Goal: Transaction & Acquisition: Purchase product/service

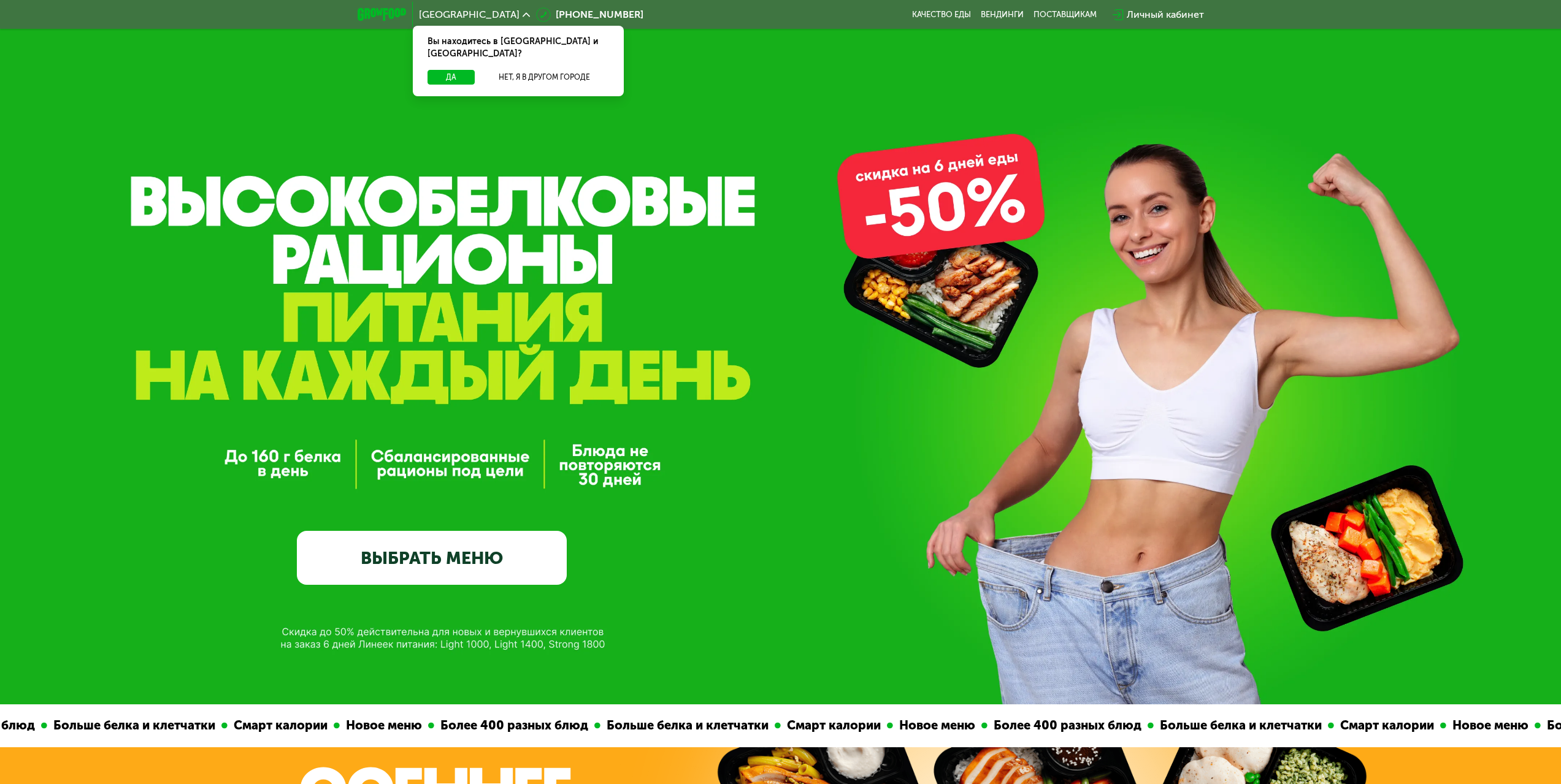
click at [455, 550] on link "ВЫБРАТЬ МЕНЮ" at bounding box center [432, 558] width 270 height 54
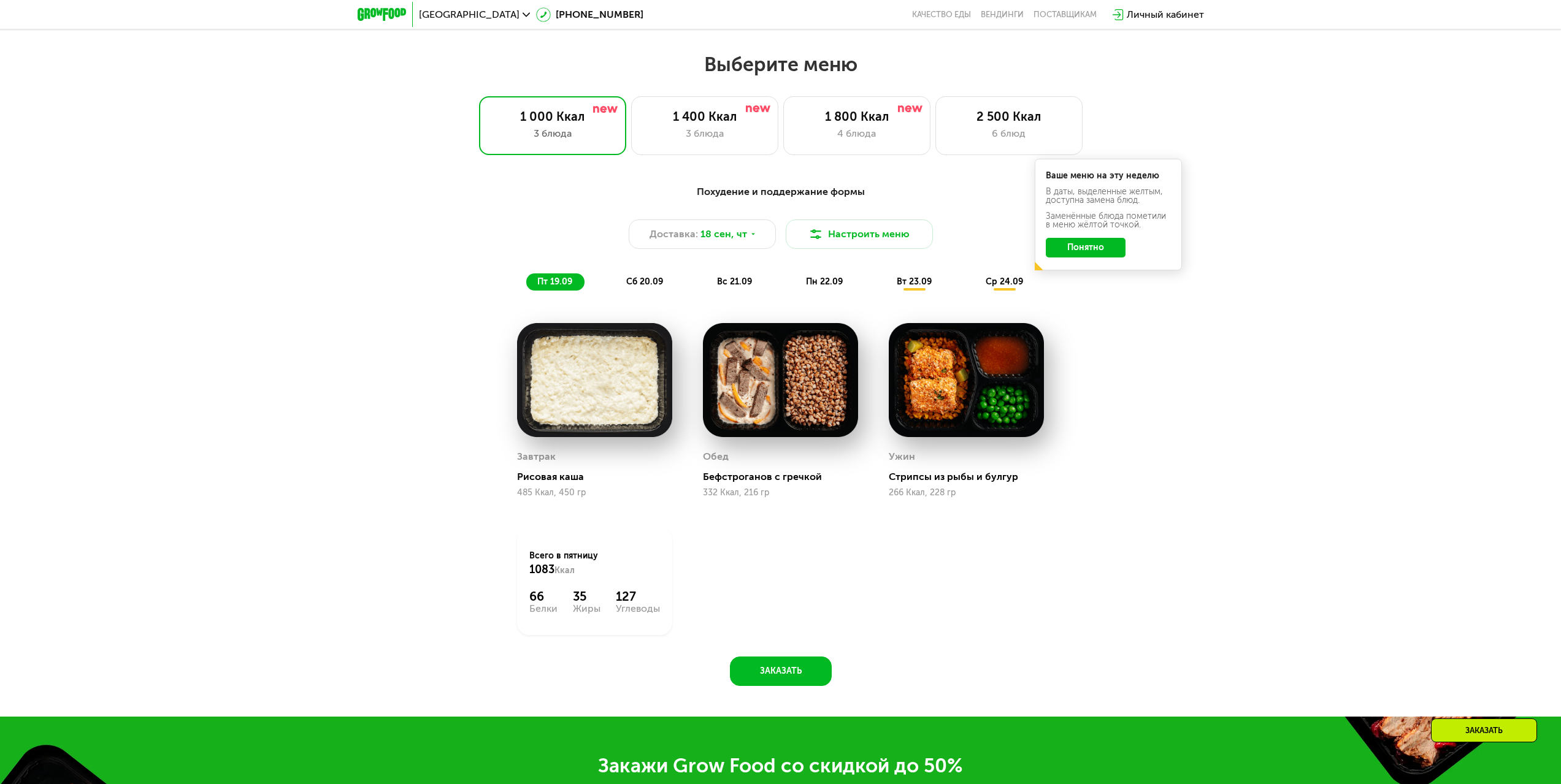
scroll to position [1215, 0]
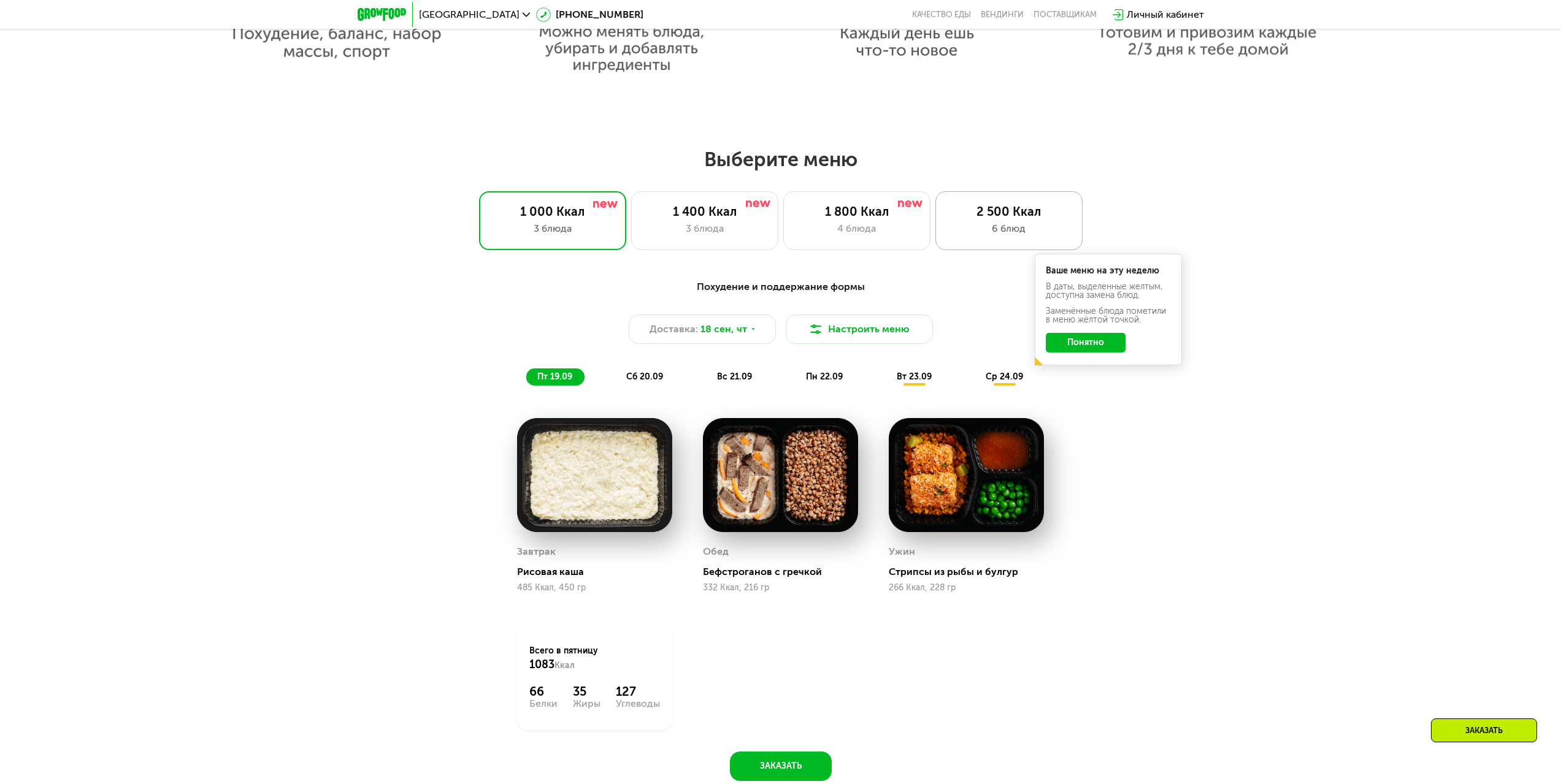
click at [1009, 211] on div "2 500 Ккал" at bounding box center [1008, 211] width 121 height 15
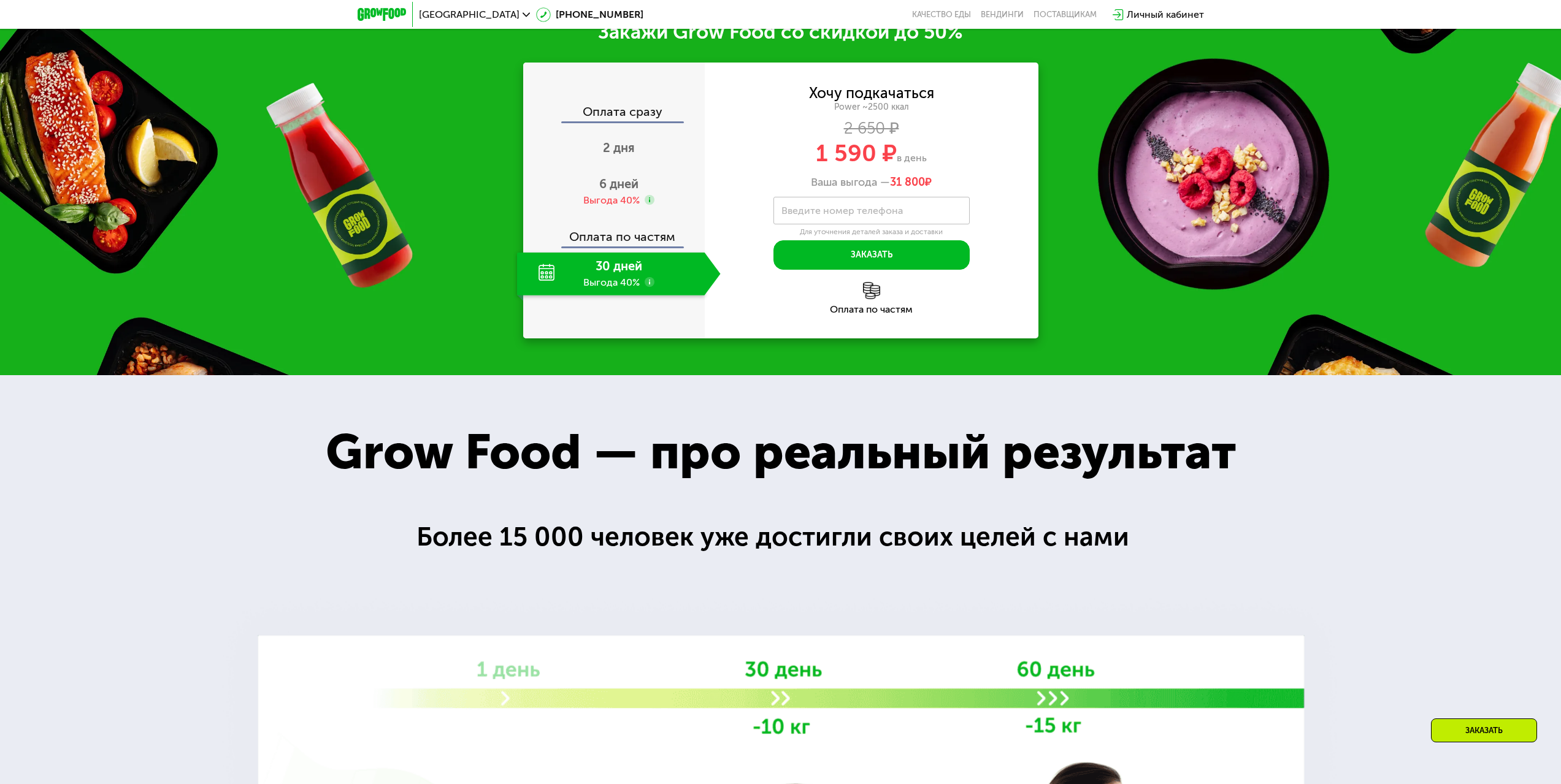
scroll to position [2073, 0]
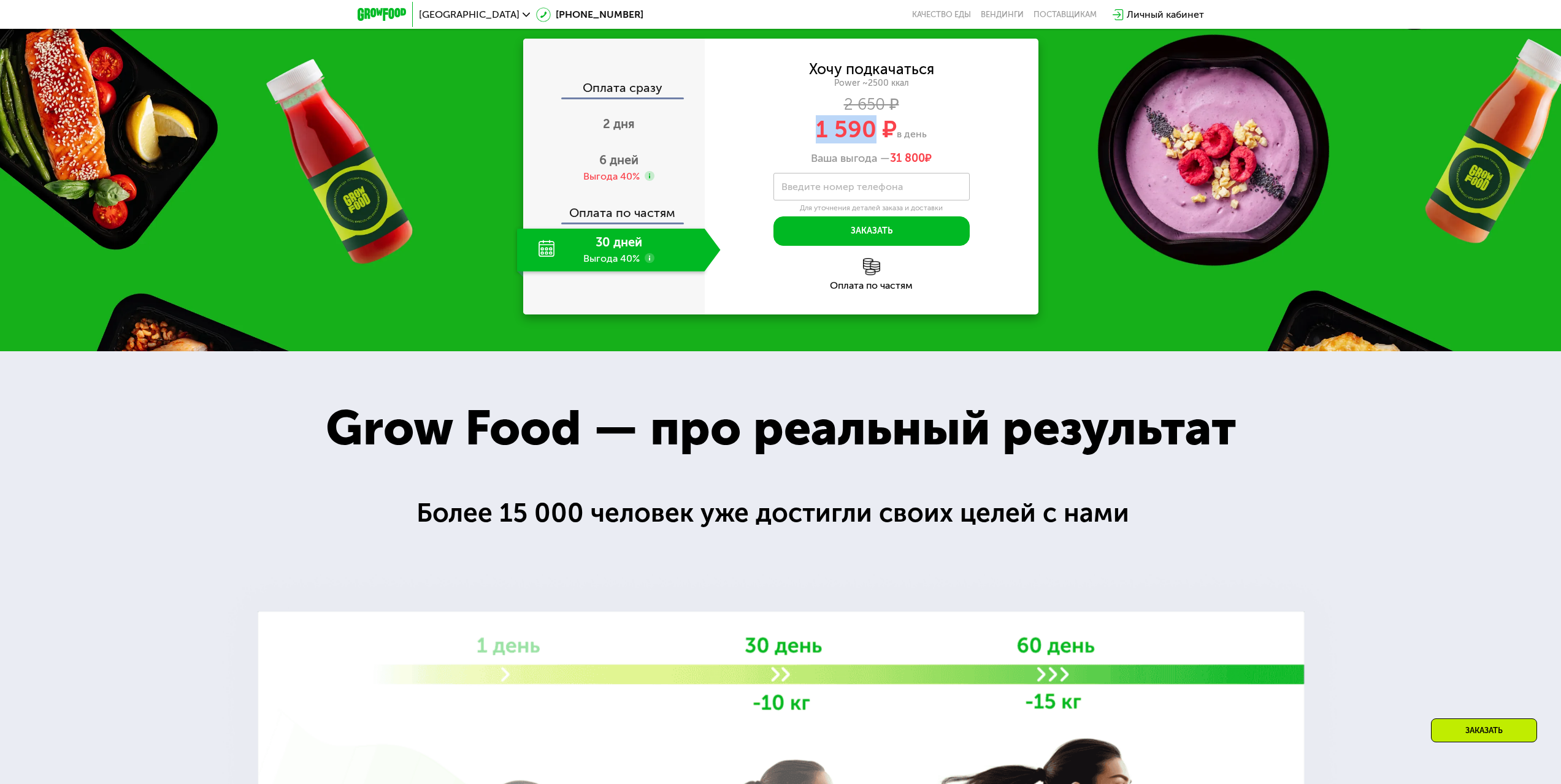
drag, startPoint x: 873, startPoint y: 345, endPoint x: 818, endPoint y: 347, distance: 55.0
click at [818, 144] on span "1 590 ₽" at bounding box center [856, 129] width 81 height 28
click at [877, 144] on span "1 590 ₽" at bounding box center [856, 129] width 81 height 28
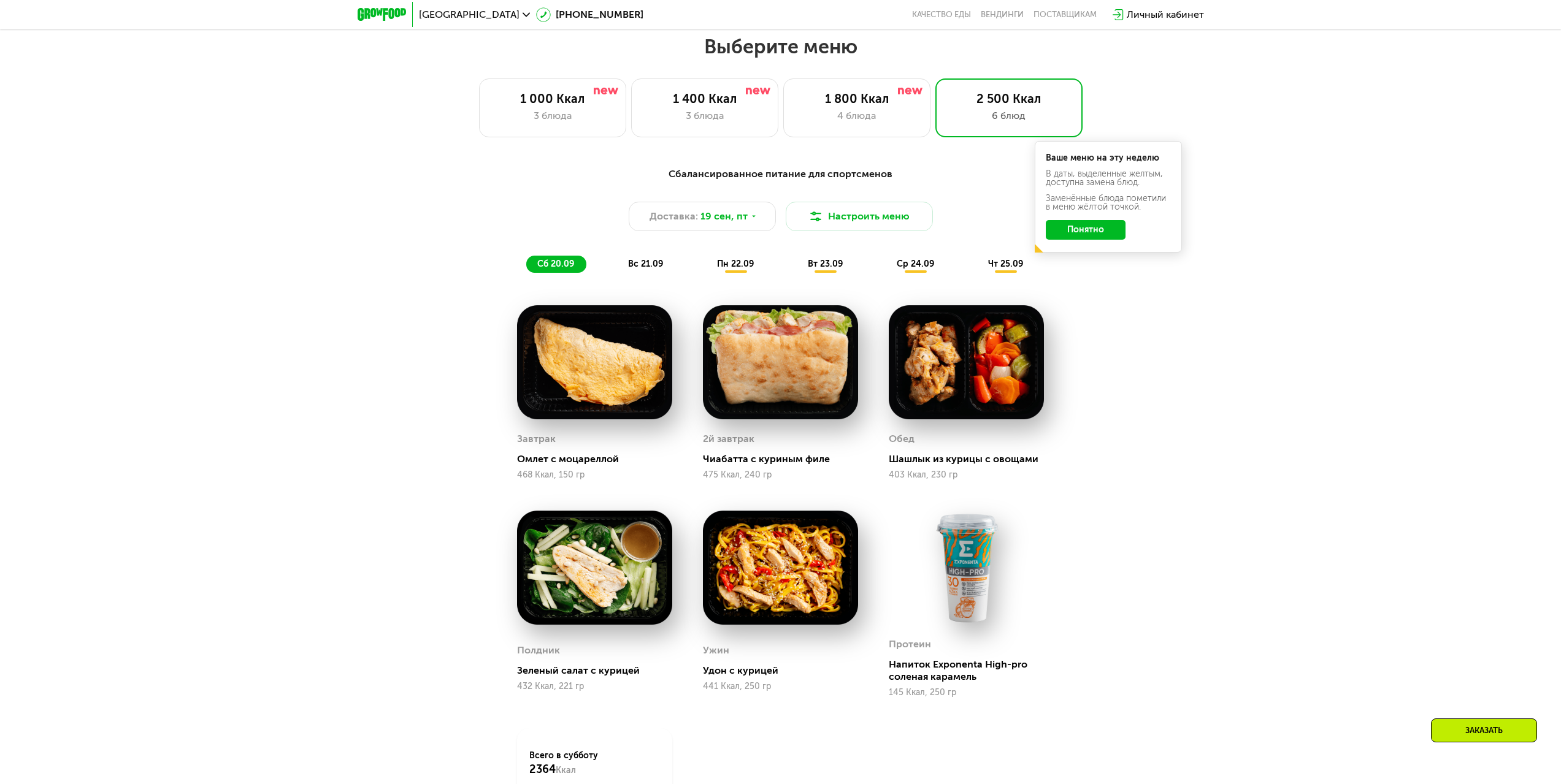
scroll to position [1337, 0]
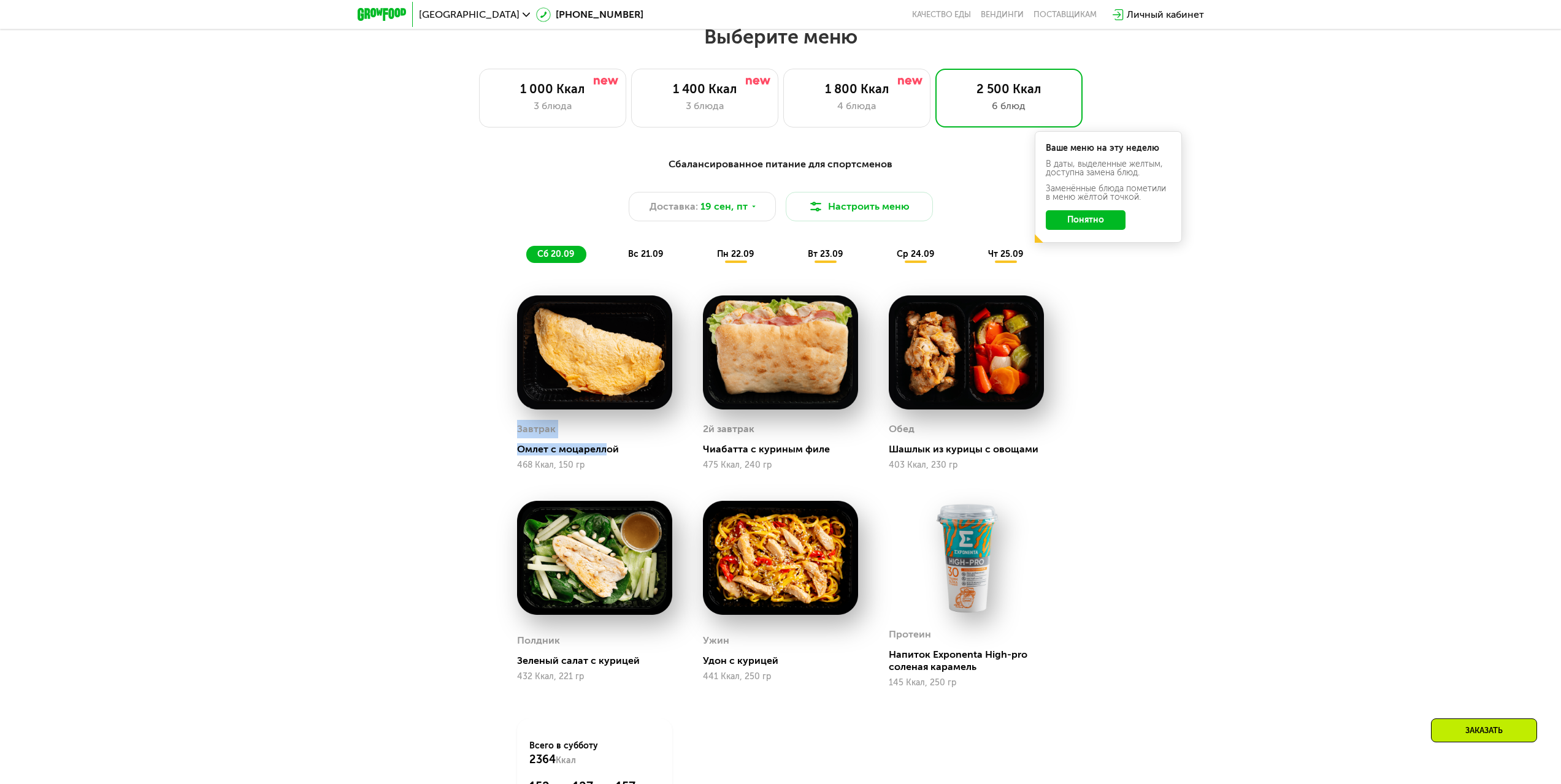
drag, startPoint x: 509, startPoint y: 444, endPoint x: 603, endPoint y: 453, distance: 94.4
click at [603, 453] on div "Завтрак Омлет с моцареллой 468 Ккал, 150 гр" at bounding box center [594, 382] width 186 height 205
drag, startPoint x: 698, startPoint y: 454, endPoint x: 827, endPoint y: 455, distance: 129.0
click at [827, 455] on div "2й завтрак Чиабатта с куриным филе 475 Ккал, 240 гр" at bounding box center [780, 382] width 186 height 205
drag, startPoint x: 965, startPoint y: 453, endPoint x: 1040, endPoint y: 453, distance: 75.0
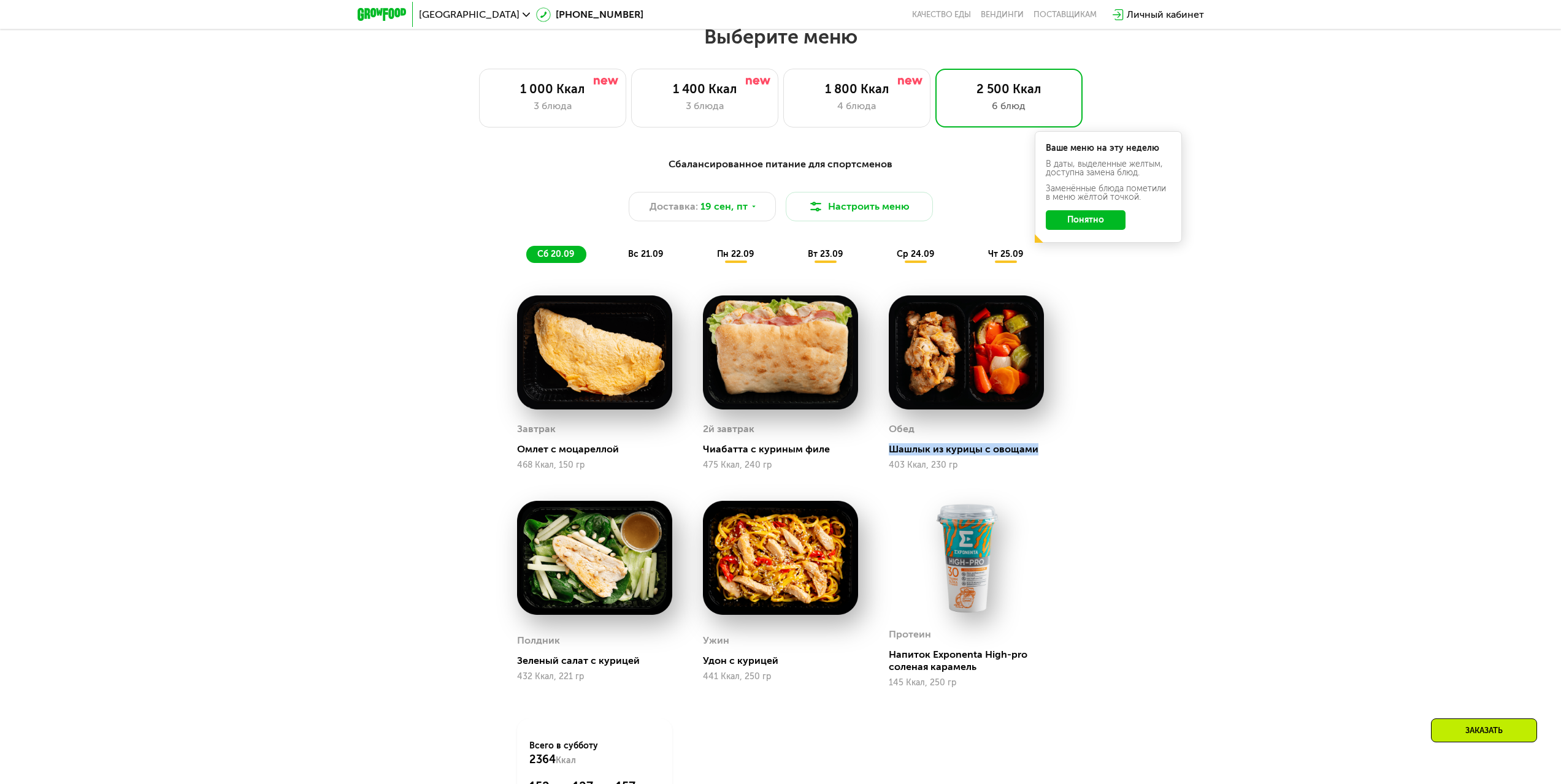
click at [1040, 453] on div "Обед Шашлык из курицы с овощами 403 Ккал, 230 гр" at bounding box center [966, 382] width 186 height 205
drag, startPoint x: 544, startPoint y: 666, endPoint x: 662, endPoint y: 666, distance: 118.0
click at [662, 666] on div "Полдник Зеленый салат с курицей 432 Ккал, 221 гр" at bounding box center [594, 594] width 186 height 218
drag, startPoint x: 739, startPoint y: 663, endPoint x: 806, endPoint y: 666, distance: 67.1
click at [800, 665] on div "Ужин Удон с курицей 441 Ккал, 250 гр" at bounding box center [780, 594] width 186 height 218
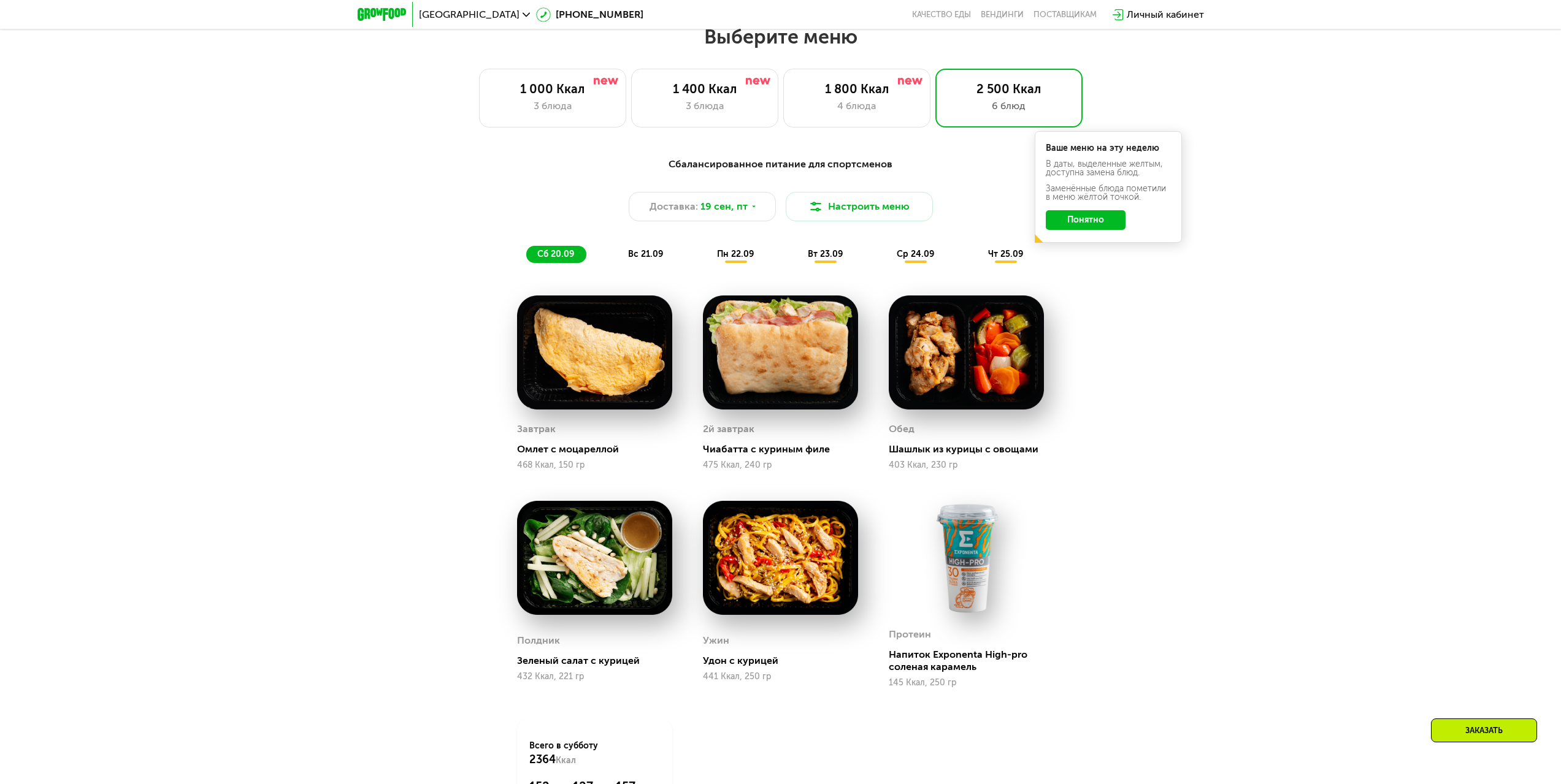
drag, startPoint x: 959, startPoint y: 659, endPoint x: 890, endPoint y: 652, distance: 69.4
click at [890, 652] on div "Протеин Напиток Exponenta High-pro соленая карамель 145 Ккал, 250 гр" at bounding box center [966, 656] width 155 height 62
click at [644, 263] on div "вс 21.09" at bounding box center [646, 255] width 58 height 17
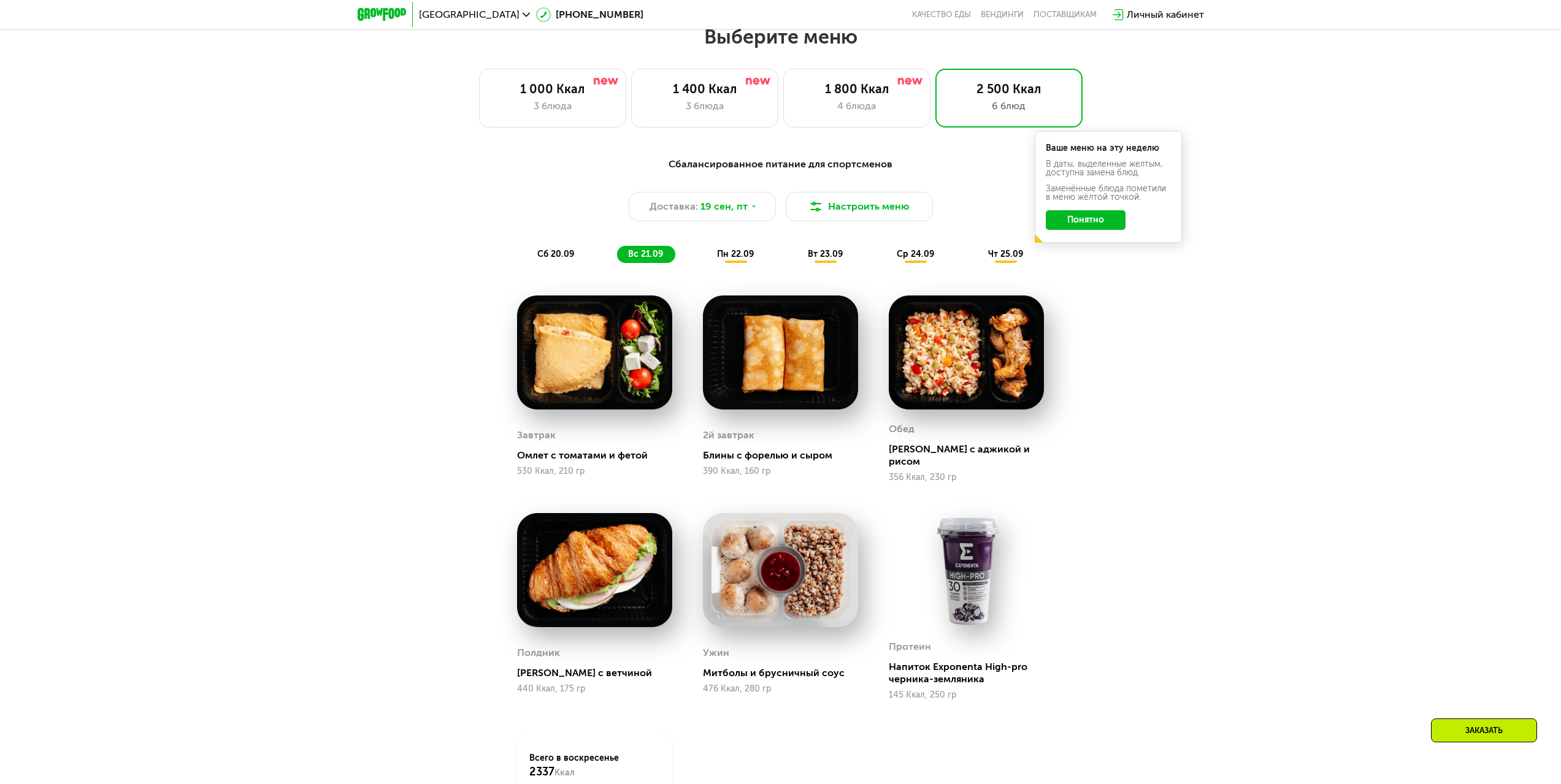
click at [734, 263] on div "пн 22.09" at bounding box center [736, 255] width 60 height 17
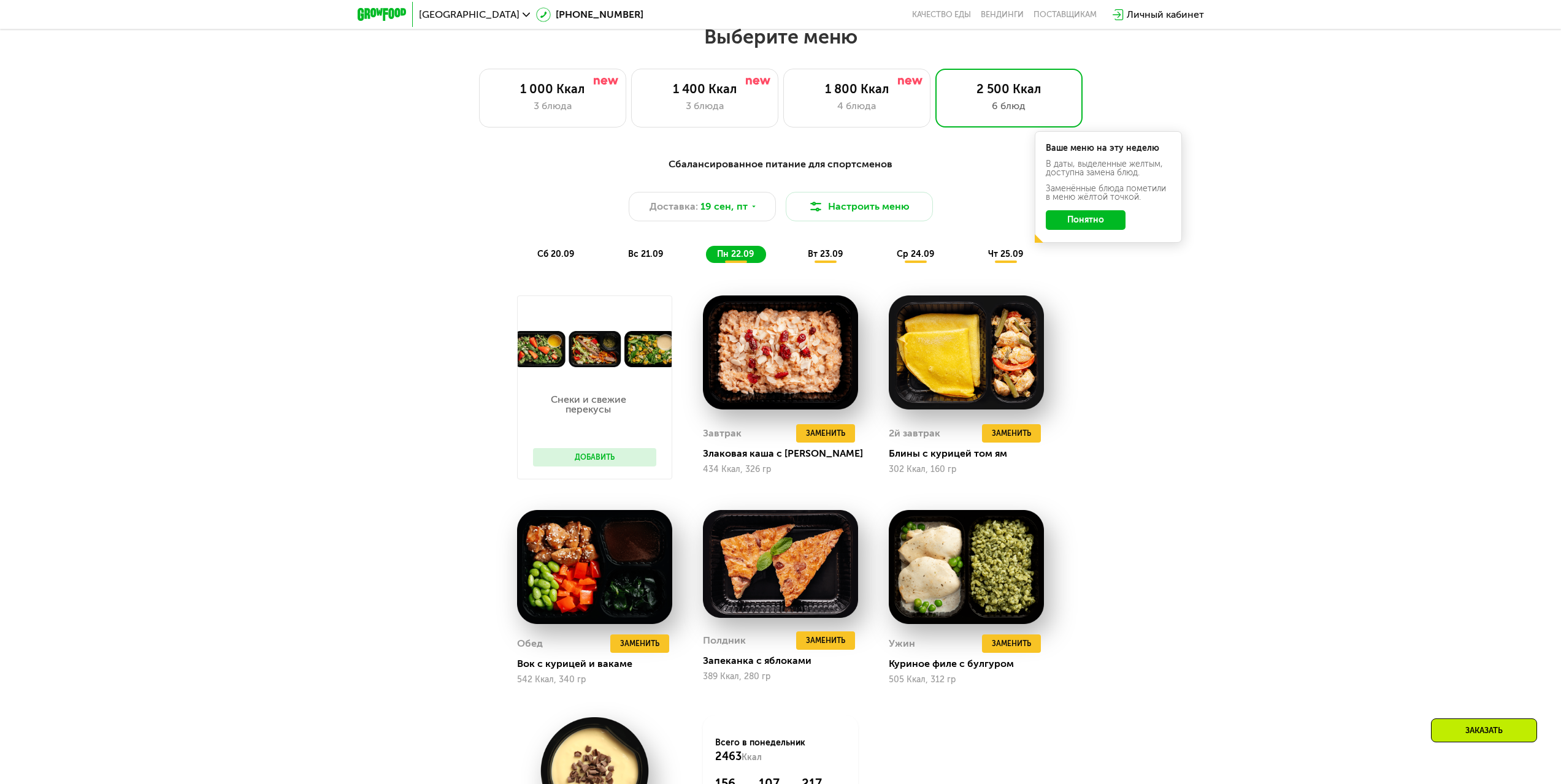
click at [829, 250] on div "вт 23.09" at bounding box center [826, 255] width 58 height 17
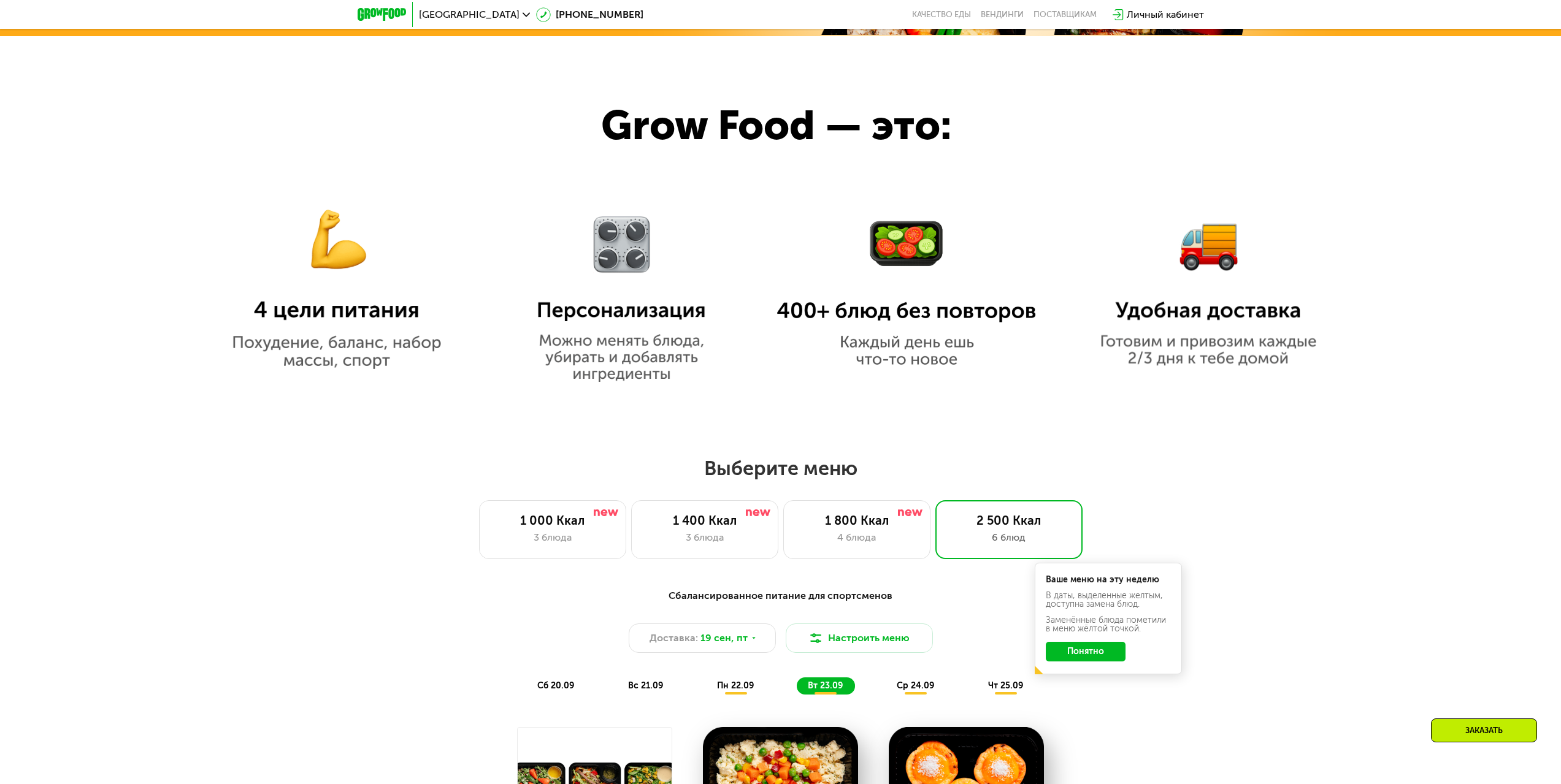
scroll to position [1092, 0]
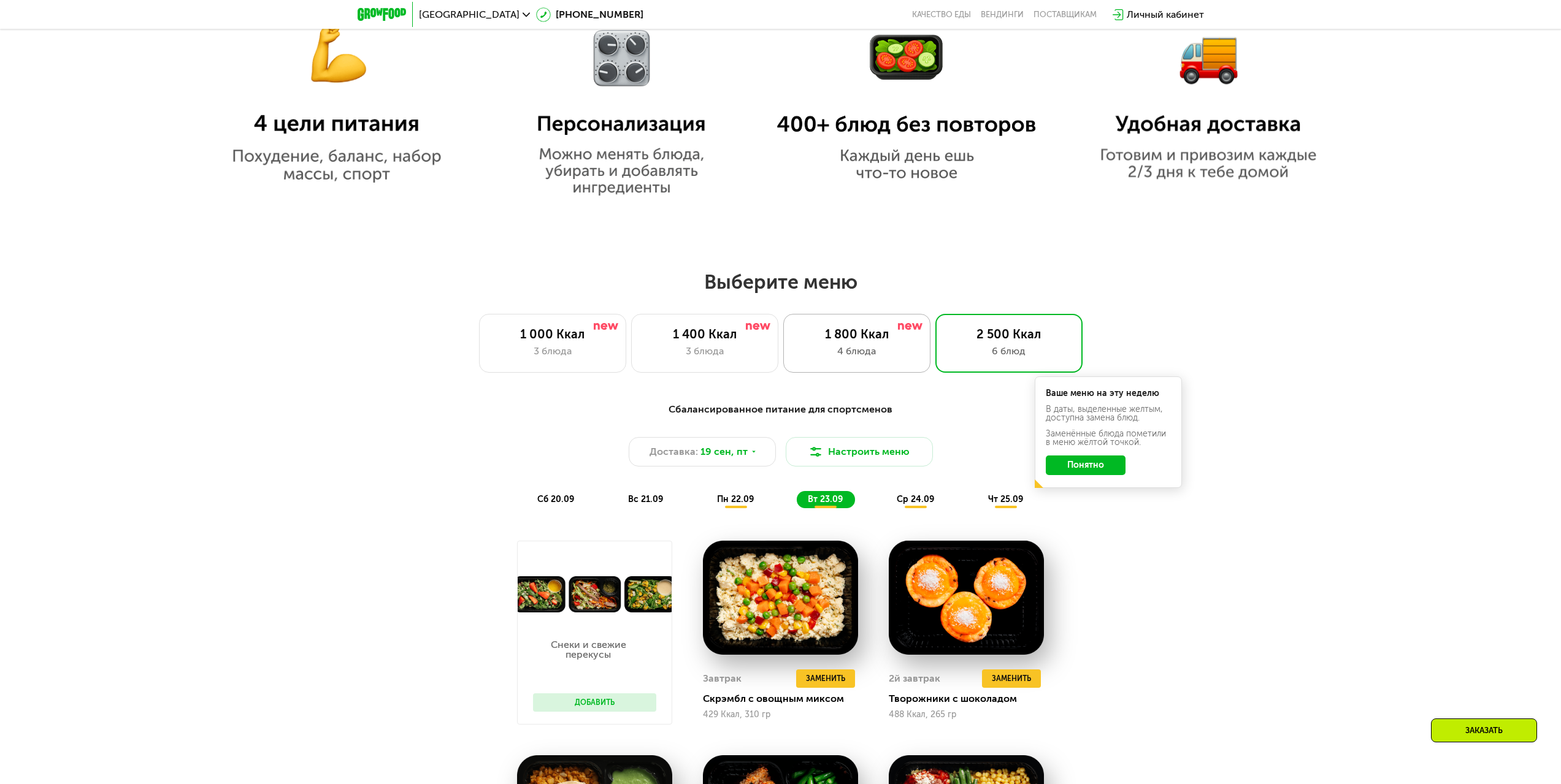
click at [861, 337] on div "1 800 Ккал" at bounding box center [856, 334] width 121 height 15
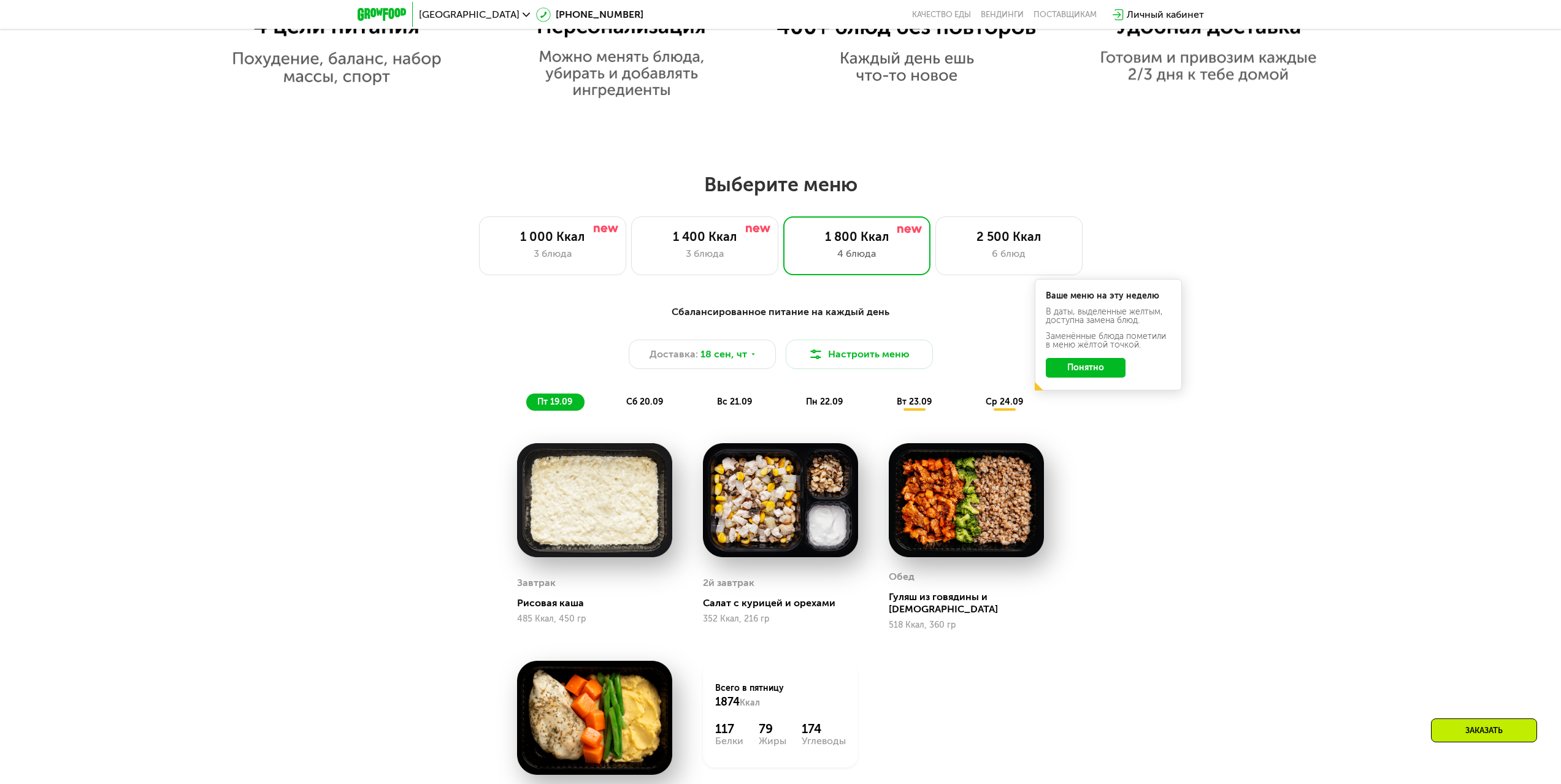
scroll to position [1153, 0]
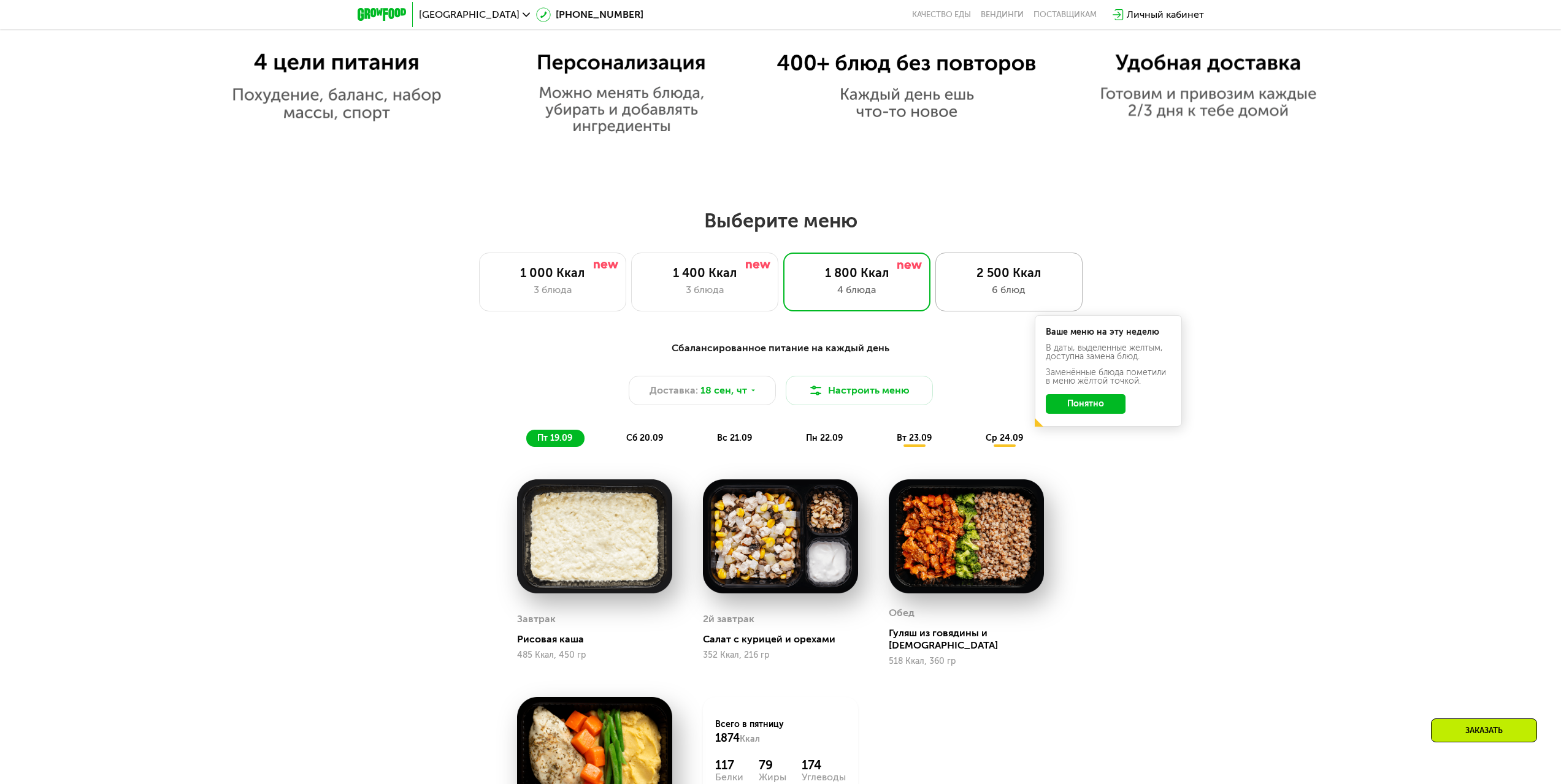
click at [983, 305] on div "2 500 Ккал 6 блюд" at bounding box center [1009, 281] width 147 height 59
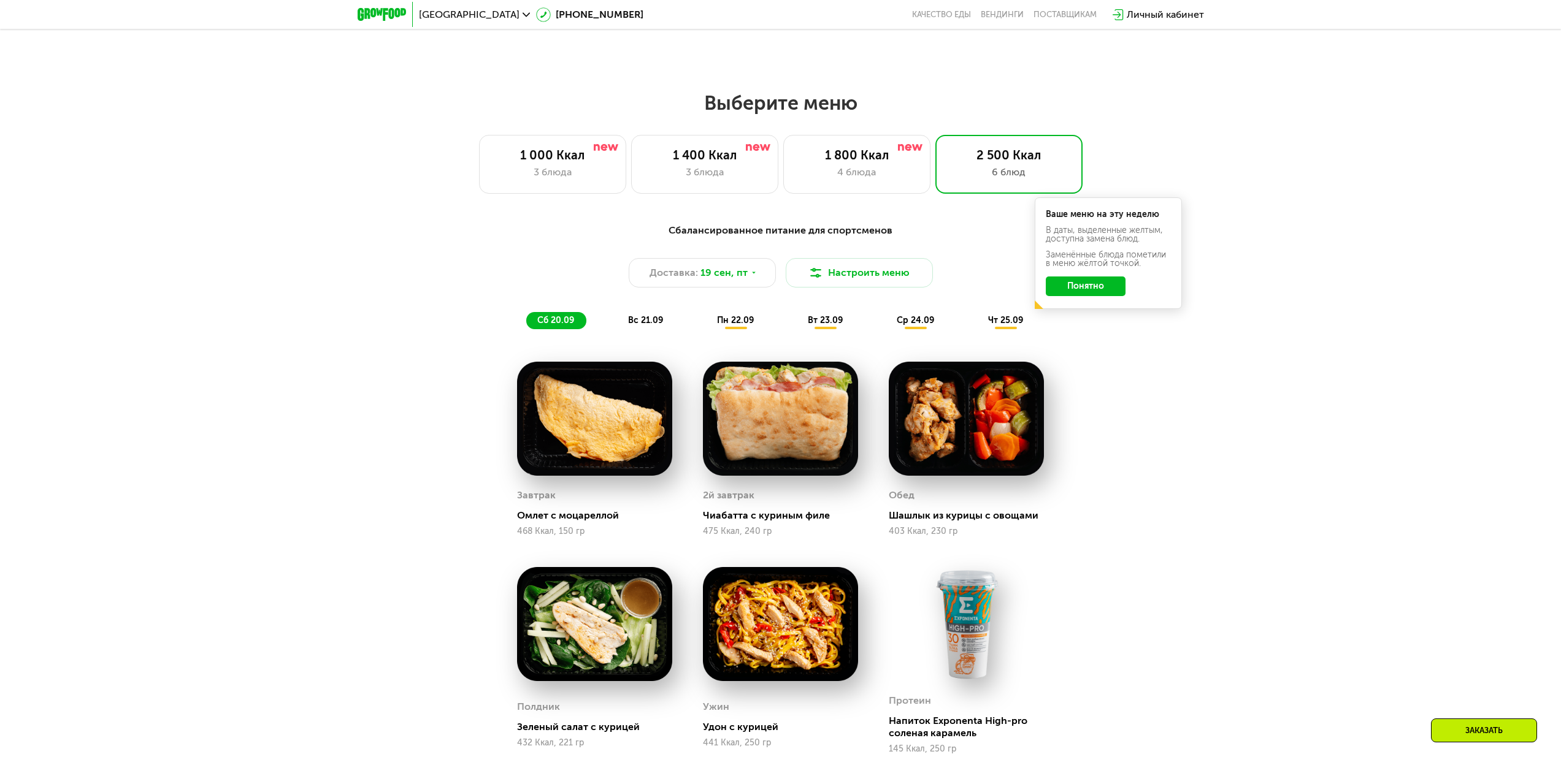
scroll to position [1276, 0]
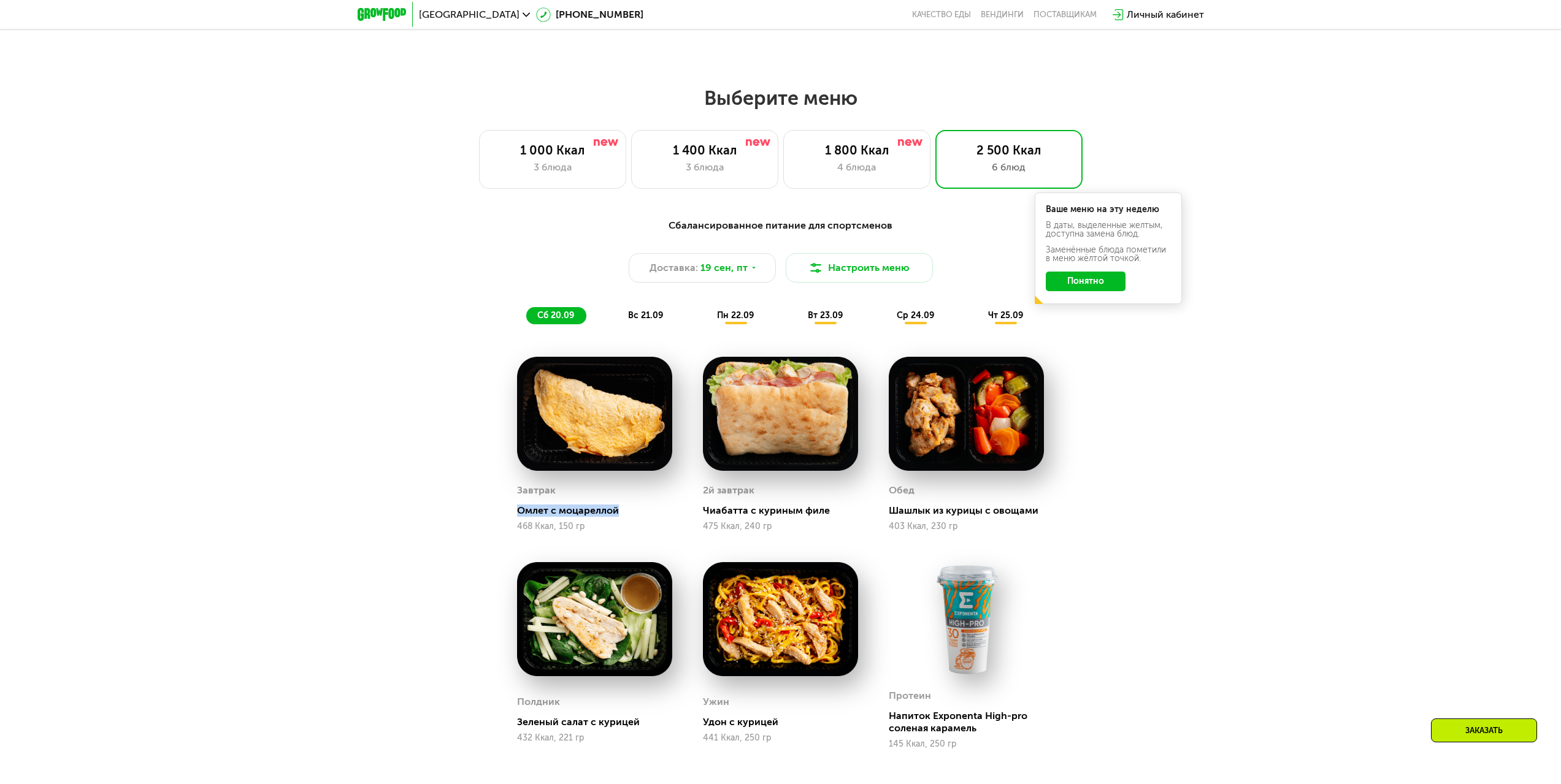
drag, startPoint x: 534, startPoint y: 514, endPoint x: 633, endPoint y: 517, distance: 99.0
click at [633, 517] on div "Завтрак Омлет с моцареллой 468 Ккал, 150 гр" at bounding box center [594, 444] width 186 height 205
drag, startPoint x: 700, startPoint y: 514, endPoint x: 850, endPoint y: 517, distance: 150.0
click at [850, 517] on div "2й завтрак Чиабатта с куриным филе 475 Ккал, 240 гр" at bounding box center [780, 444] width 186 height 205
drag, startPoint x: 885, startPoint y: 514, endPoint x: 1057, endPoint y: 523, distance: 172.2
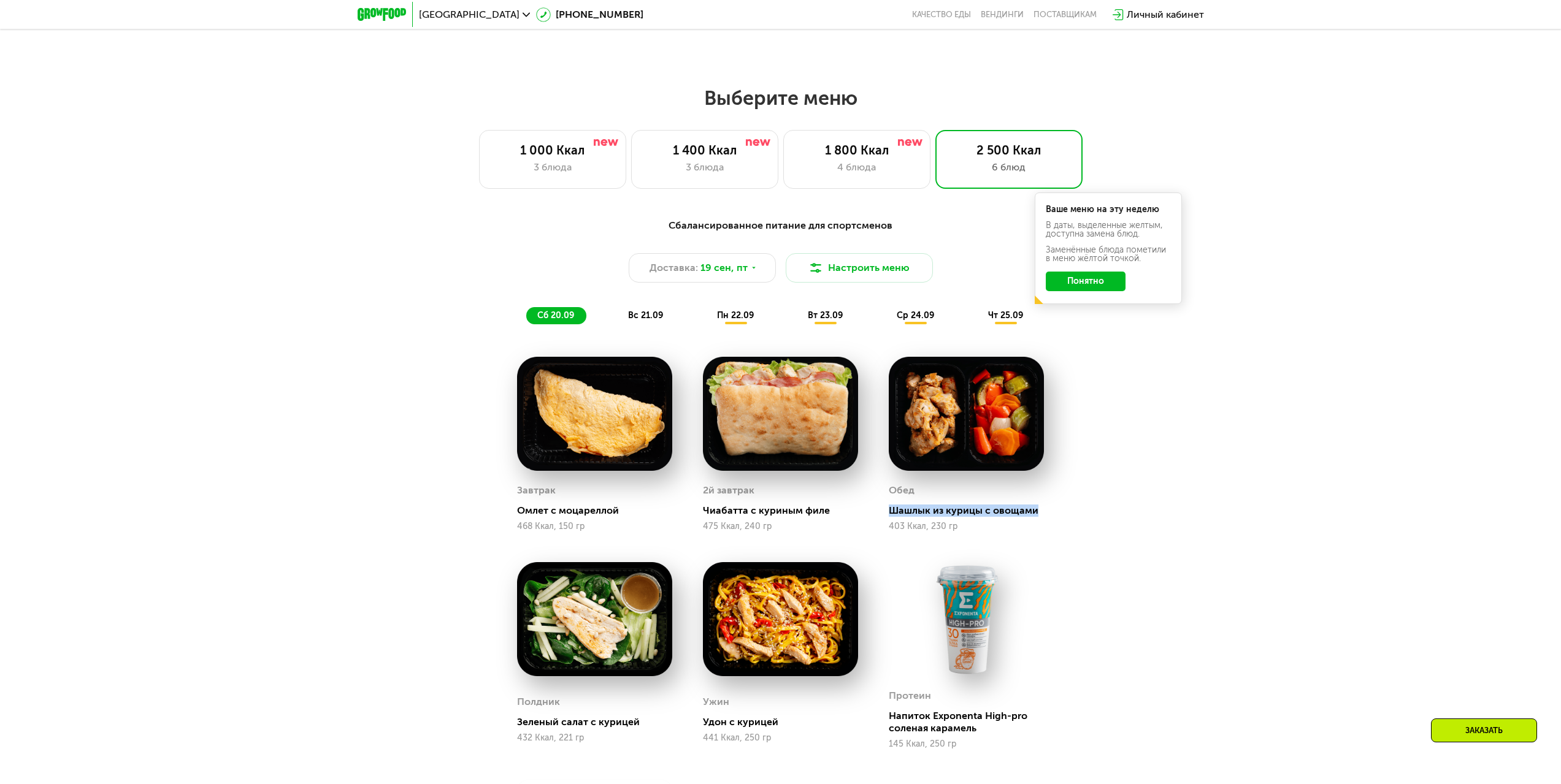
click at [1057, 523] on div "Обед Шашлык из курицы с овощами 403 Ккал, 230 гр" at bounding box center [966, 444] width 186 height 205
drag, startPoint x: 514, startPoint y: 725, endPoint x: 650, endPoint y: 724, distance: 136.0
click at [650, 724] on div "Полдник Зеленый салат с курицей 432 Ккал, 221 гр" at bounding box center [594, 656] width 186 height 218
drag, startPoint x: 714, startPoint y: 720, endPoint x: 793, endPoint y: 723, distance: 79.1
click at [793, 723] on div "Ужин Удон с курицей 441 Ккал, 250 гр" at bounding box center [780, 656] width 186 height 218
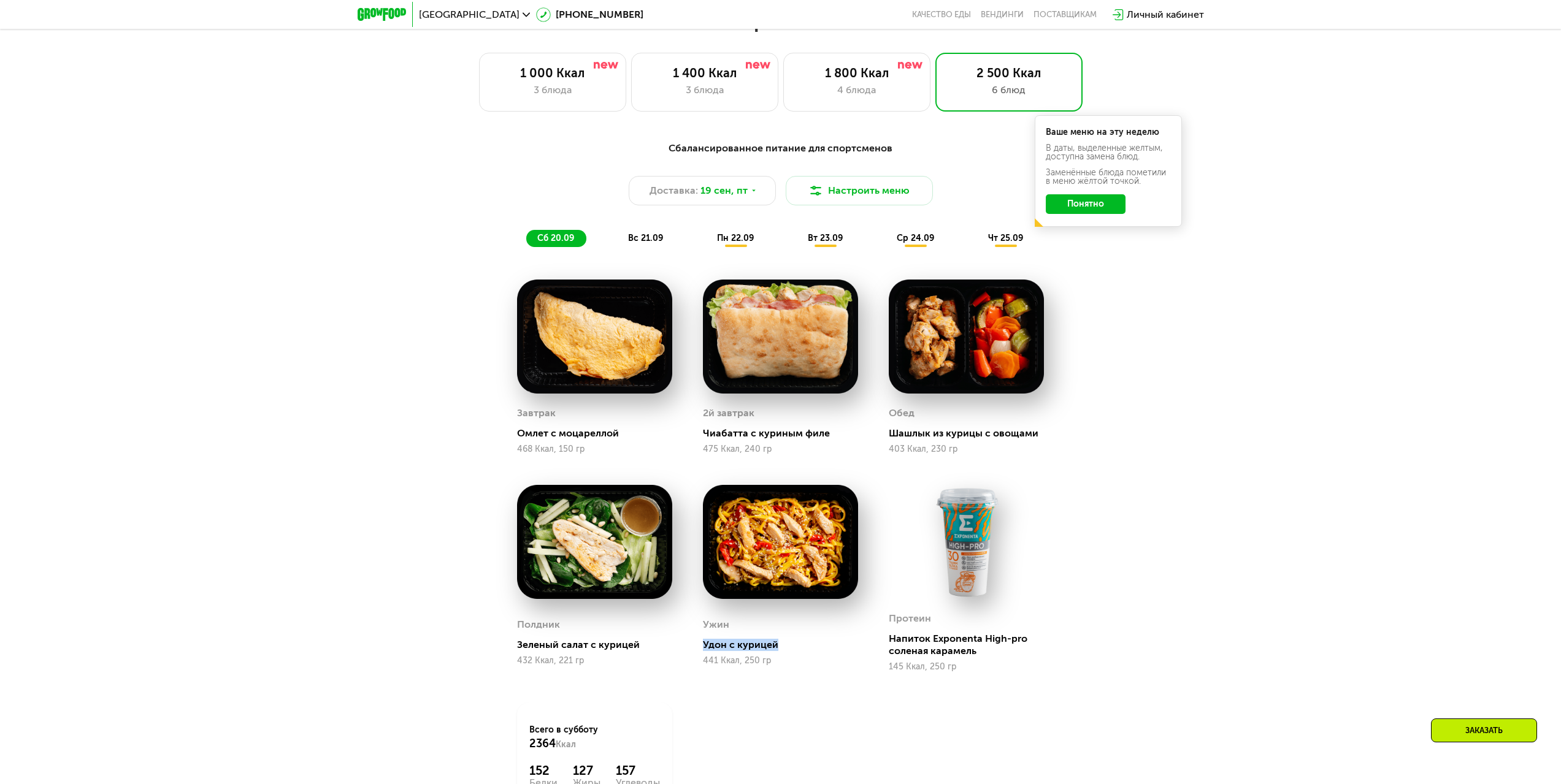
scroll to position [1398, 0]
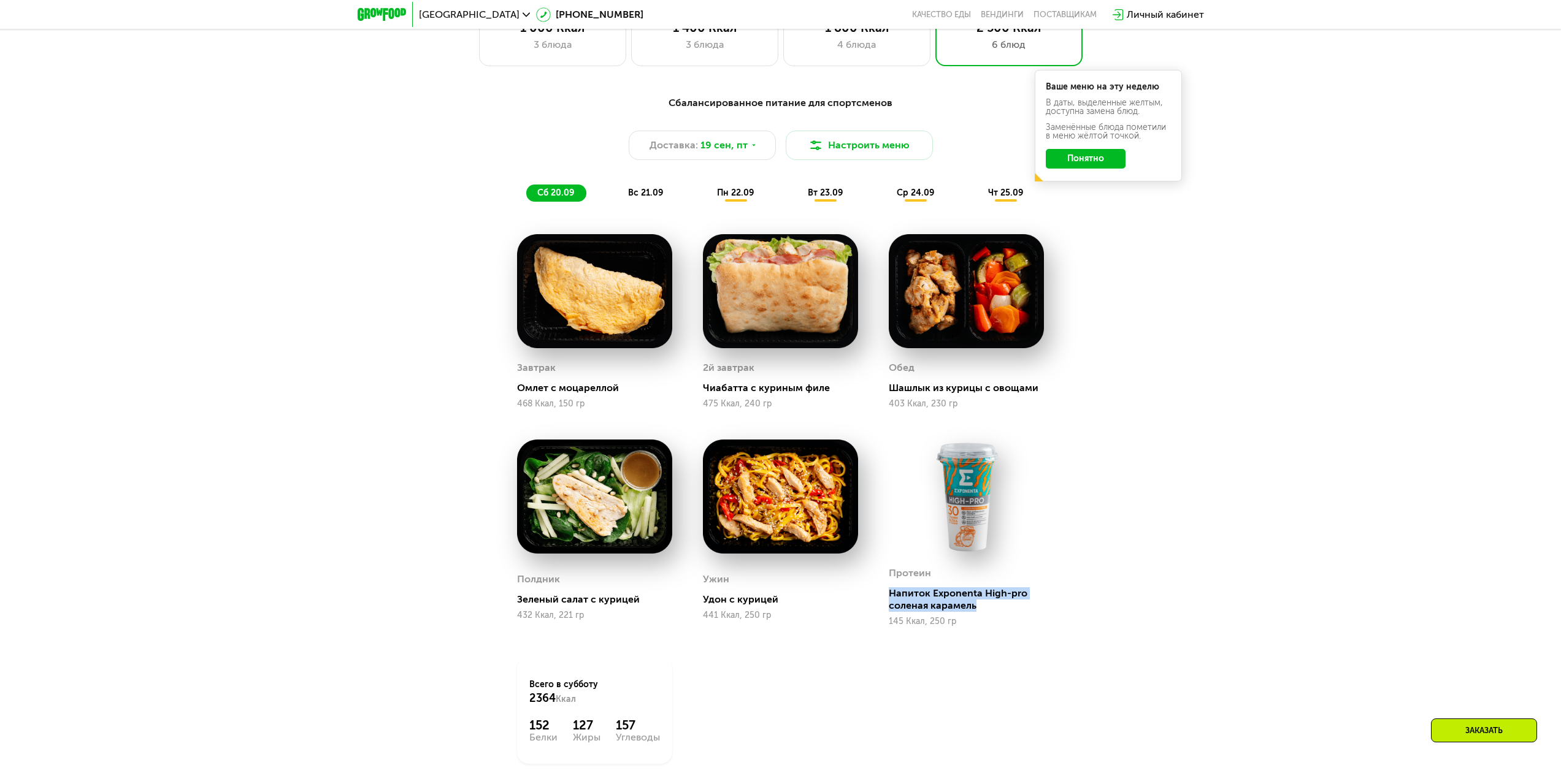
drag, startPoint x: 888, startPoint y: 602, endPoint x: 1007, endPoint y: 615, distance: 119.7
click at [1007, 615] on div "Протеин Напиток Exponenta High-pro соленая карамель 145 Ккал, 250 гр" at bounding box center [966, 533] width 186 height 218
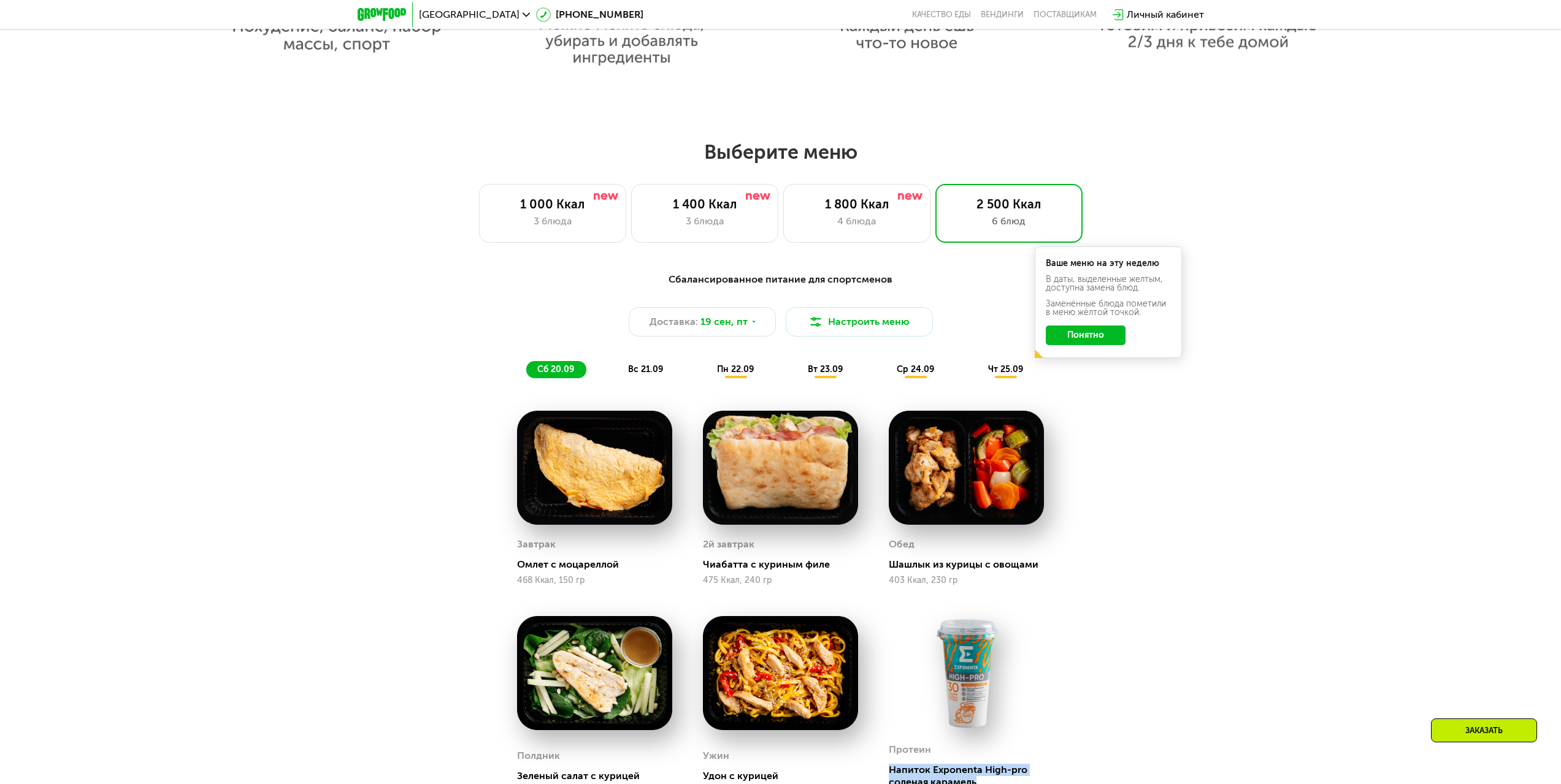
scroll to position [1215, 0]
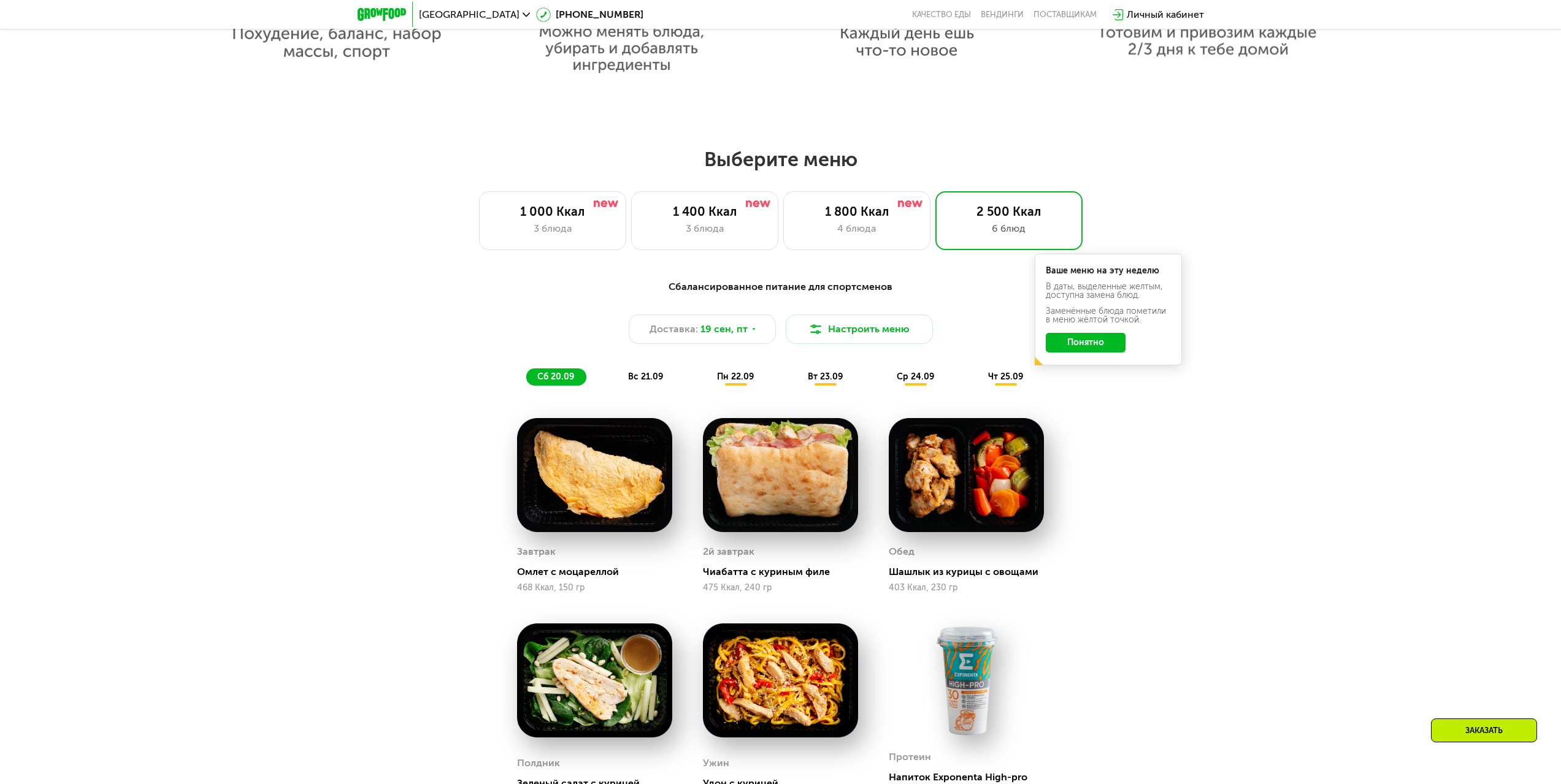
click at [652, 374] on div "вс 21.09" at bounding box center [646, 377] width 58 height 17
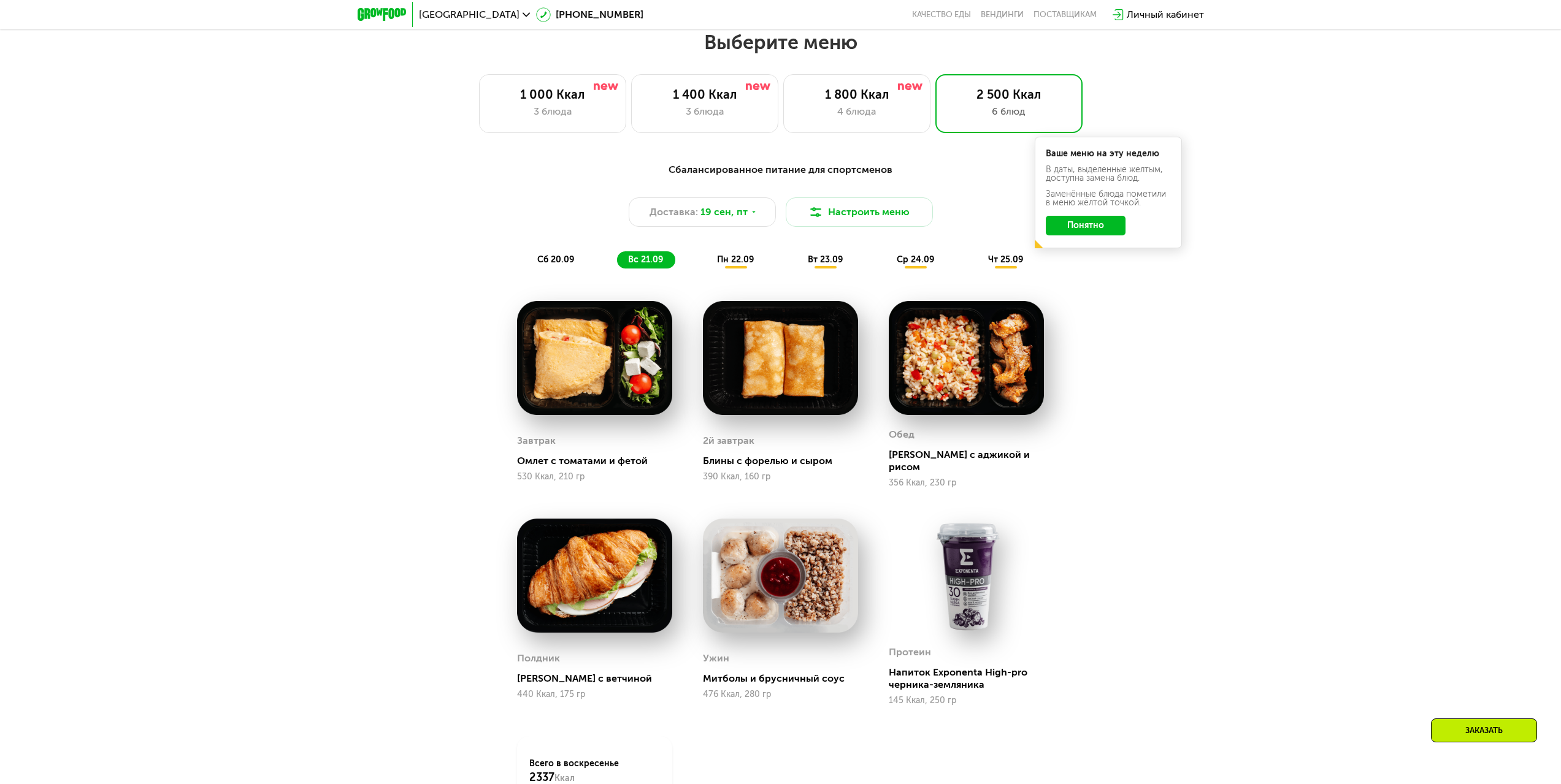
scroll to position [1337, 0]
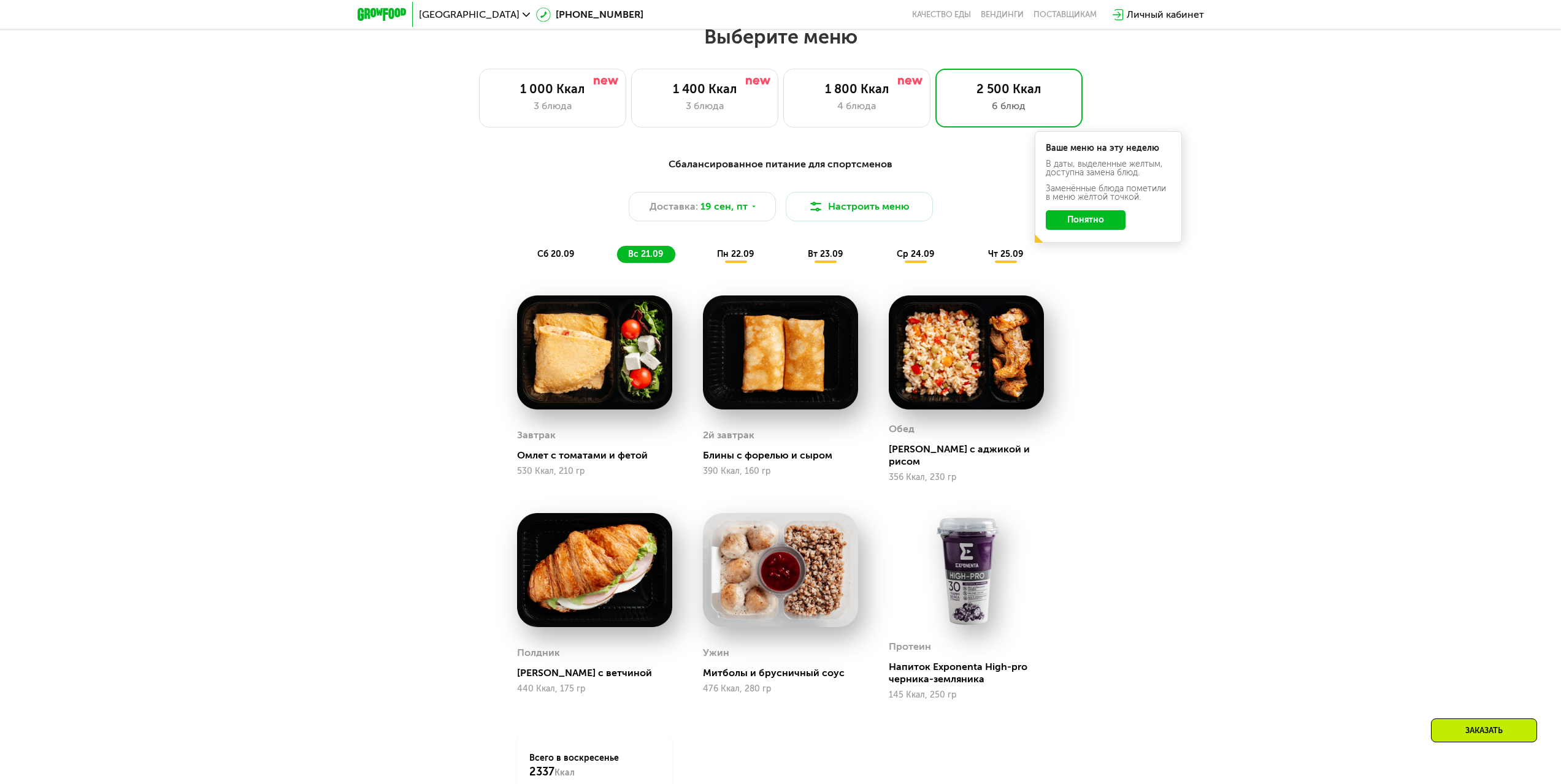
drag, startPoint x: 491, startPoint y: 448, endPoint x: 497, endPoint y: 464, distance: 17.1
click at [493, 449] on div "Сбалансированное питание для спортсменов Доставка: [DATE] Настроить меню сб 20.…" at bounding box center [780, 519] width 755 height 738
drag, startPoint x: 512, startPoint y: 664, endPoint x: 521, endPoint y: 657, distance: 11.4
click at [521, 657] on div "Полдник Круассан с ветчиной 440 Ккал, 175 гр" at bounding box center [594, 606] width 186 height 218
click at [572, 259] on span "сб 20.09" at bounding box center [555, 254] width 37 height 10
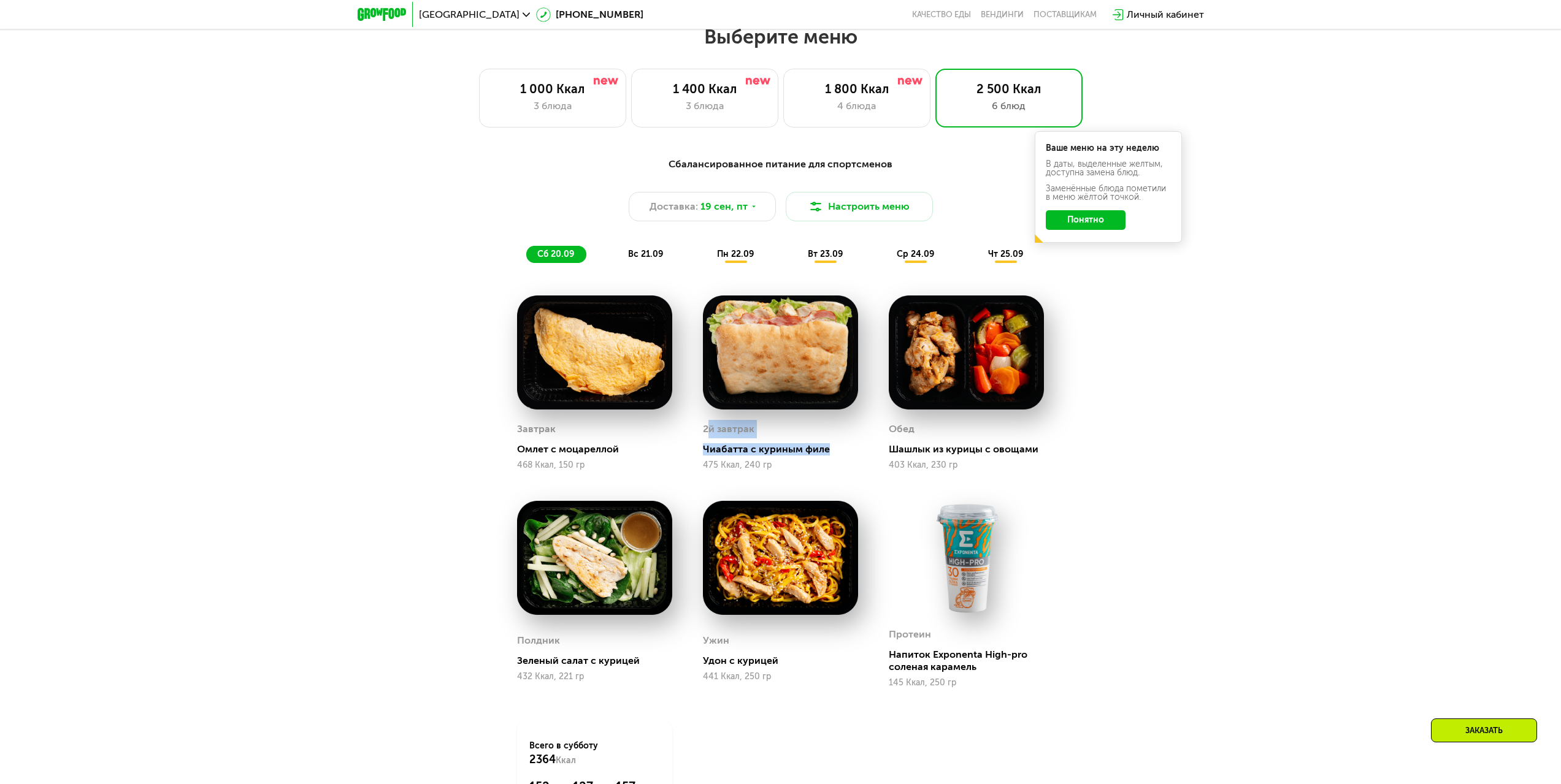
drag, startPoint x: 800, startPoint y: 453, endPoint x: 860, endPoint y: 454, distance: 60.0
click at [858, 454] on div "2й завтрак Чиабатта с куриным филе 475 Ккал, 240 гр" at bounding box center [780, 445] width 155 height 50
click at [657, 256] on span "вс 21.09" at bounding box center [645, 254] width 35 height 10
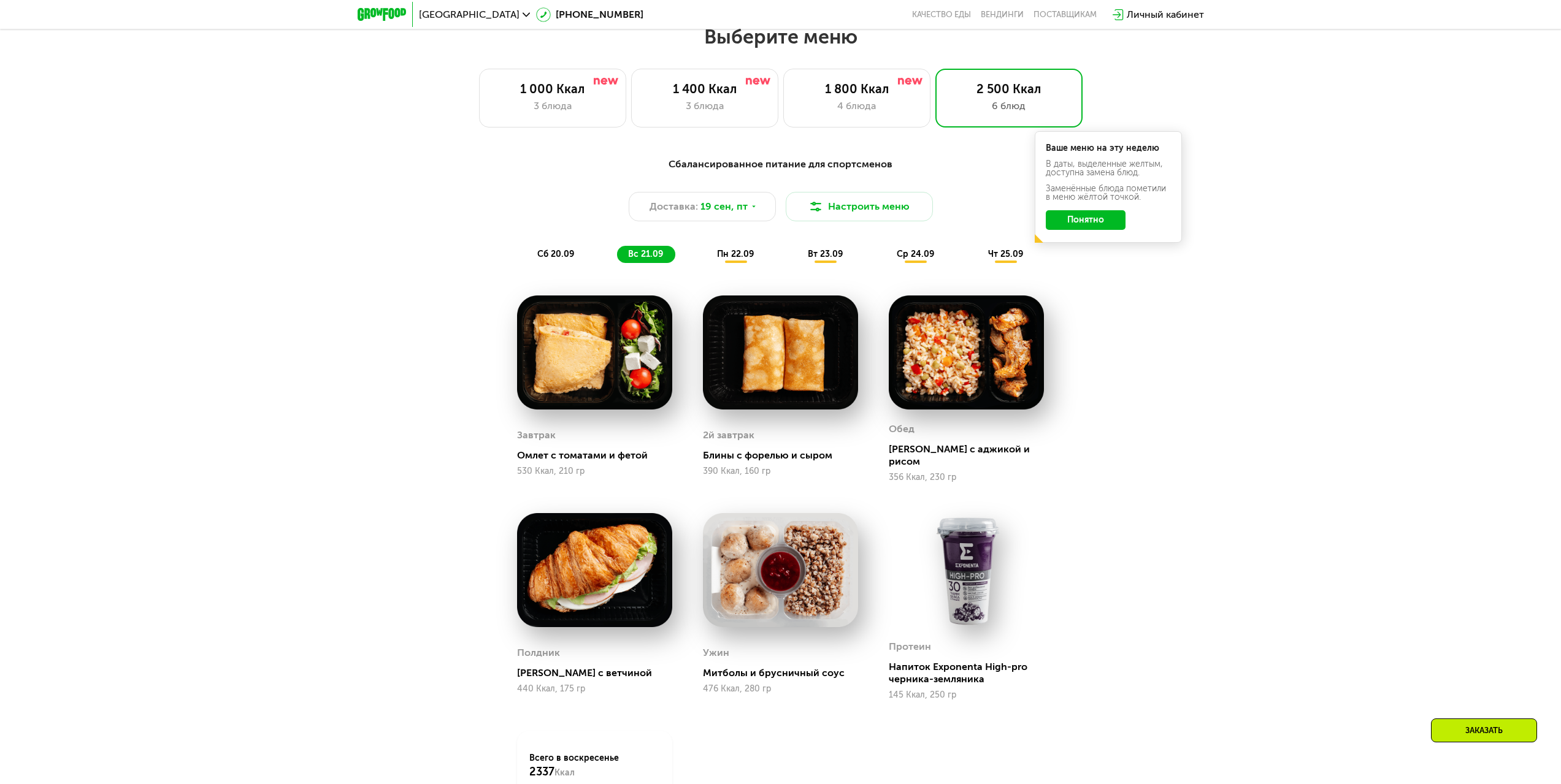
click at [541, 256] on div "сб 20.09" at bounding box center [556, 255] width 60 height 17
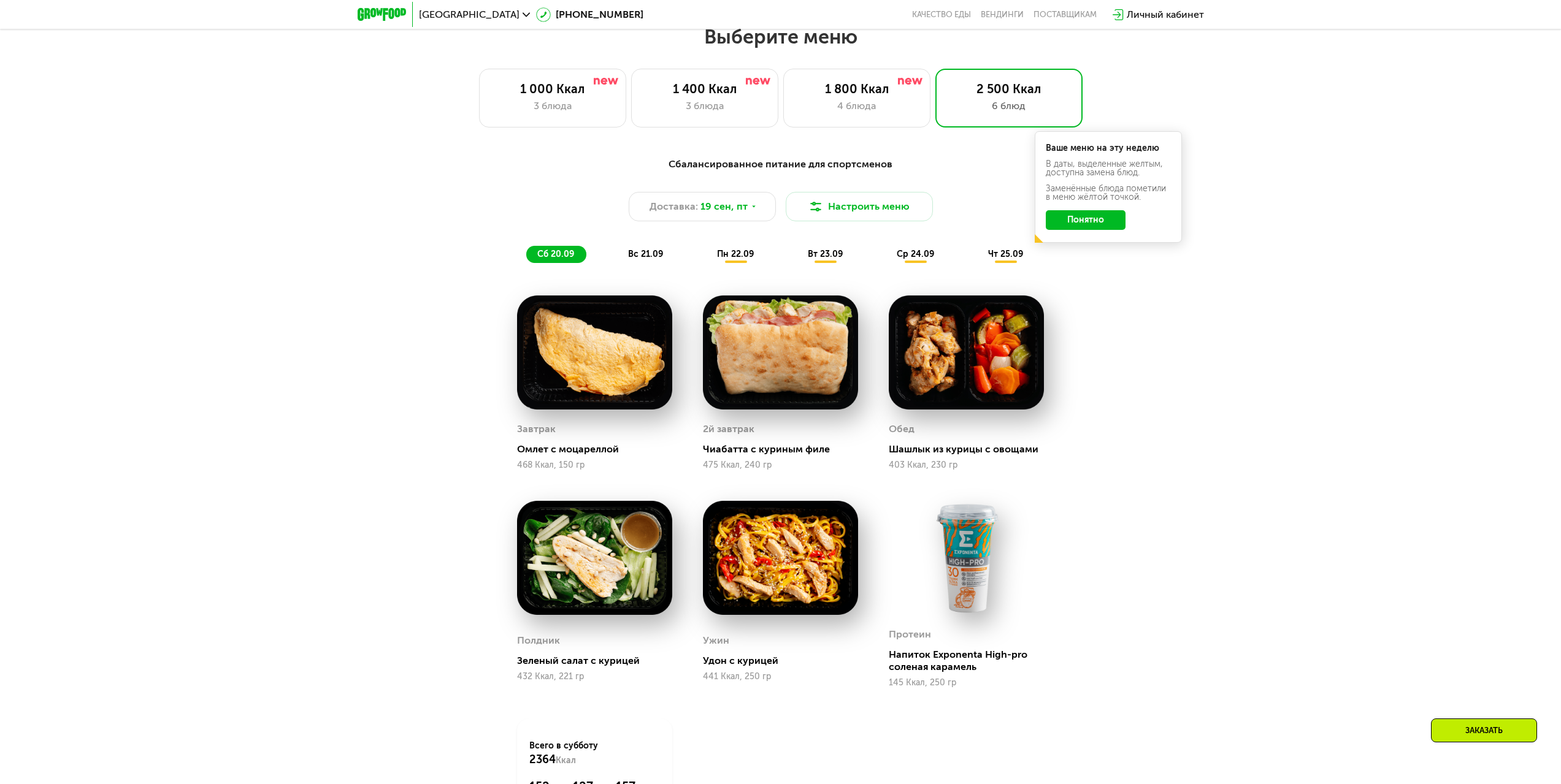
click at [678, 254] on div "сб 20.09 вс 21.09 пн 22.09 вт 23.09 ср 24.09 чт 25.09" at bounding box center [780, 255] width 509 height 17
click at [647, 252] on div "вс 21.09" at bounding box center [646, 255] width 58 height 17
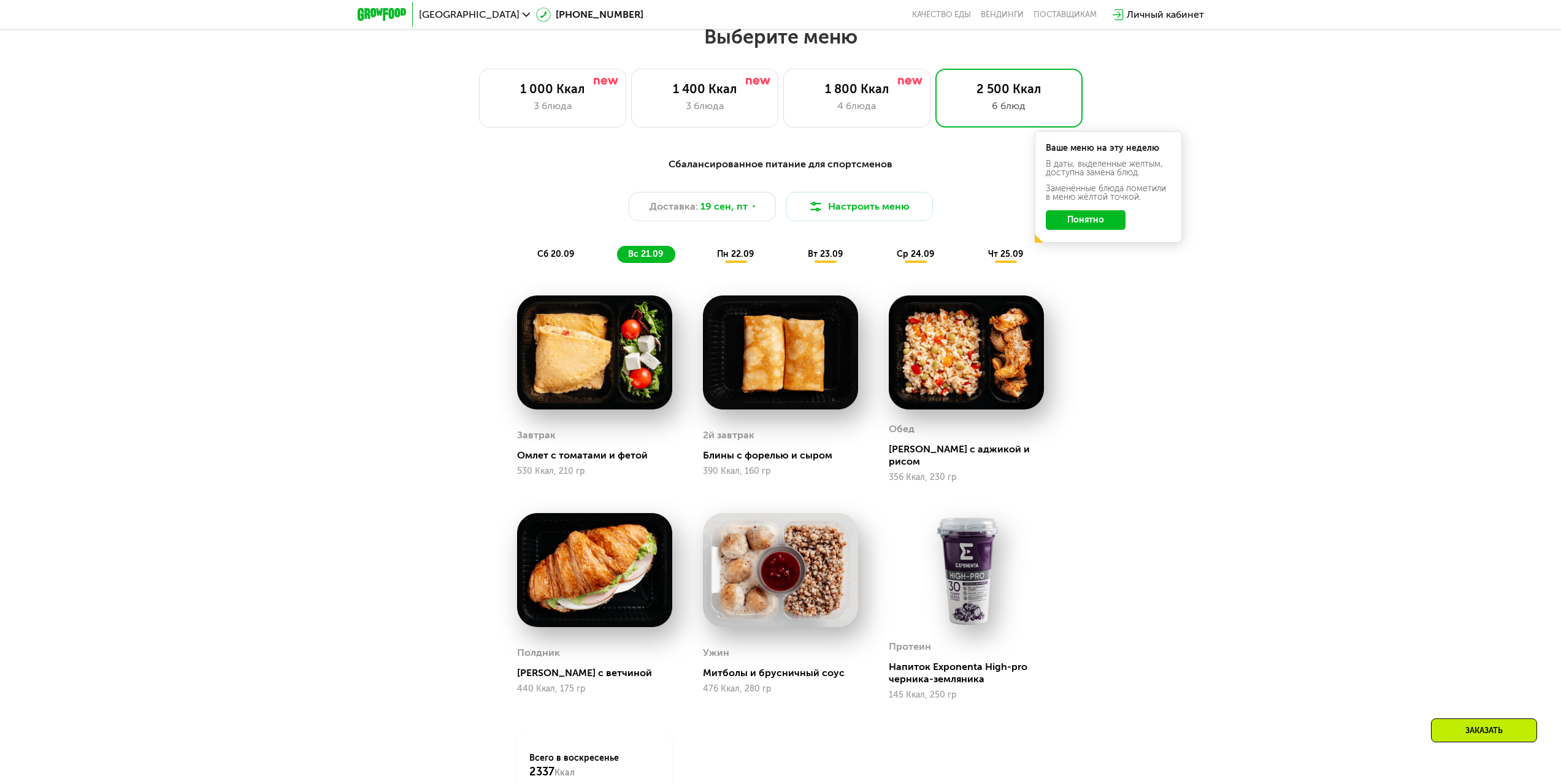
click at [758, 261] on div "пн 22.09" at bounding box center [736, 255] width 60 height 17
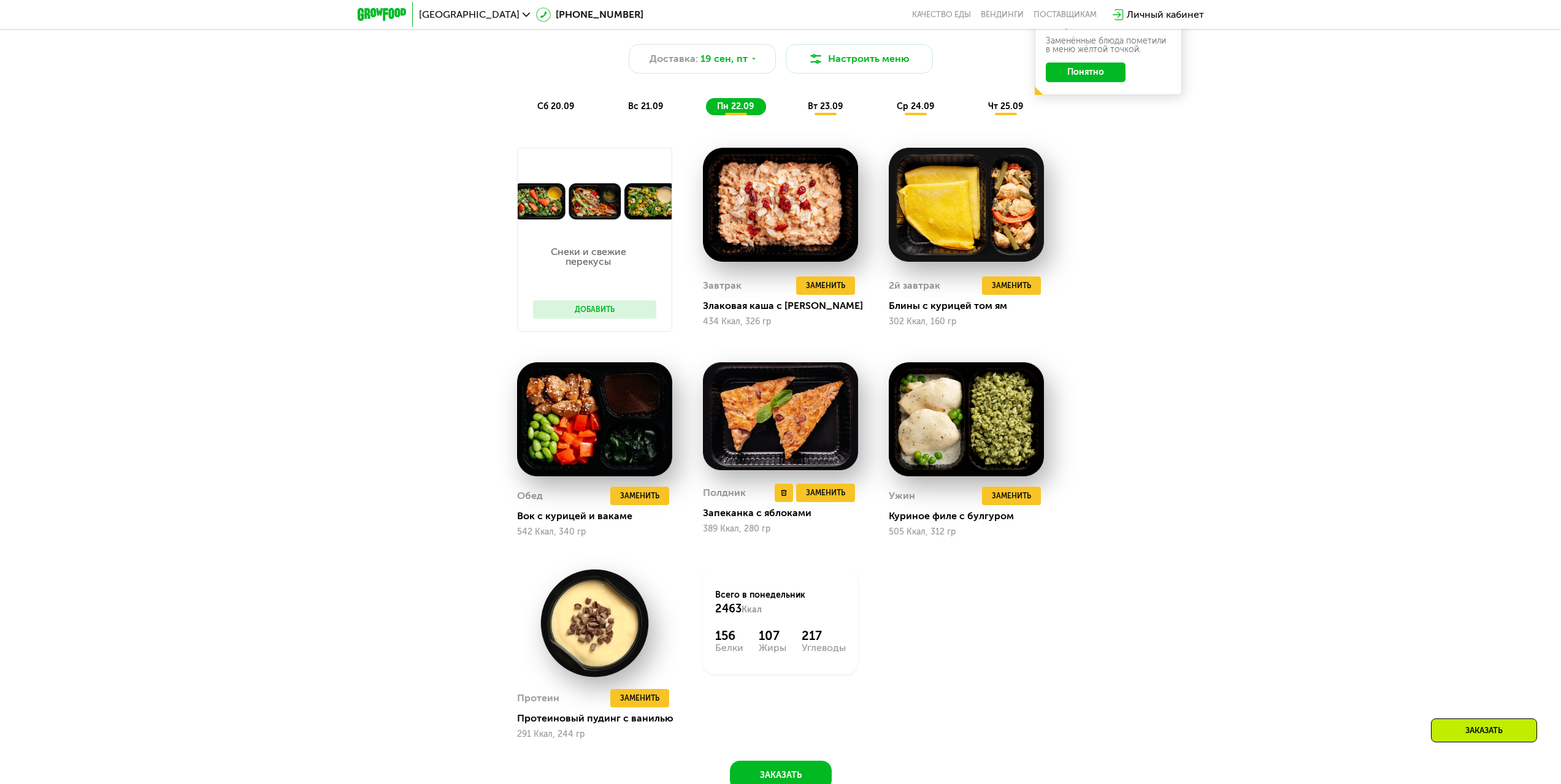
scroll to position [1460, 0]
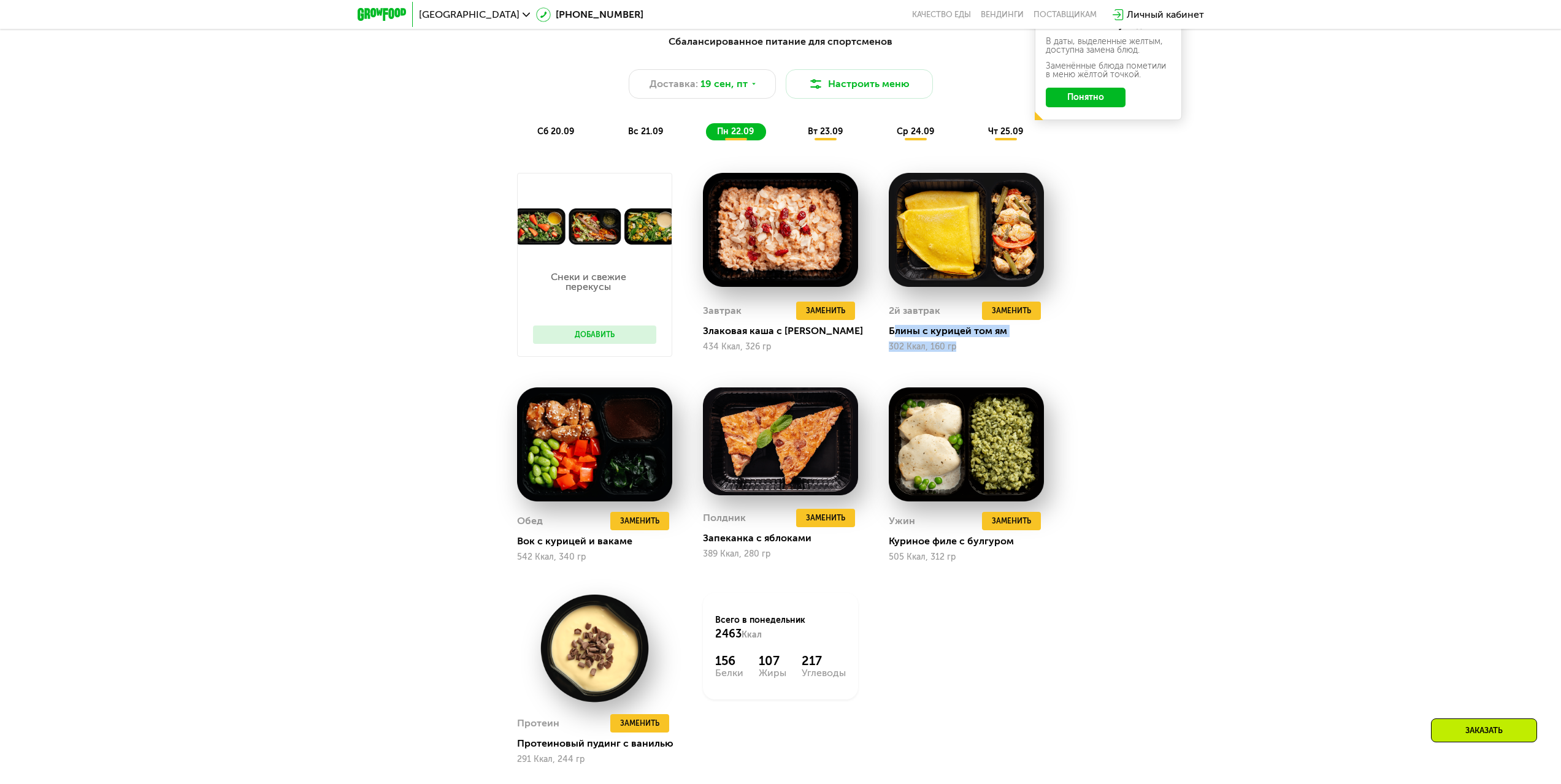
drag, startPoint x: 893, startPoint y: 334, endPoint x: 1052, endPoint y: 351, distance: 159.9
click at [1052, 351] on div "2й завтрак Удалить 2й завтрак Заменить Заменить 2й завтрак Блины с курицей том …" at bounding box center [966, 265] width 186 height 215
click at [1036, 350] on div "302 Ккал, 160 гр" at bounding box center [966, 347] width 155 height 10
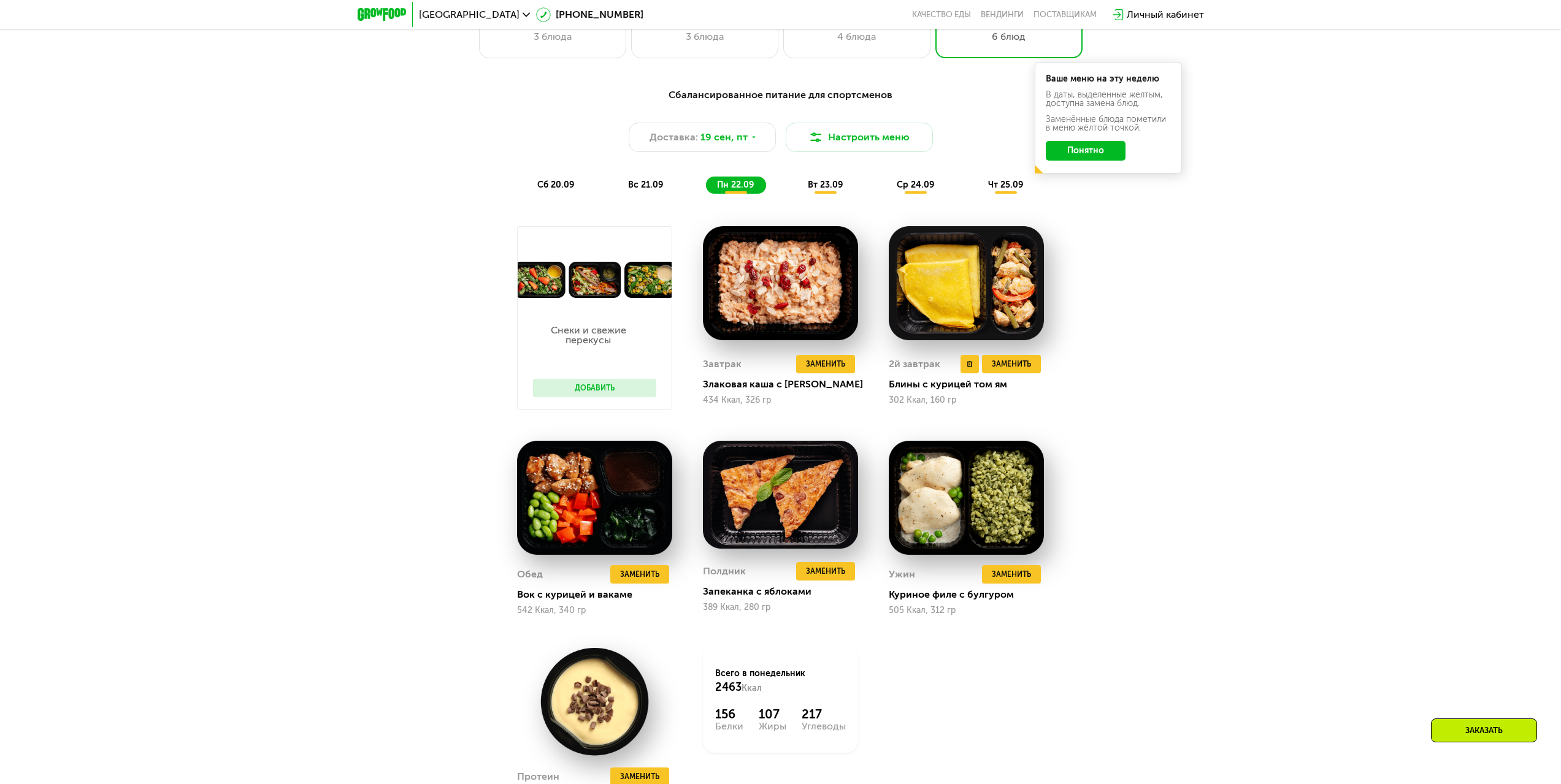
scroll to position [1398, 0]
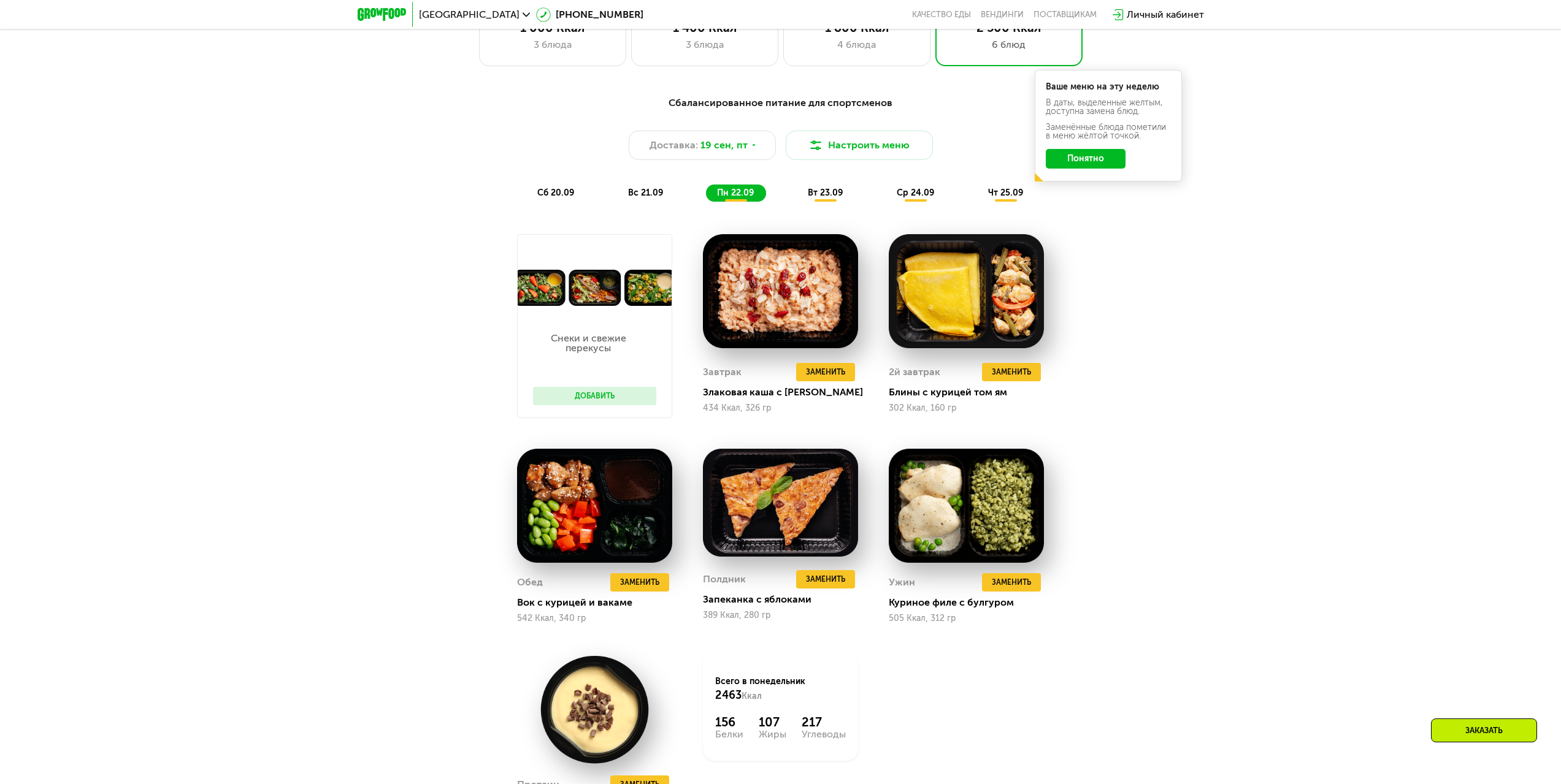
click at [845, 202] on div "вт 23.09" at bounding box center [826, 193] width 58 height 17
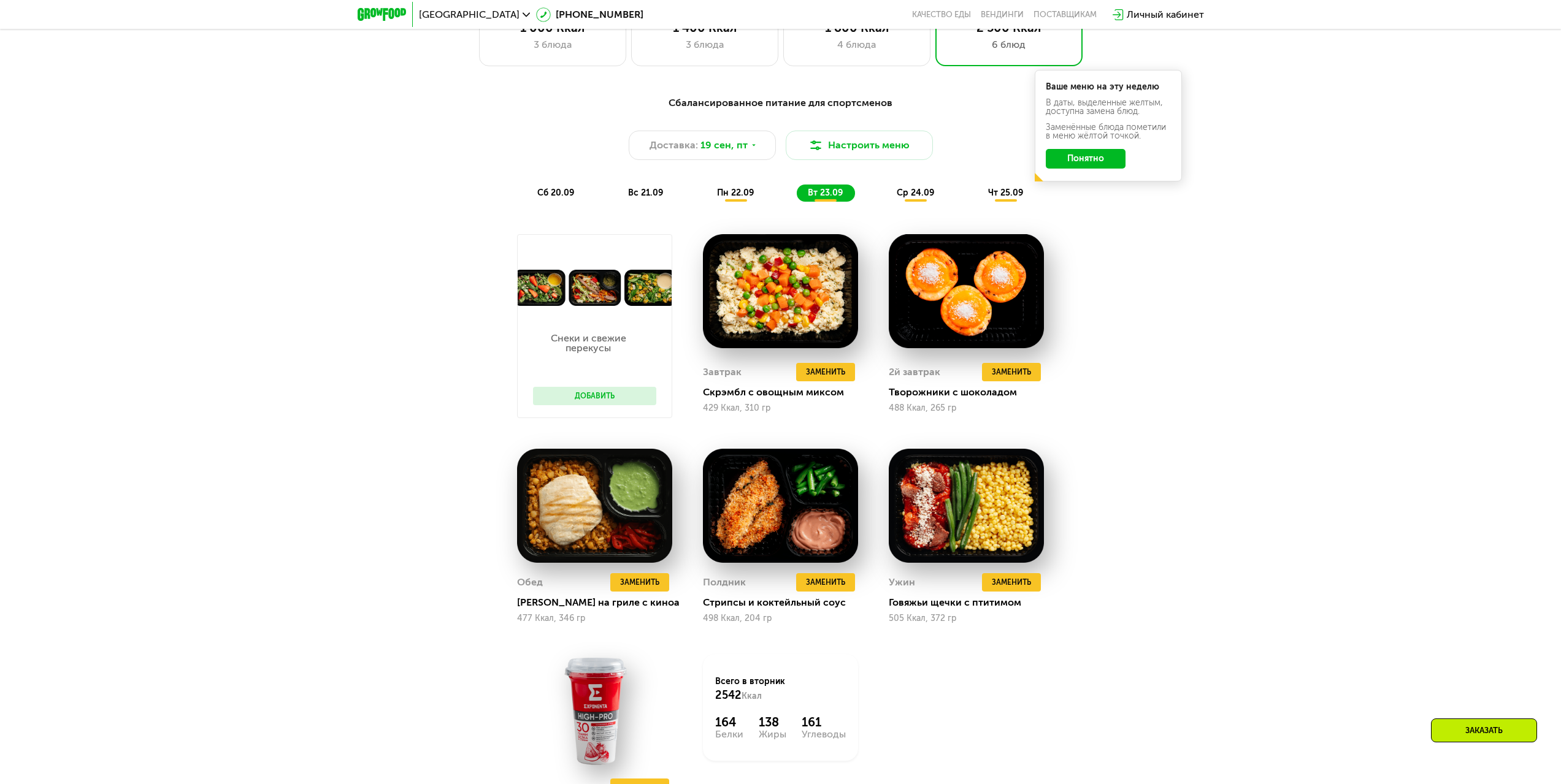
click at [924, 206] on div "Сбалансированное питание для спортсменов Доставка: [DATE] Настроить меню сб 20.…" at bounding box center [780, 149] width 741 height 120
click at [924, 198] on span "ср 24.09" at bounding box center [915, 193] width 38 height 10
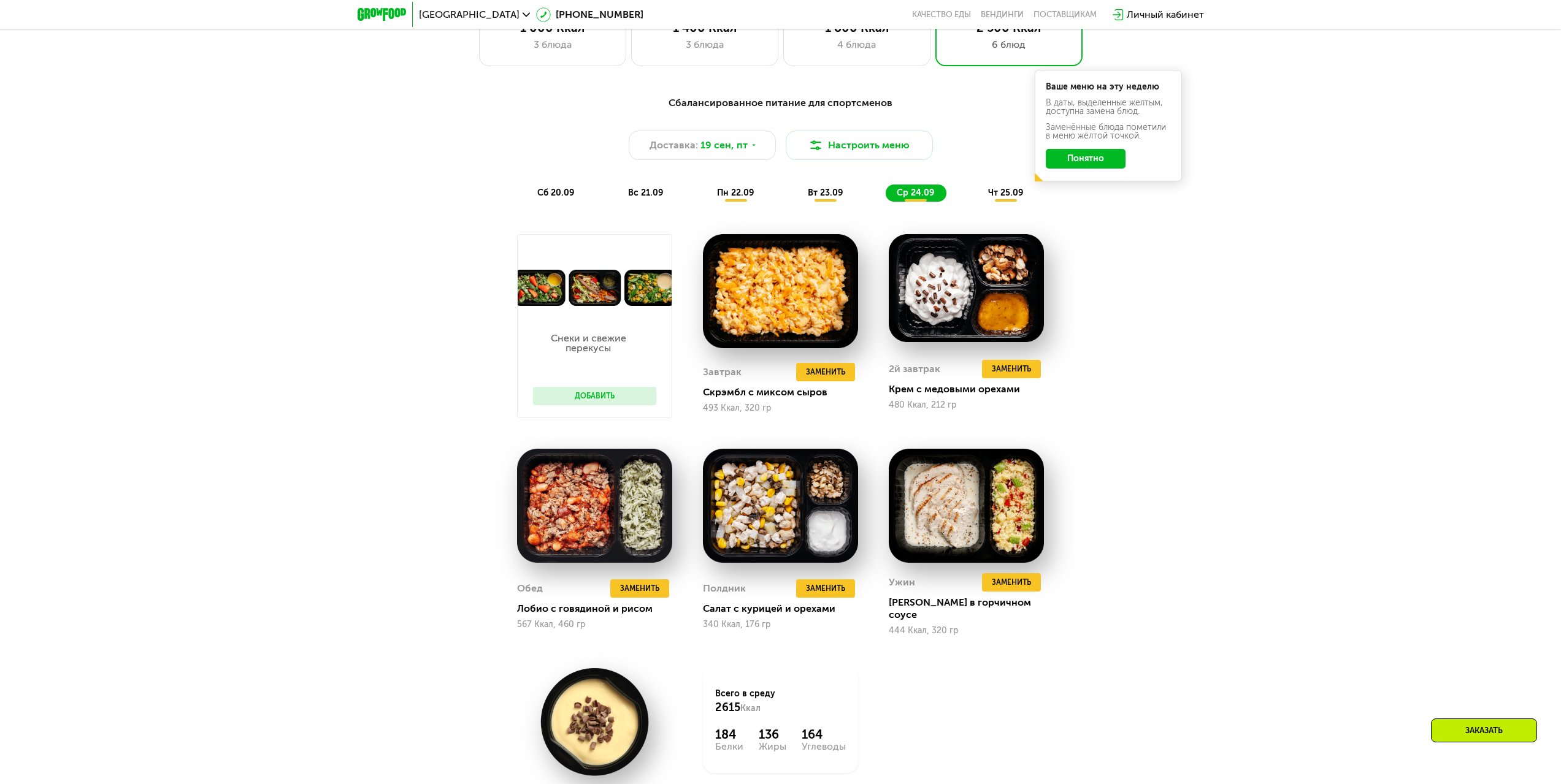
click at [991, 198] on span "чт 25.09" at bounding box center [1005, 193] width 35 height 10
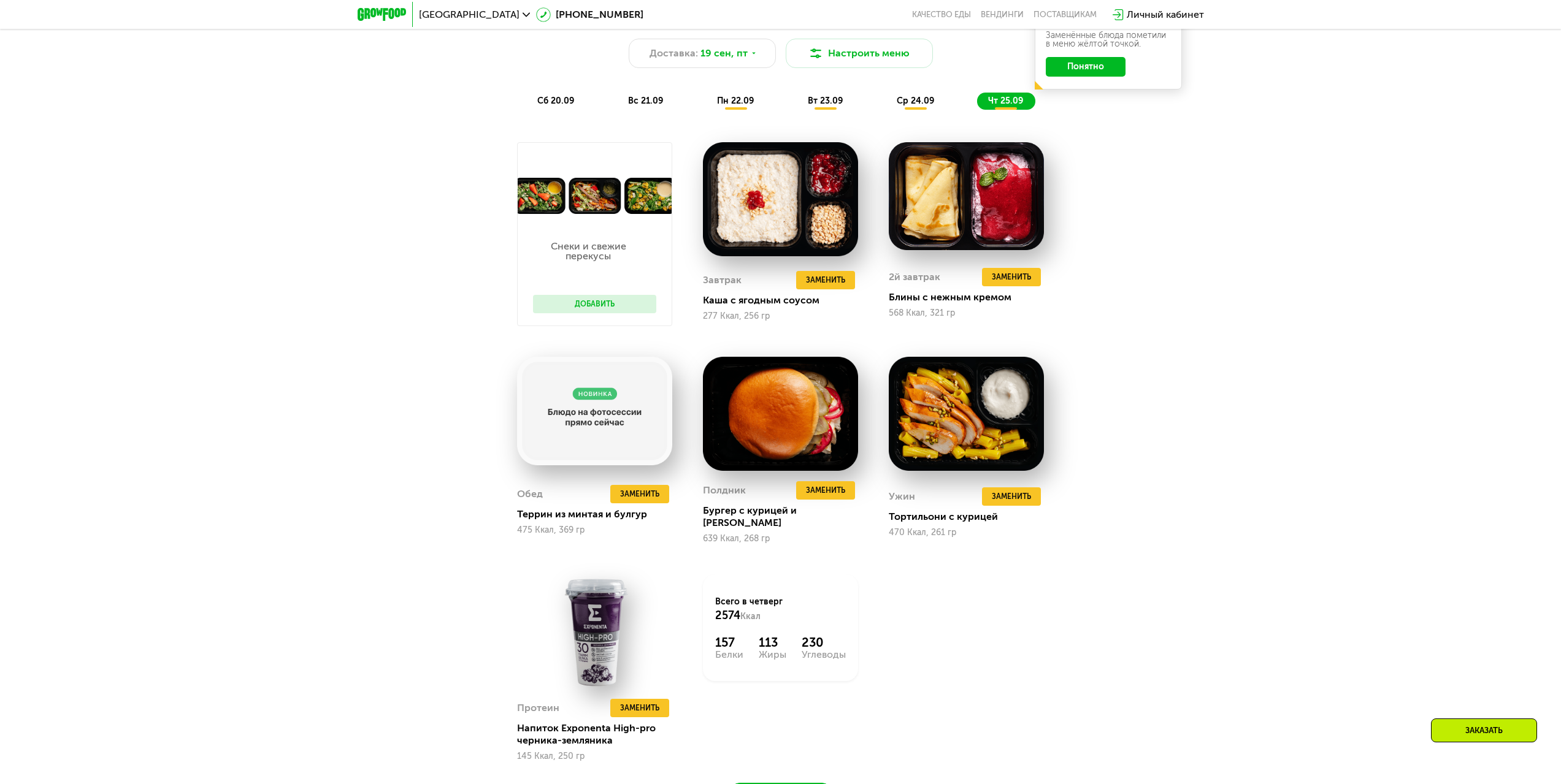
scroll to position [1532, 0]
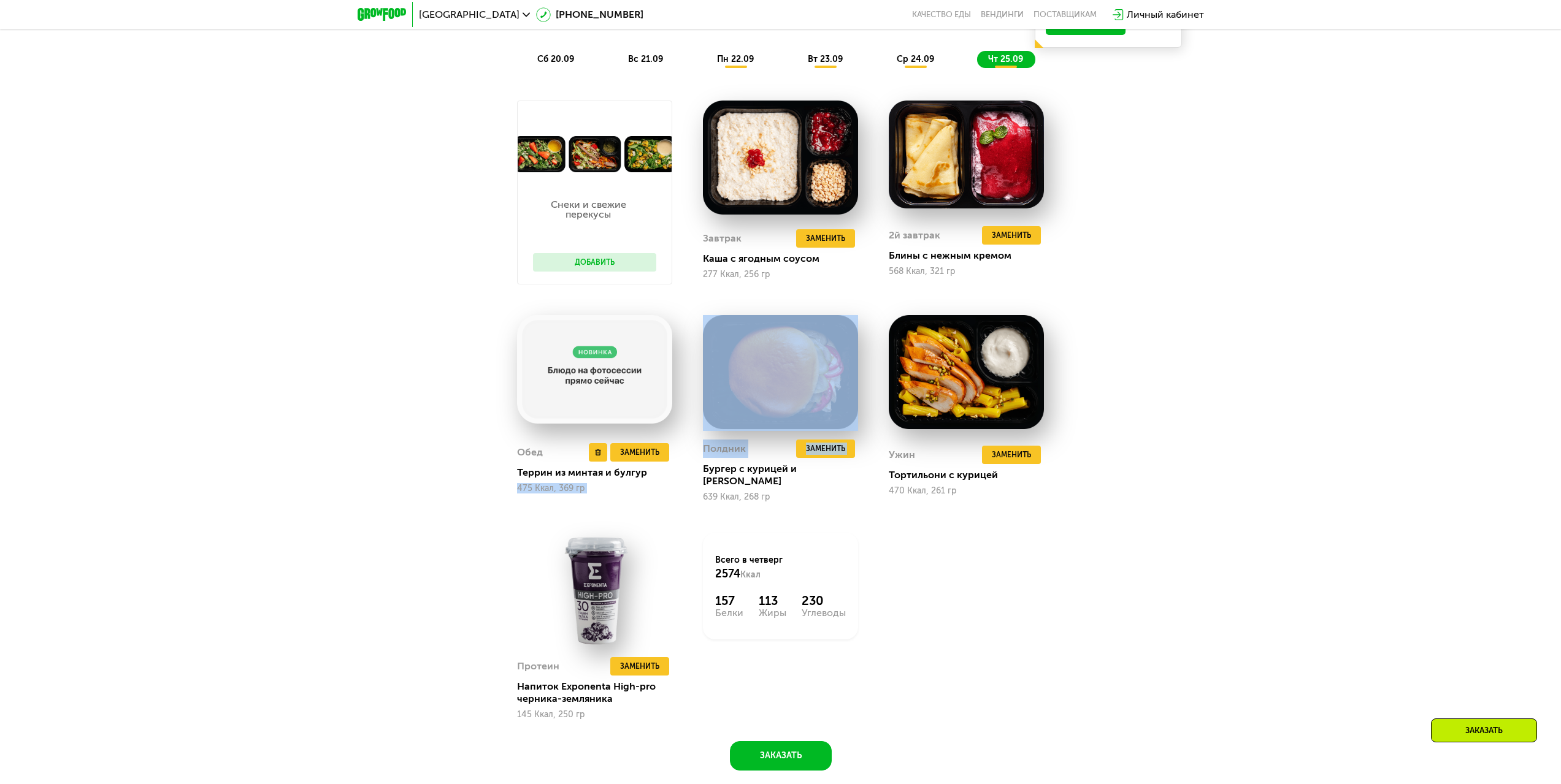
drag, startPoint x: 717, startPoint y: 468, endPoint x: 674, endPoint y: 471, distance: 43.1
click at [674, 471] on div "Снеки и свежие перекусы Добавить Завтрак Удалить Завтрак Заменить Заменить Завт…" at bounding box center [780, 410] width 558 height 651
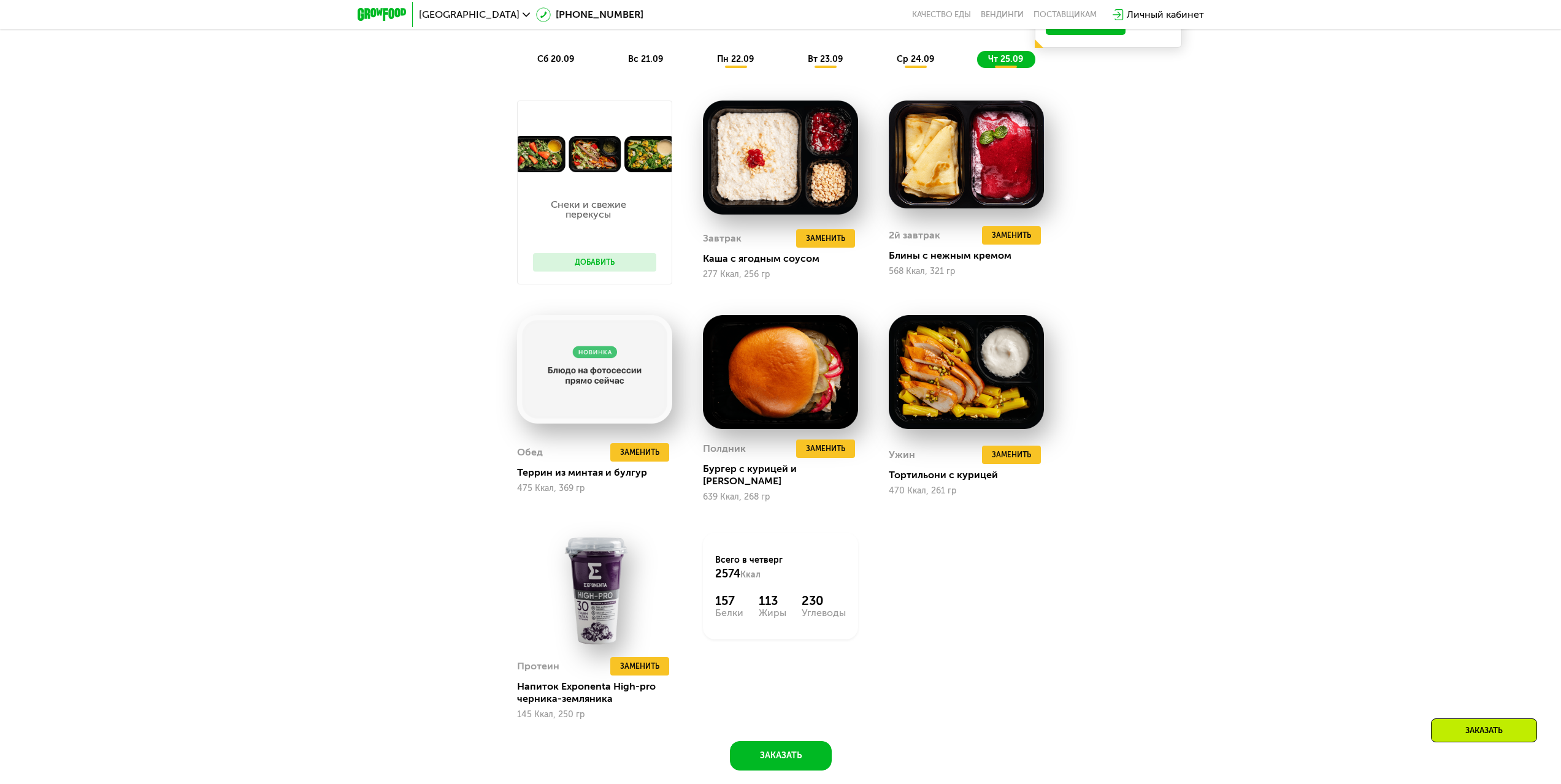
click at [1072, 533] on div "Сбалансированное питание для спортсменов Доставка: [DATE] Настроить меню сб 20.…" at bounding box center [780, 362] width 755 height 816
click at [777, 358] on img at bounding box center [780, 371] width 155 height 114
click at [779, 378] on img at bounding box center [780, 371] width 155 height 114
click at [815, 455] on span "Заменить" at bounding box center [825, 448] width 39 height 12
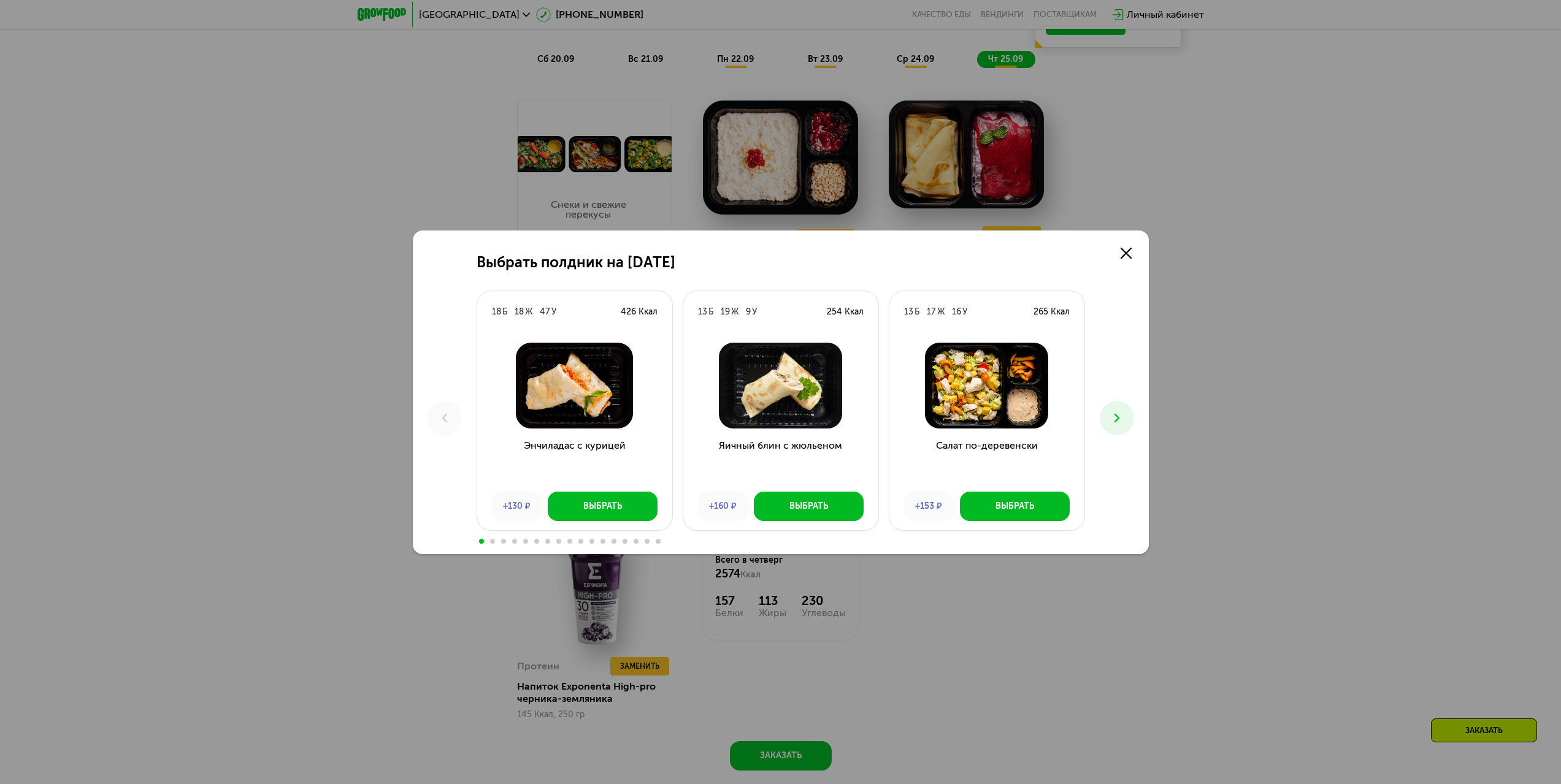
click at [1113, 421] on icon at bounding box center [1117, 418] width 15 height 15
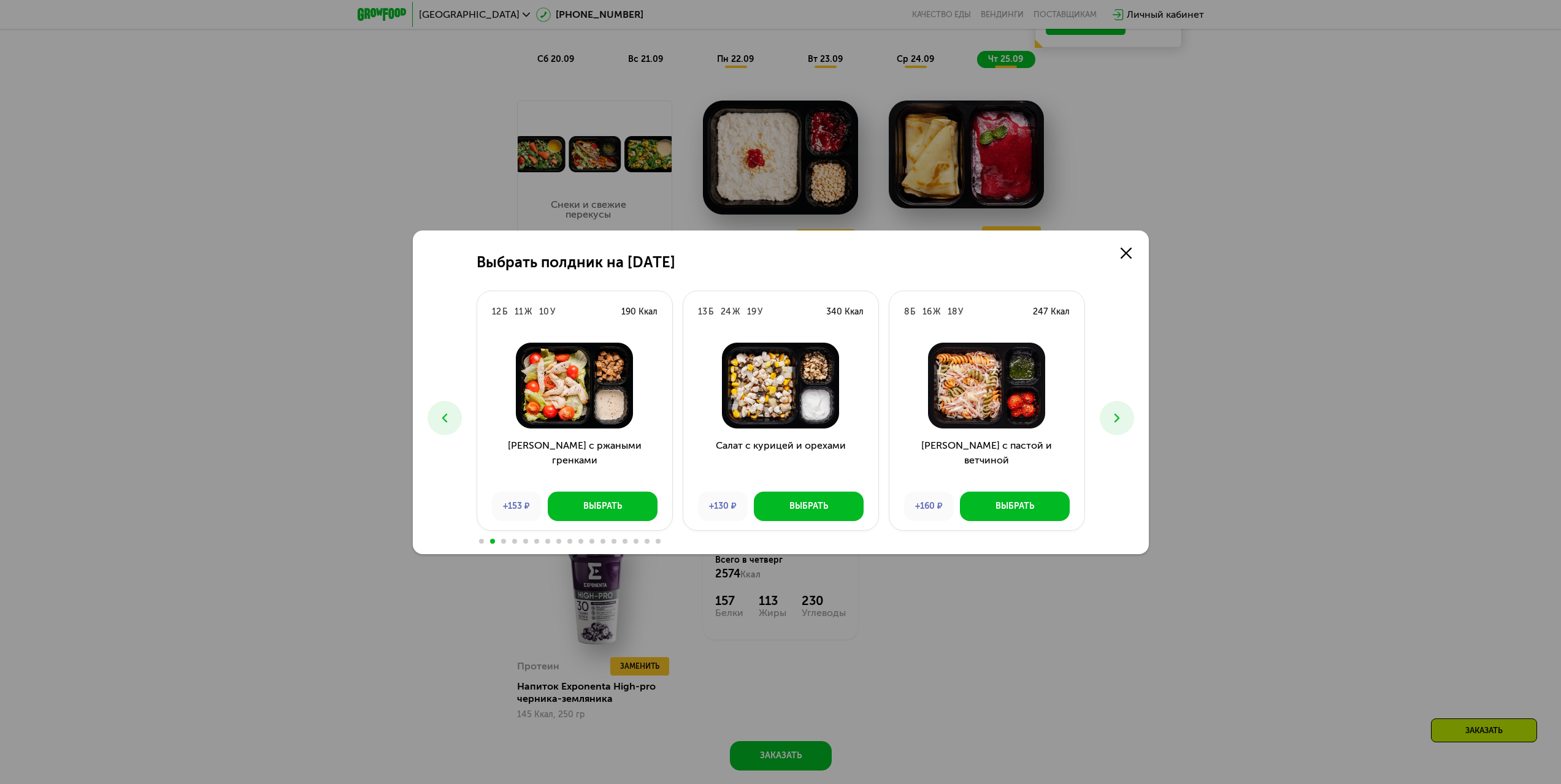
click at [1113, 421] on icon at bounding box center [1117, 418] width 15 height 15
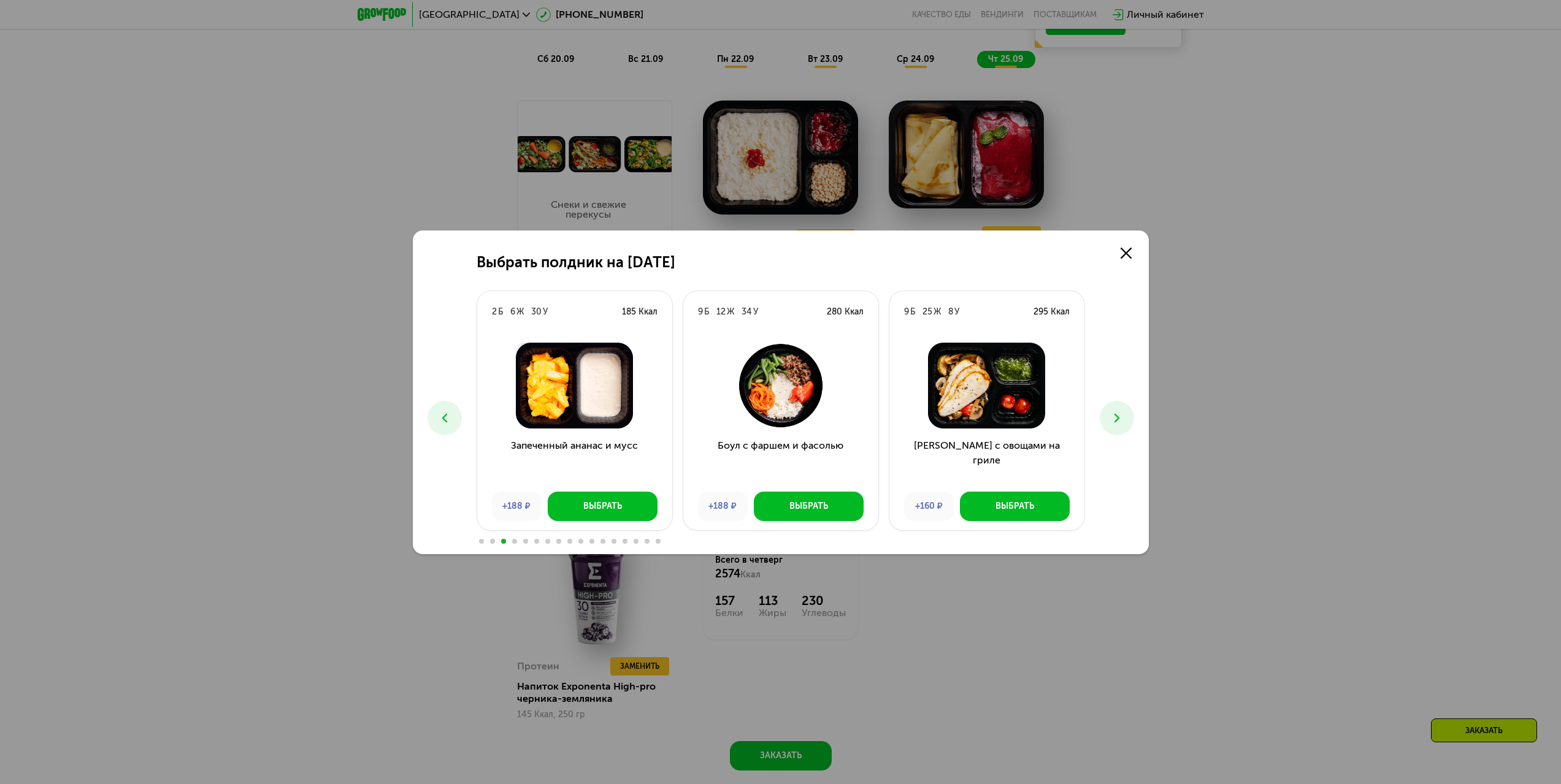
click at [1113, 416] on icon at bounding box center [1117, 418] width 15 height 15
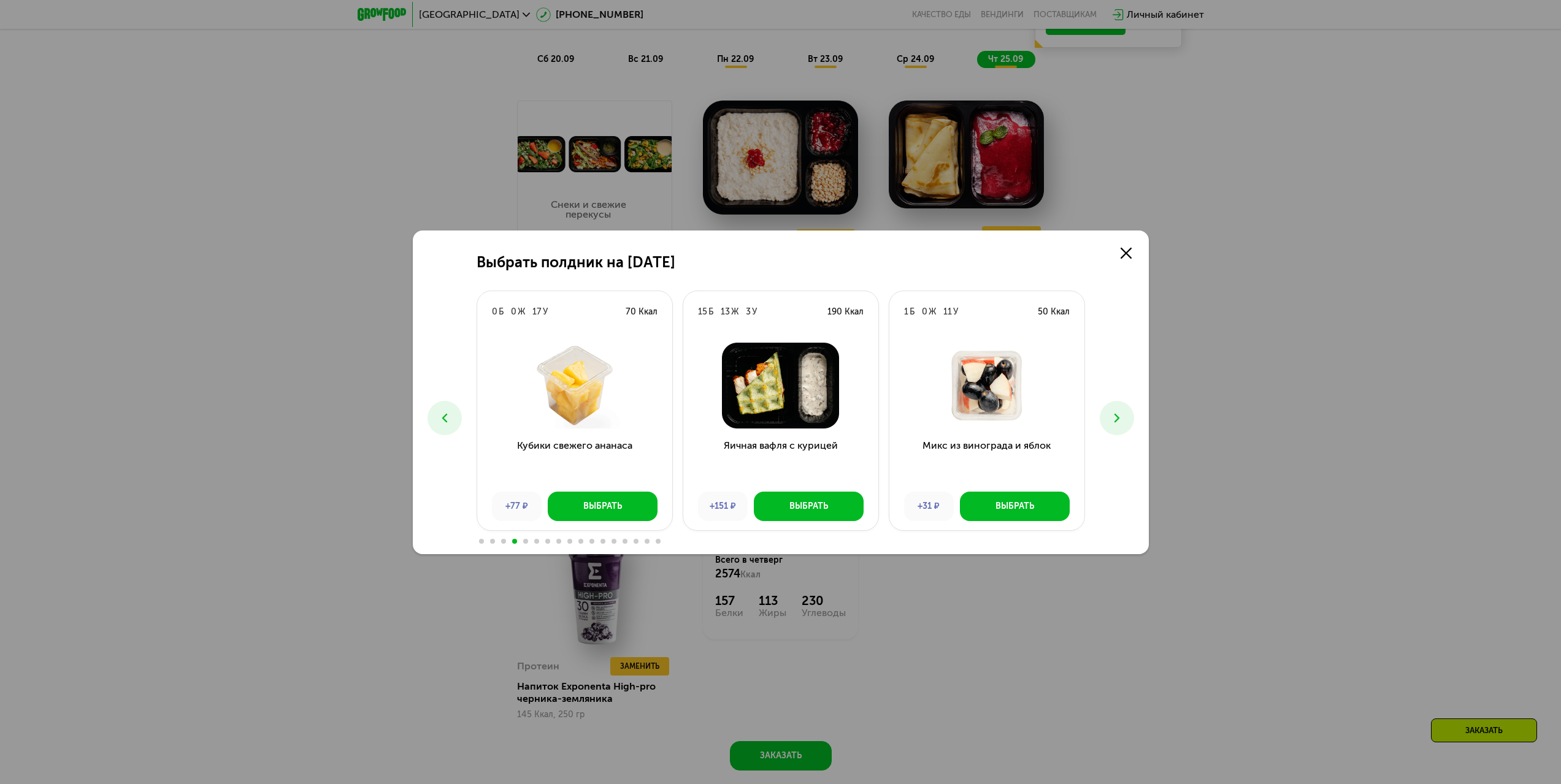
click at [1113, 416] on icon at bounding box center [1117, 418] width 15 height 15
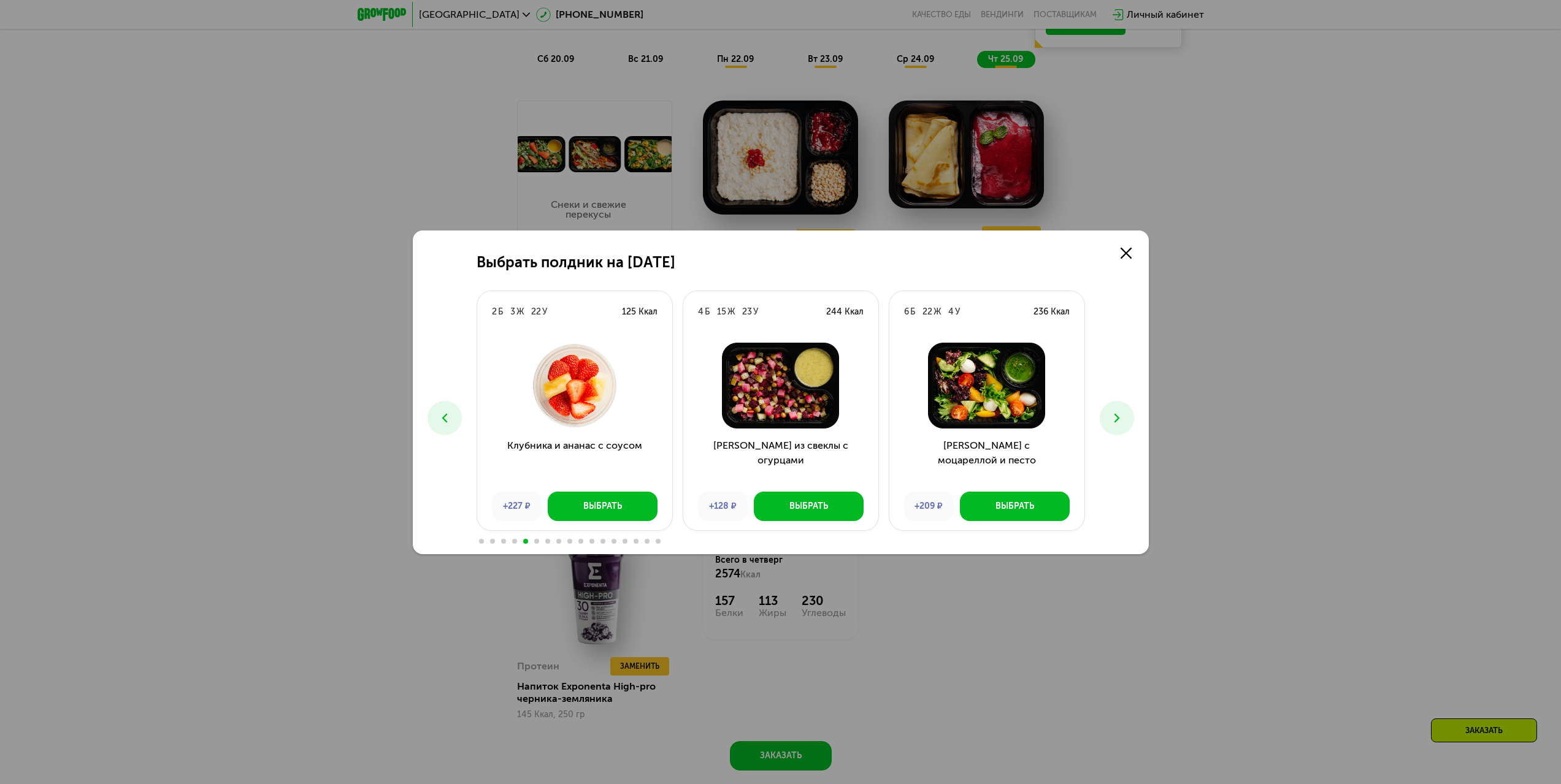
click at [1113, 416] on icon at bounding box center [1117, 418] width 15 height 15
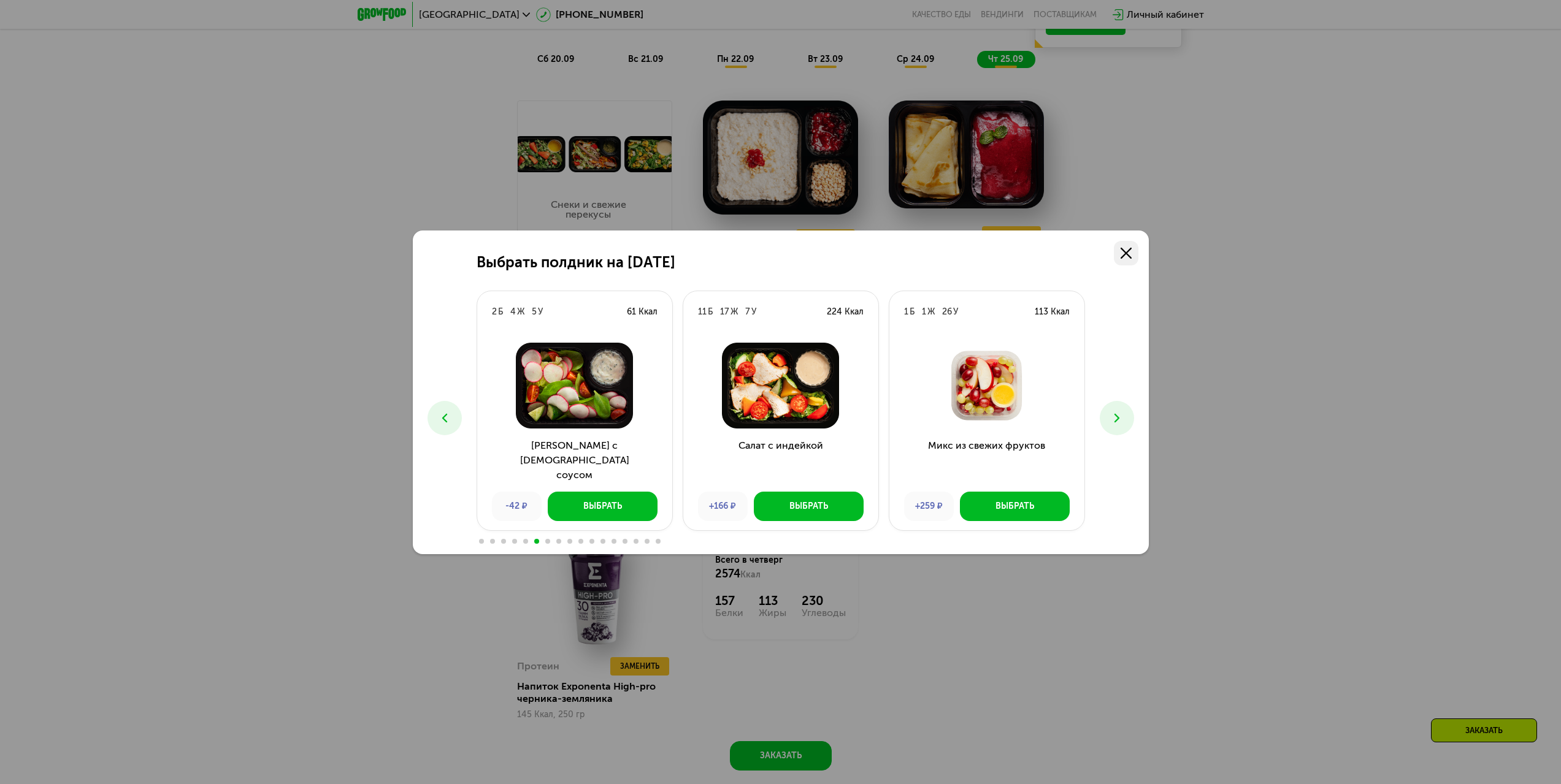
click at [1126, 255] on icon at bounding box center [1126, 252] width 11 height 11
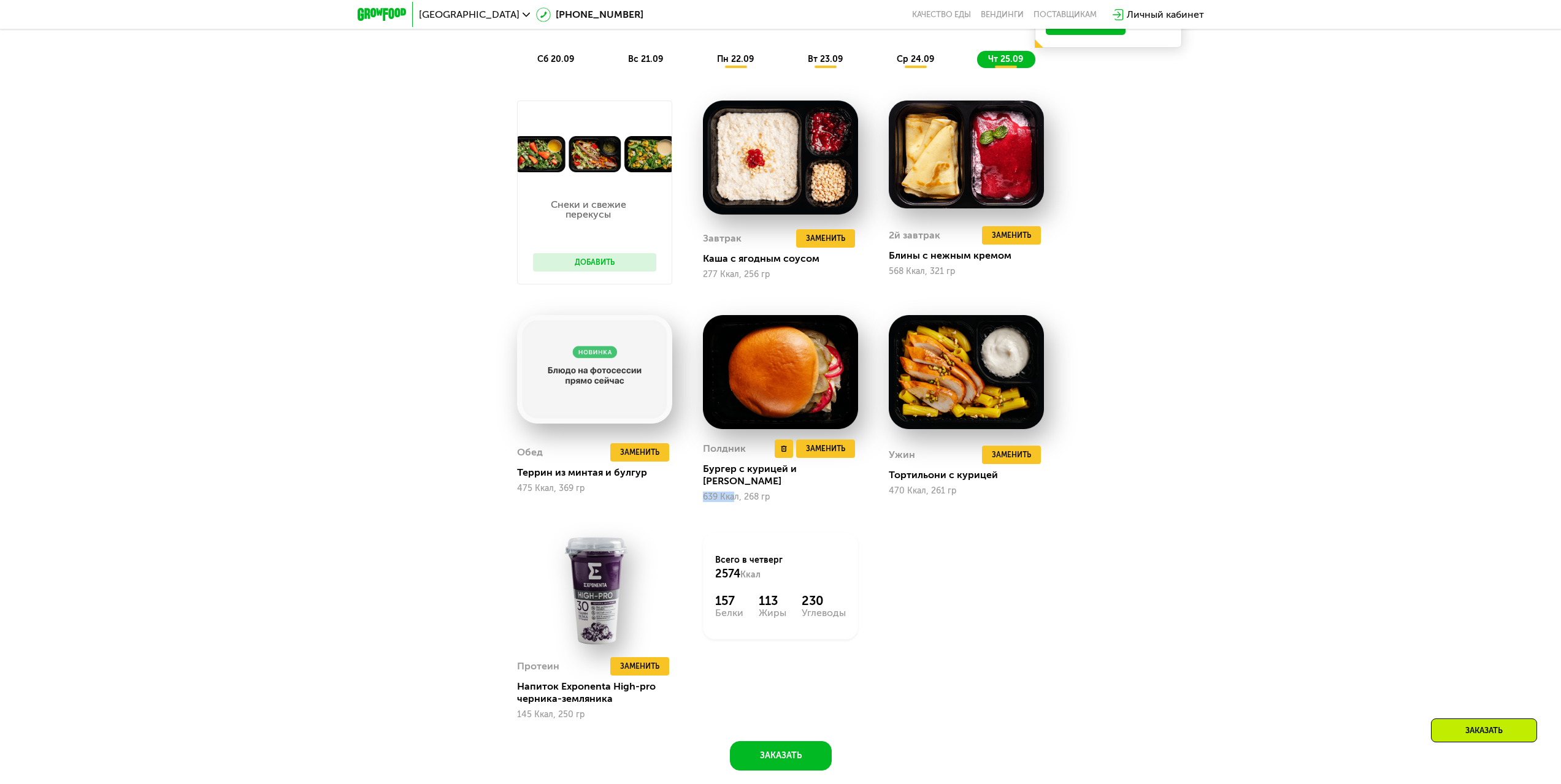
drag, startPoint x: 702, startPoint y: 490, endPoint x: 732, endPoint y: 492, distance: 30.1
click at [732, 492] on div "639 Ккал, 268 гр" at bounding box center [780, 498] width 155 height 10
click at [836, 455] on span "Заменить" at bounding box center [825, 448] width 39 height 12
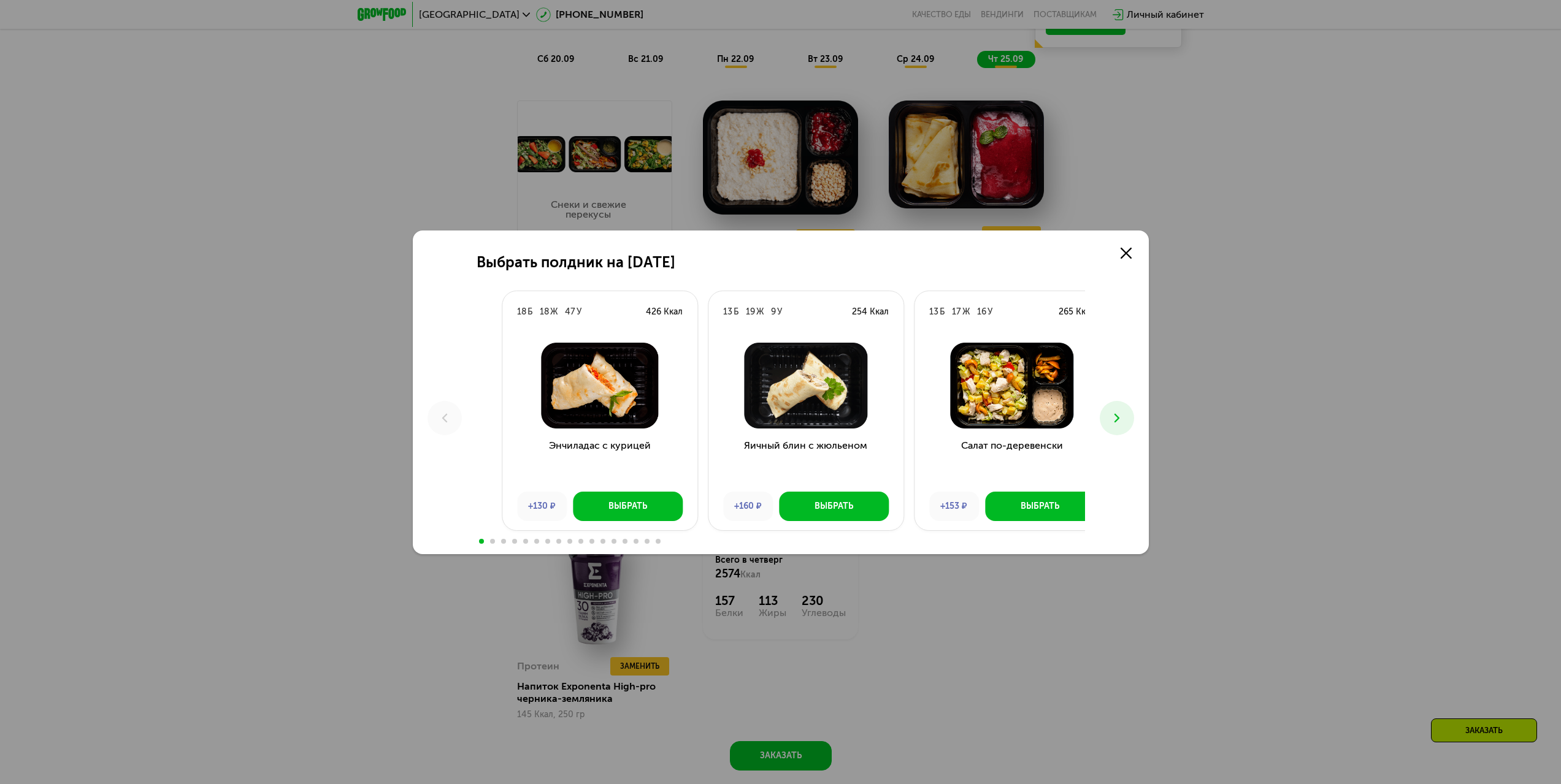
click at [681, 312] on div "426 Ккал" at bounding box center [664, 312] width 37 height 12
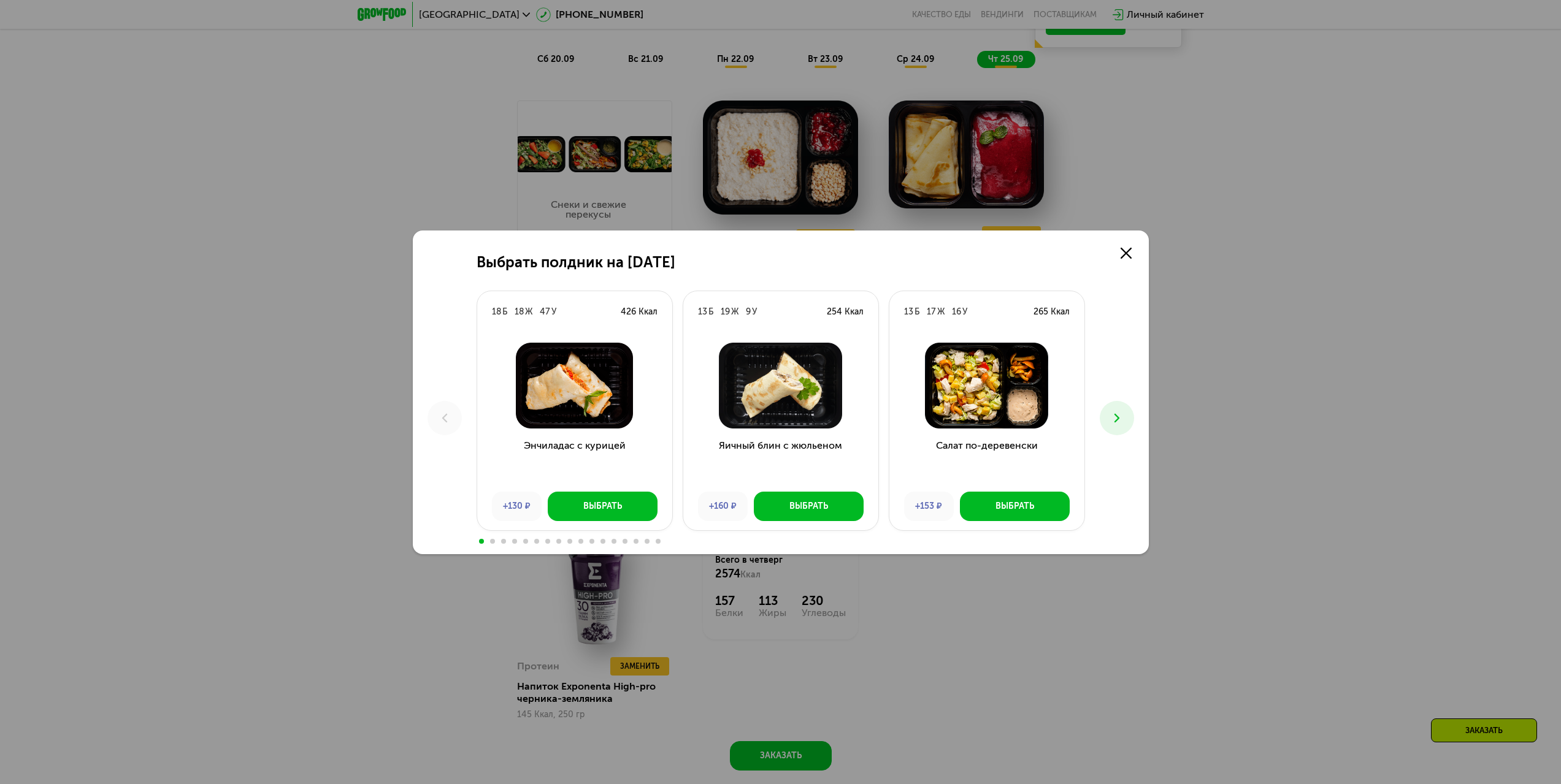
click at [864, 310] on div "254 Ккал" at bounding box center [845, 312] width 37 height 12
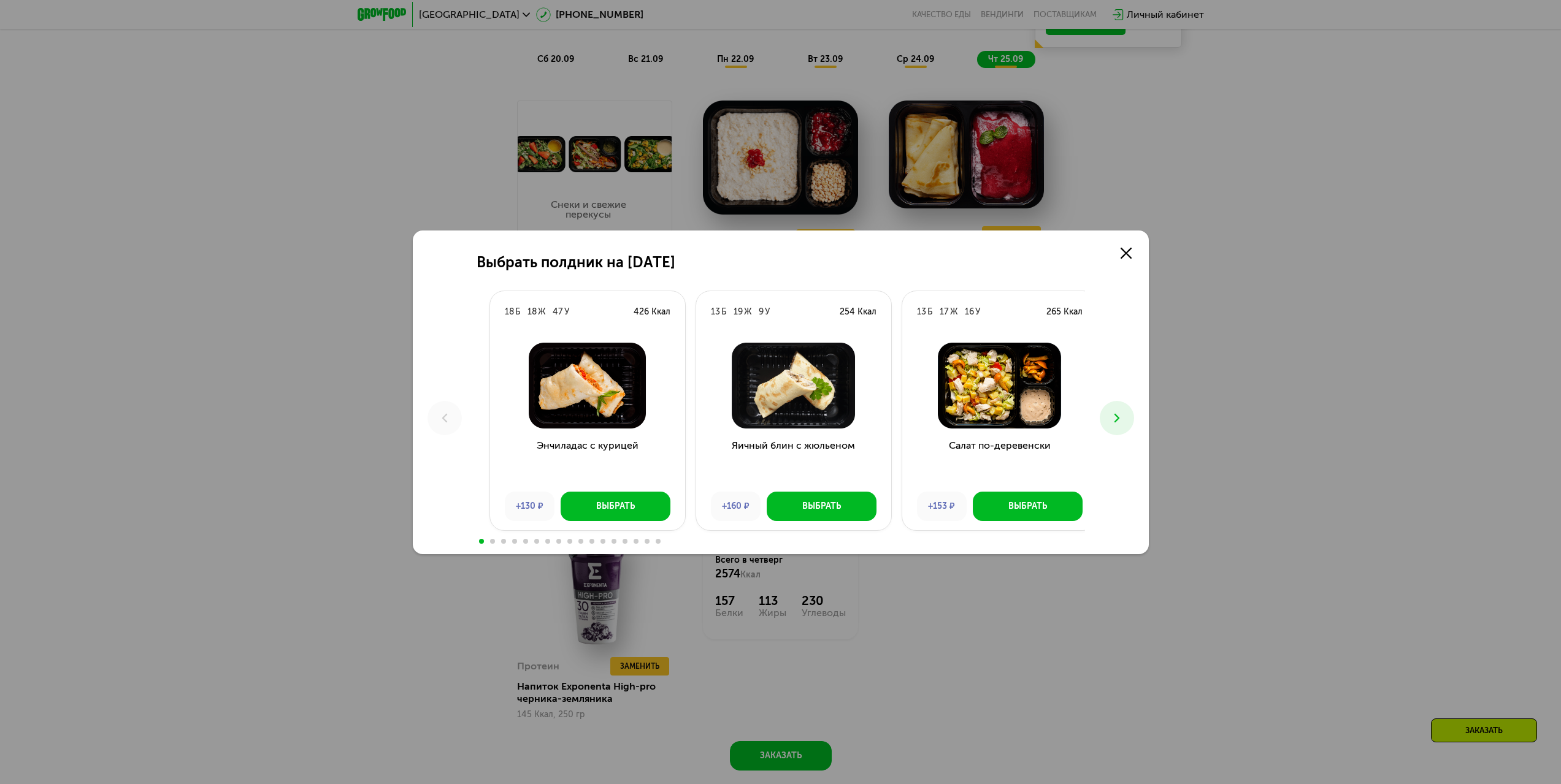
click at [1062, 309] on div "265 Ккал" at bounding box center [1065, 312] width 36 height 12
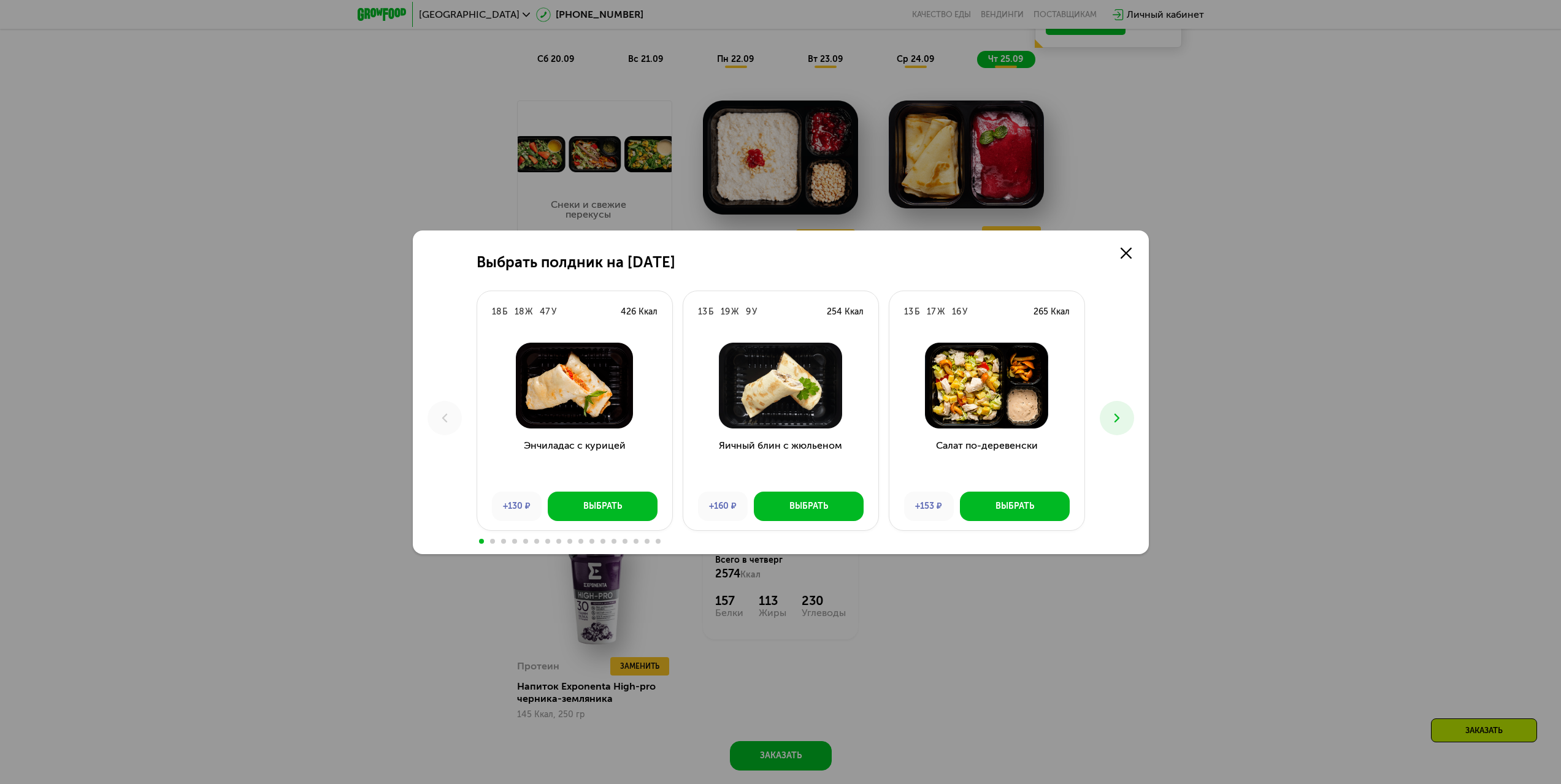
click at [1124, 424] on button at bounding box center [1116, 418] width 34 height 34
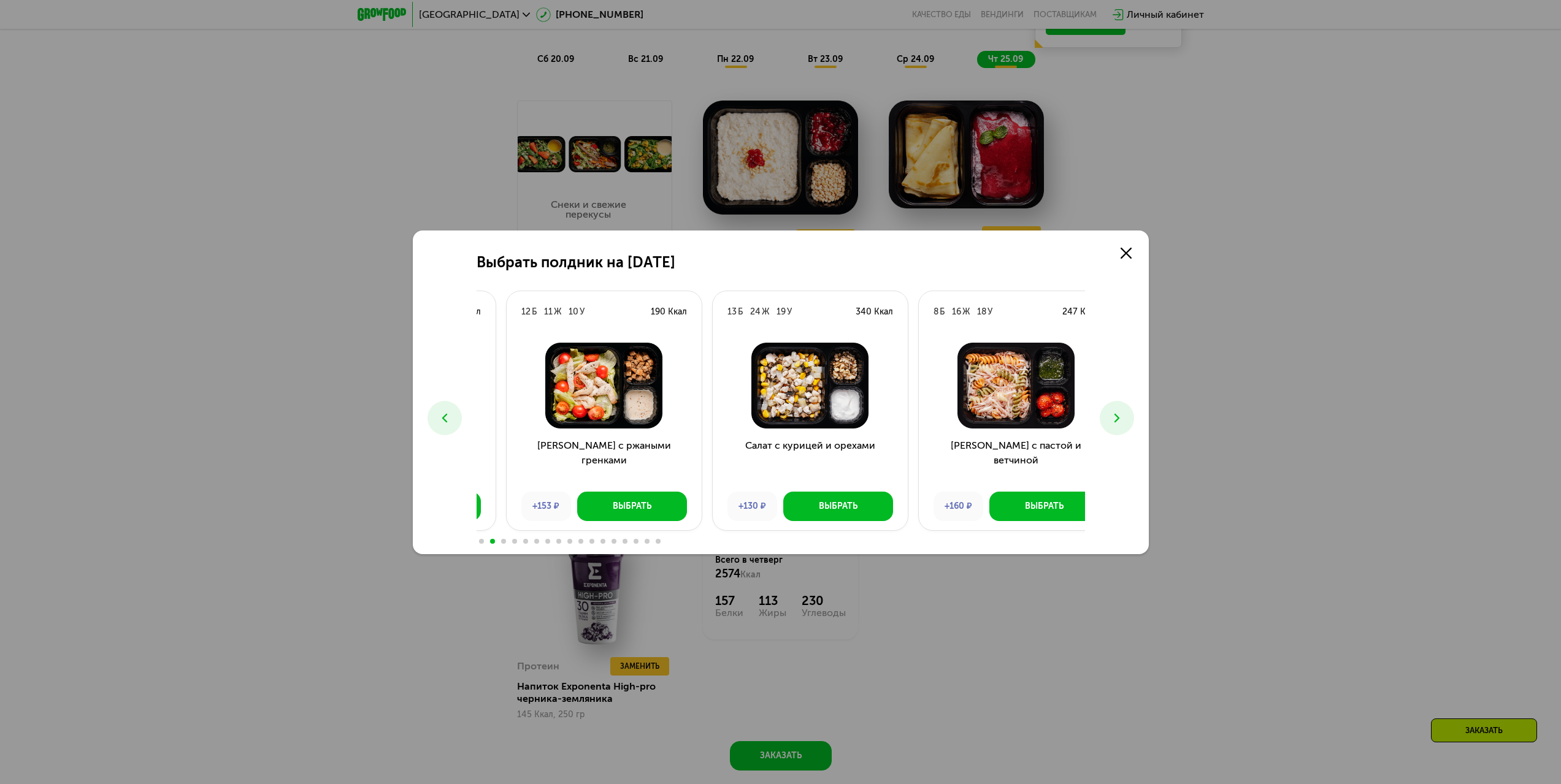
click at [664, 313] on div "190 Ккал" at bounding box center [669, 312] width 36 height 12
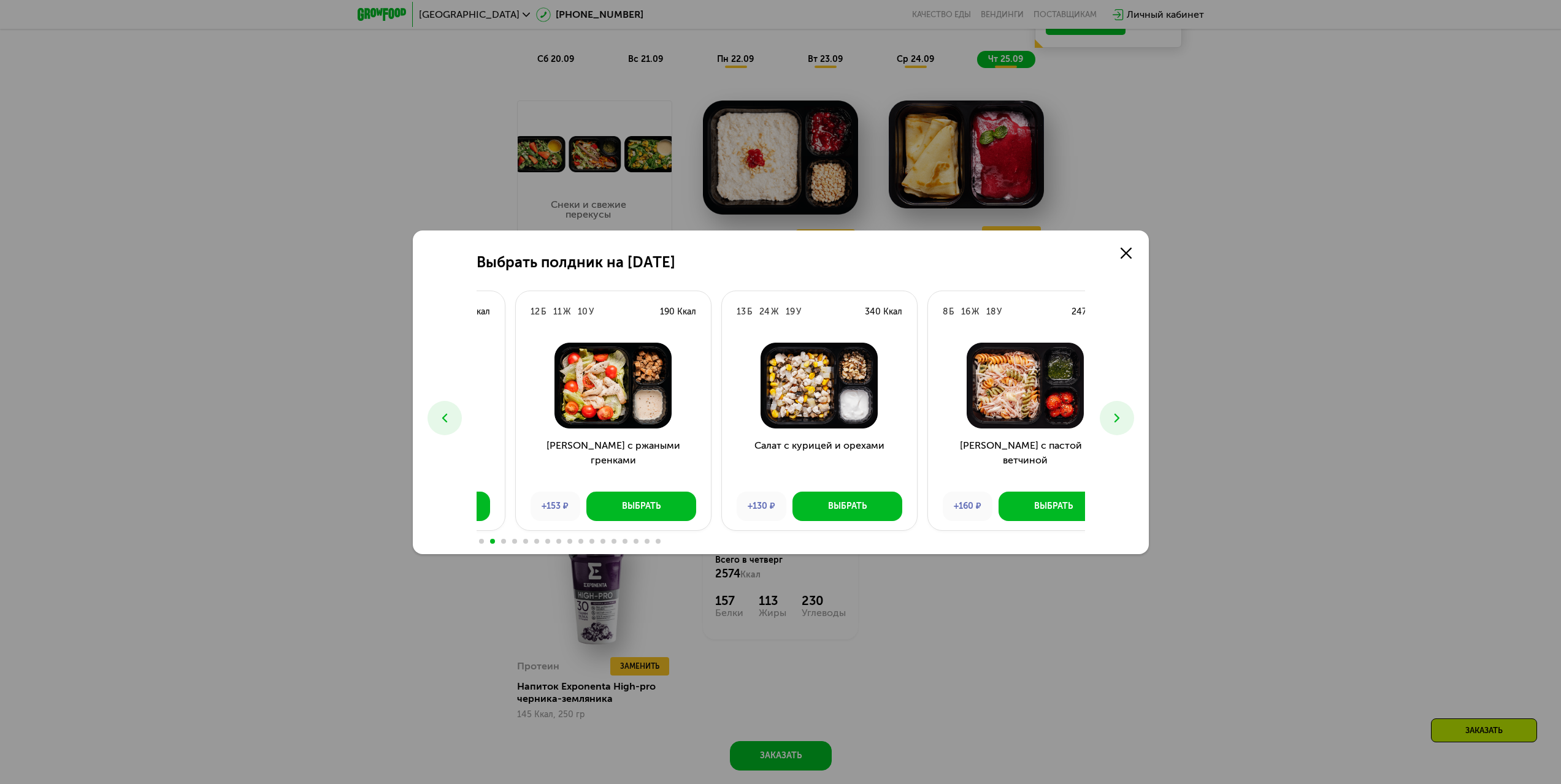
click at [864, 308] on div "13 Б 24 Ж 19 У 340 Ккал" at bounding box center [819, 311] width 195 height 41
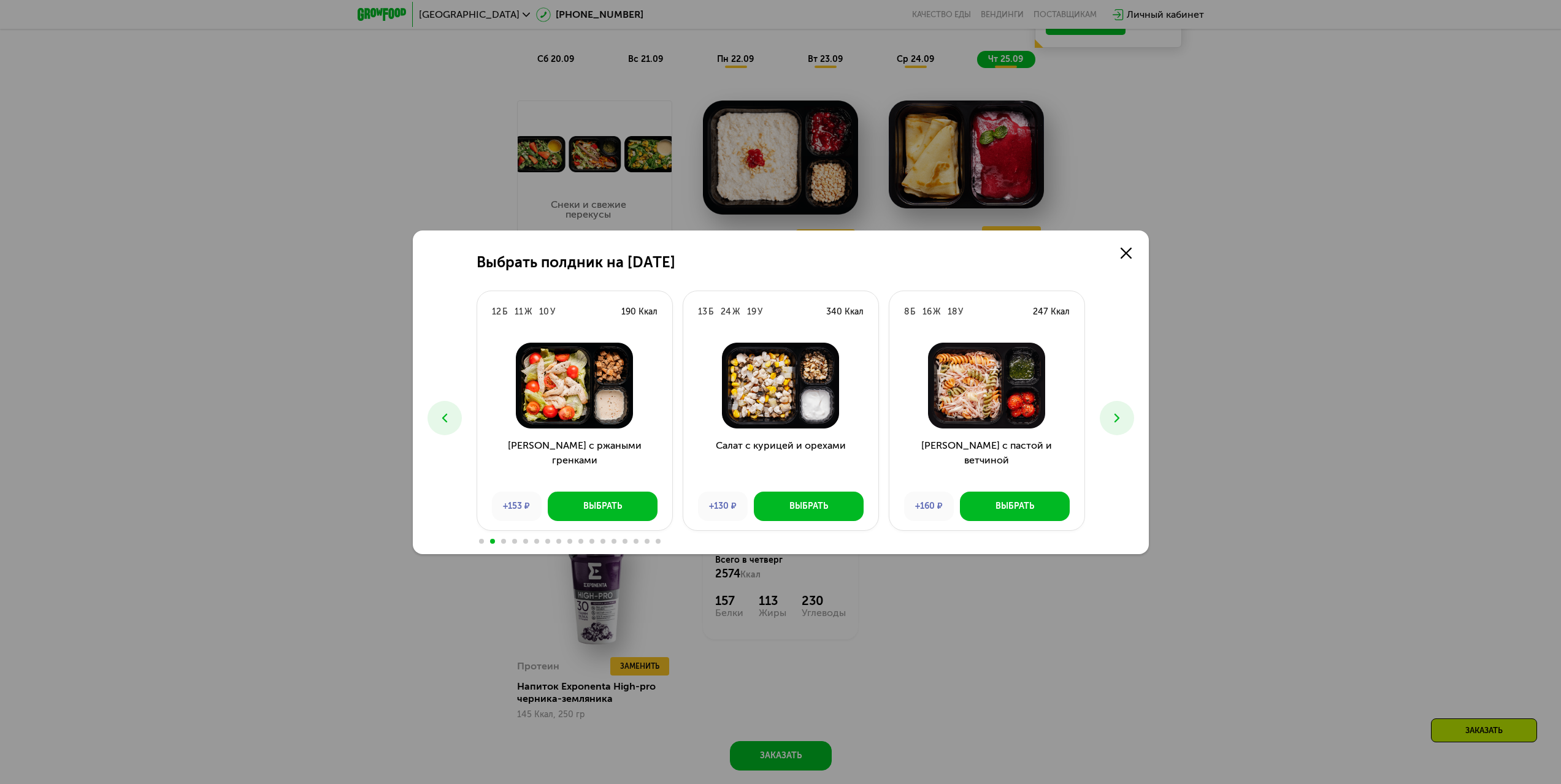
click at [1118, 405] on button at bounding box center [1116, 418] width 34 height 34
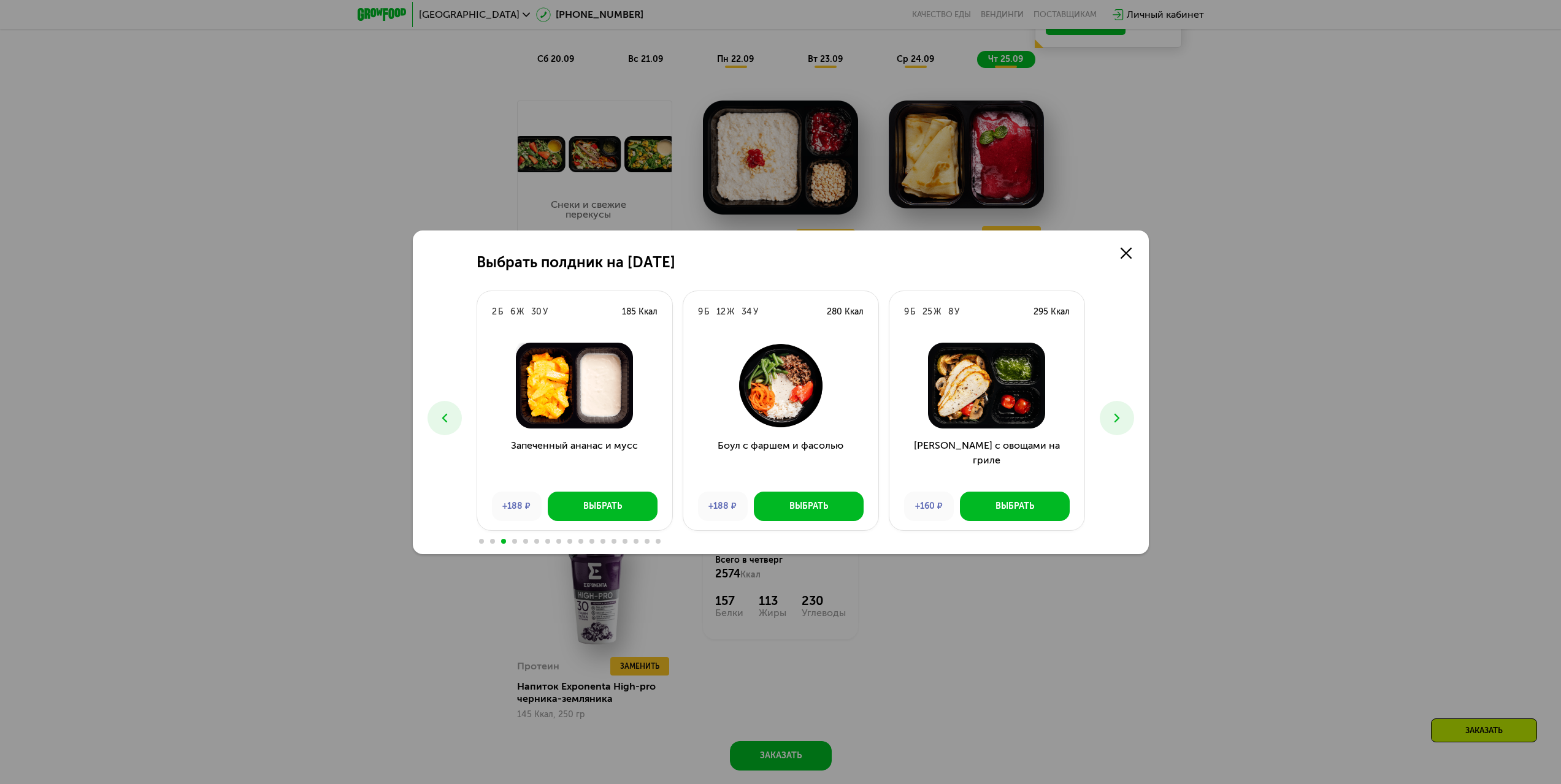
click at [1129, 424] on button at bounding box center [1116, 418] width 34 height 34
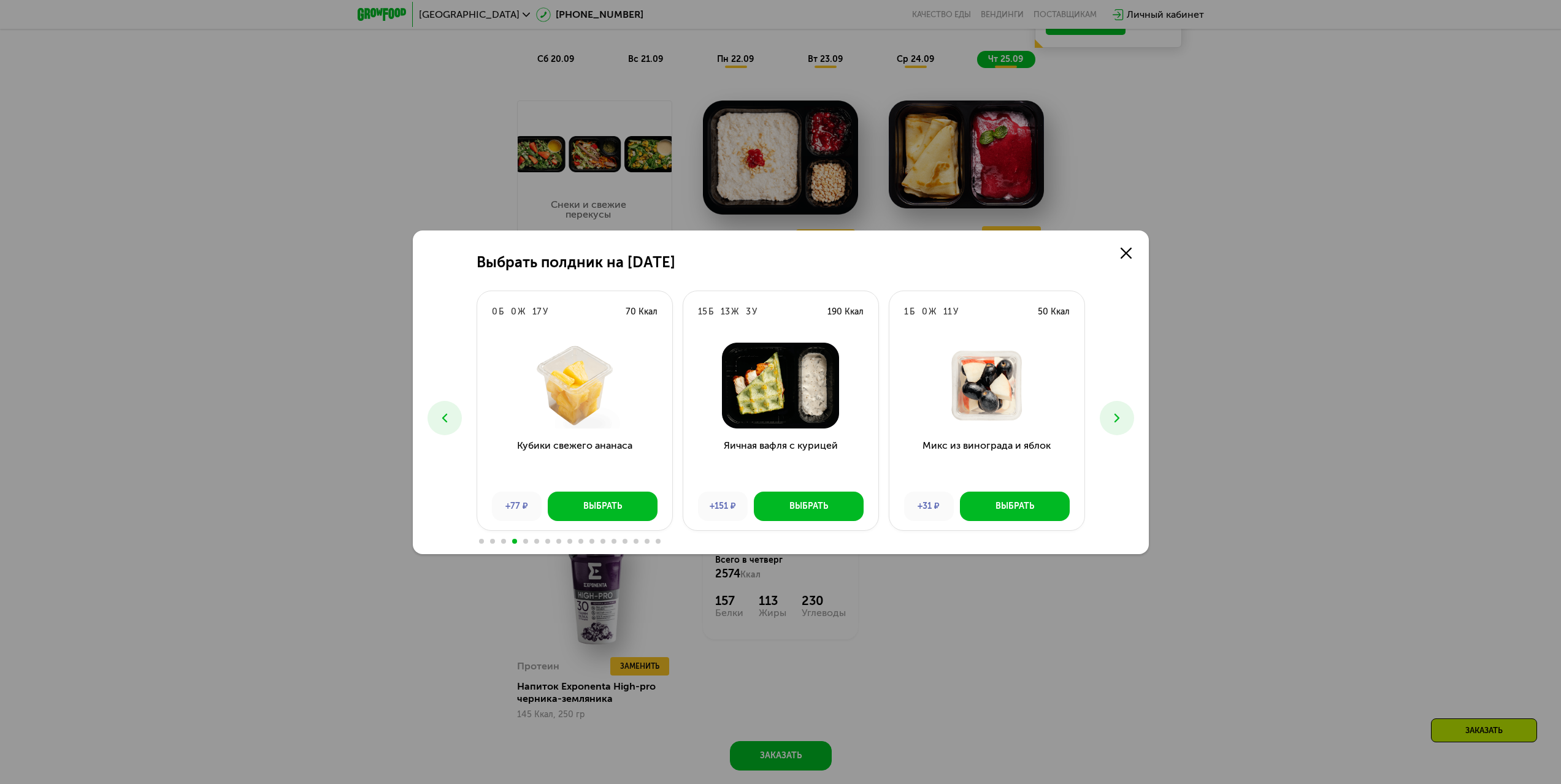
click at [1129, 421] on button at bounding box center [1116, 418] width 34 height 34
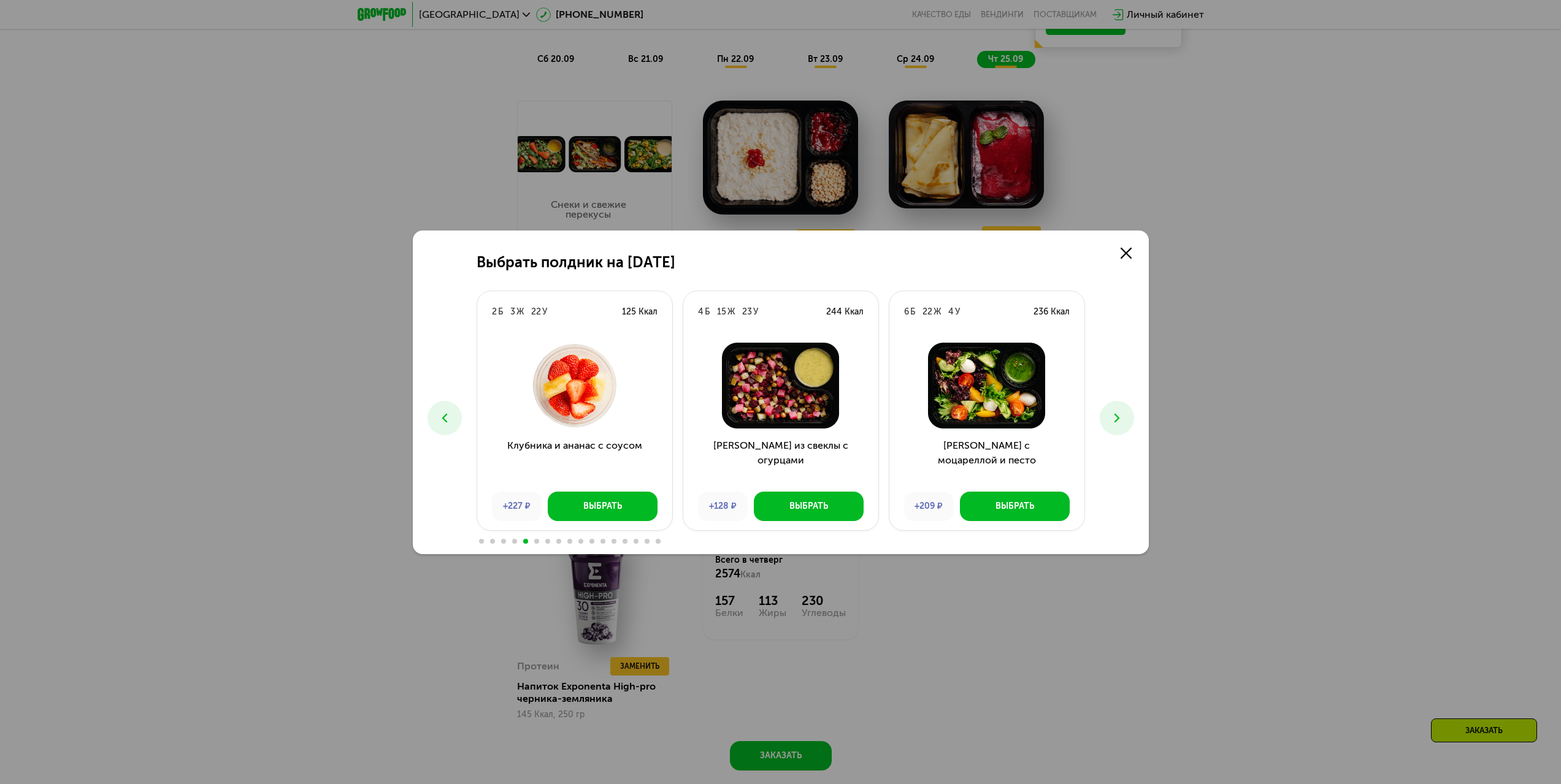
click at [1129, 421] on button at bounding box center [1116, 418] width 34 height 34
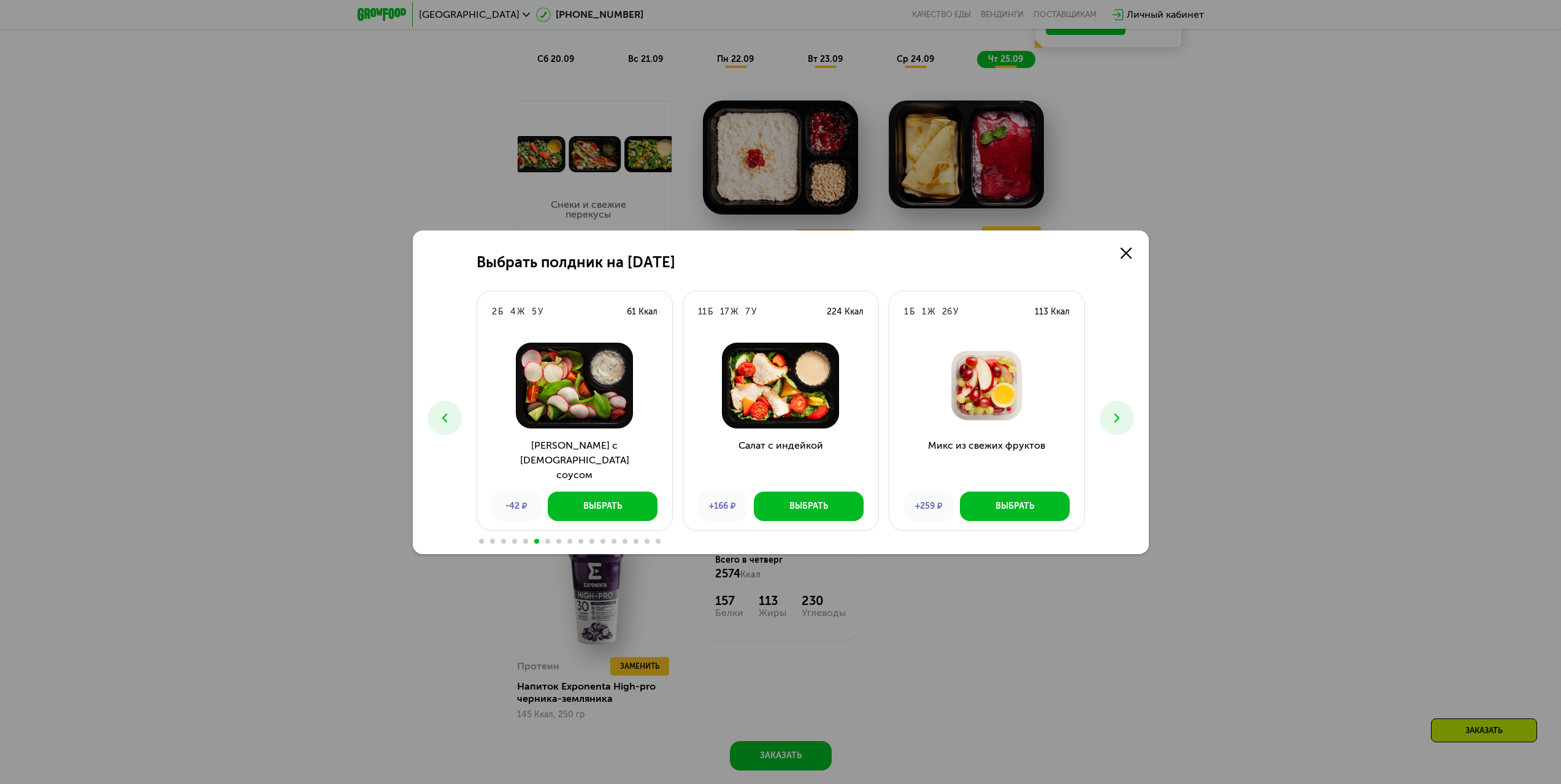
click at [1124, 423] on button at bounding box center [1116, 418] width 34 height 34
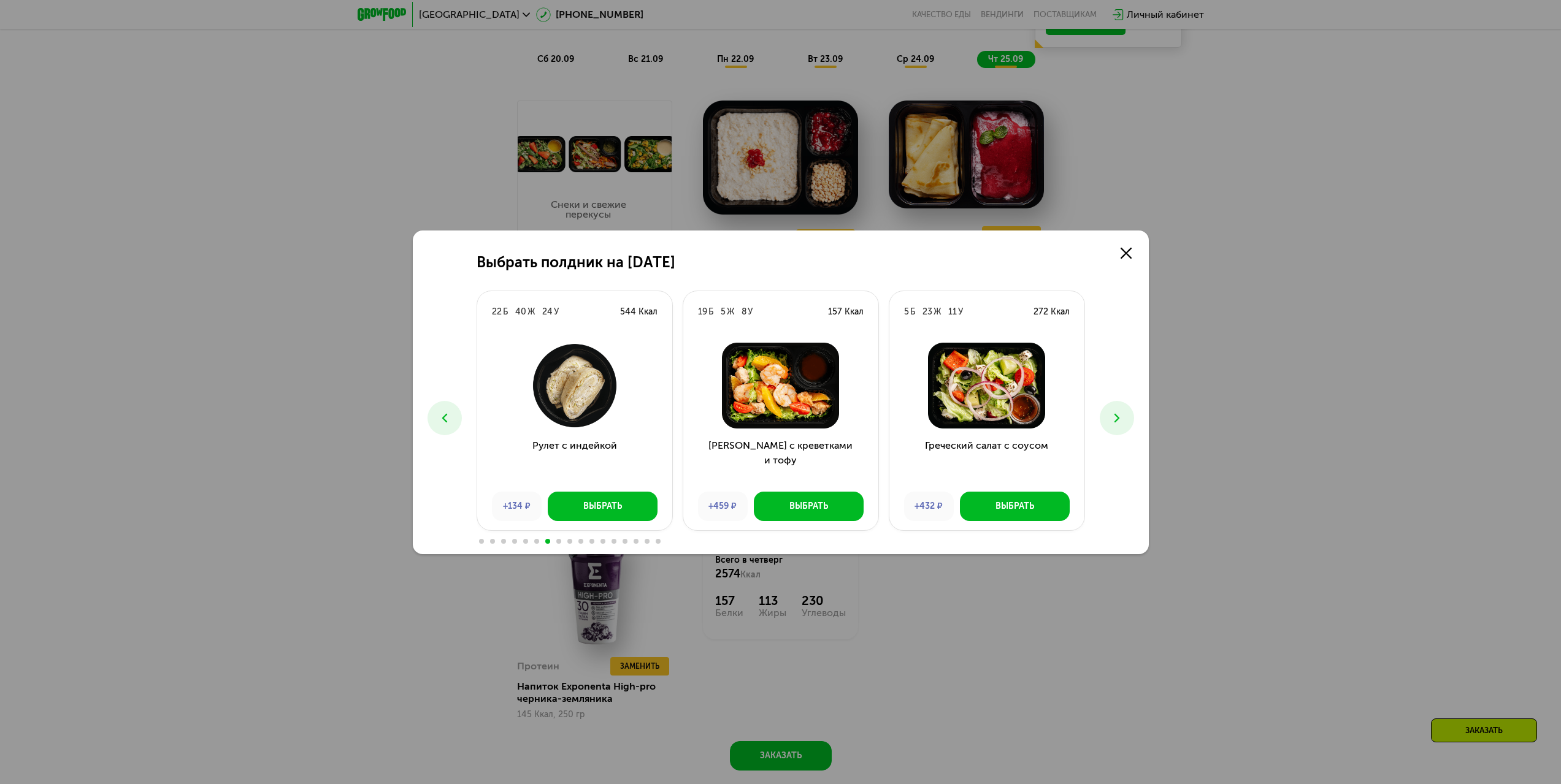
click at [448, 423] on icon at bounding box center [444, 418] width 15 height 15
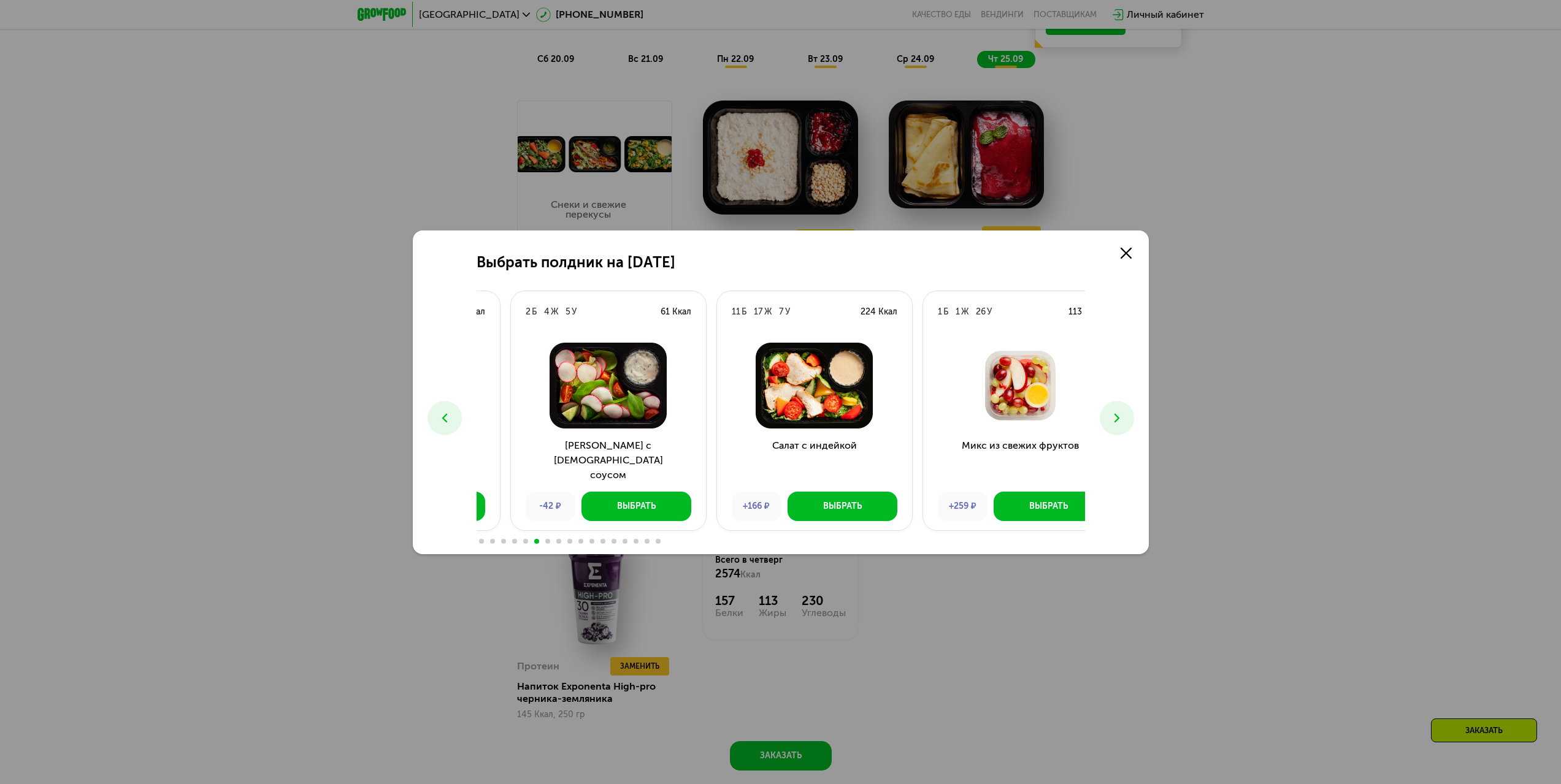
click at [667, 311] on div "61 Ккал" at bounding box center [676, 312] width 30 height 12
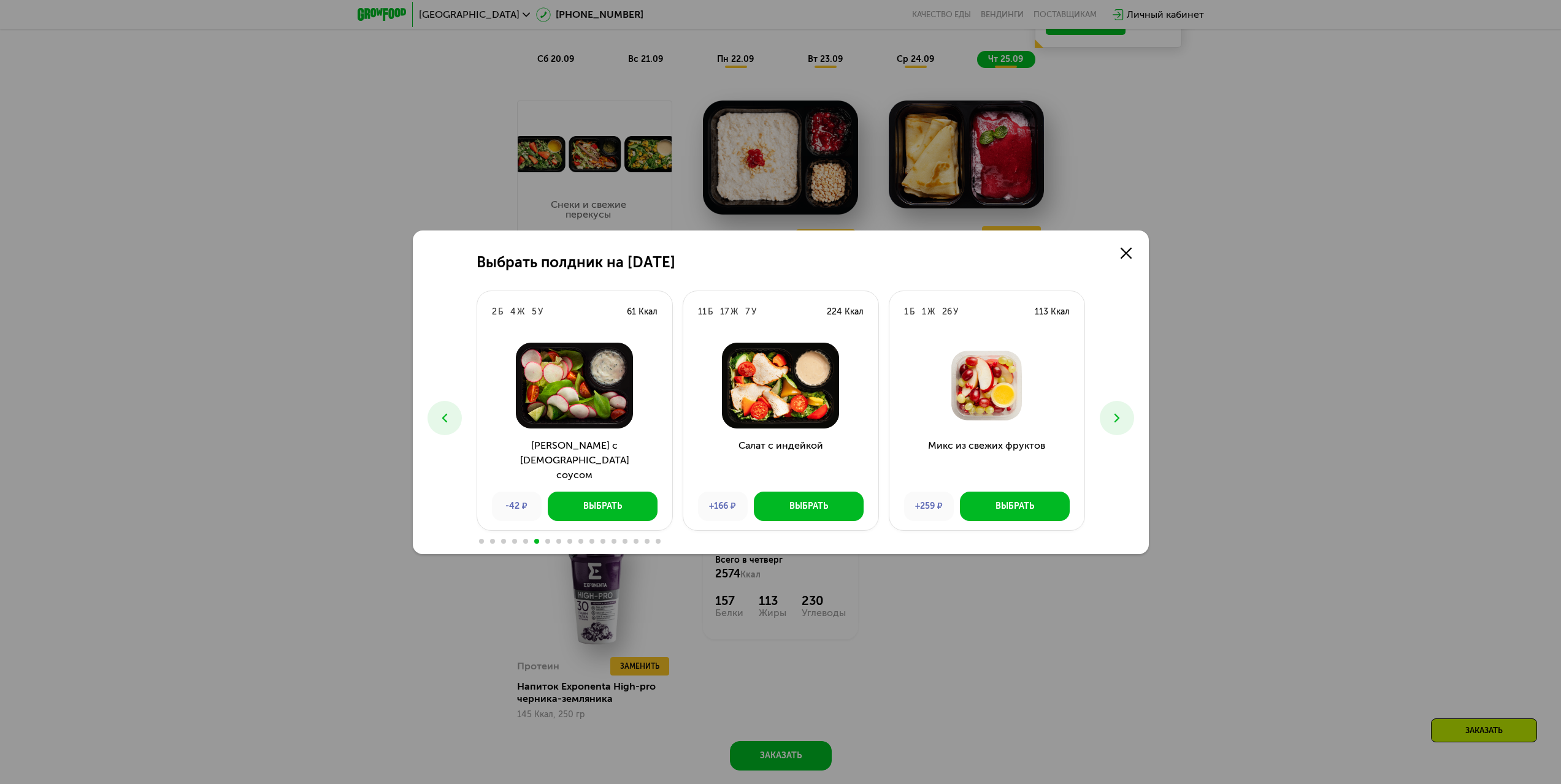
click at [1131, 413] on button at bounding box center [1116, 418] width 34 height 34
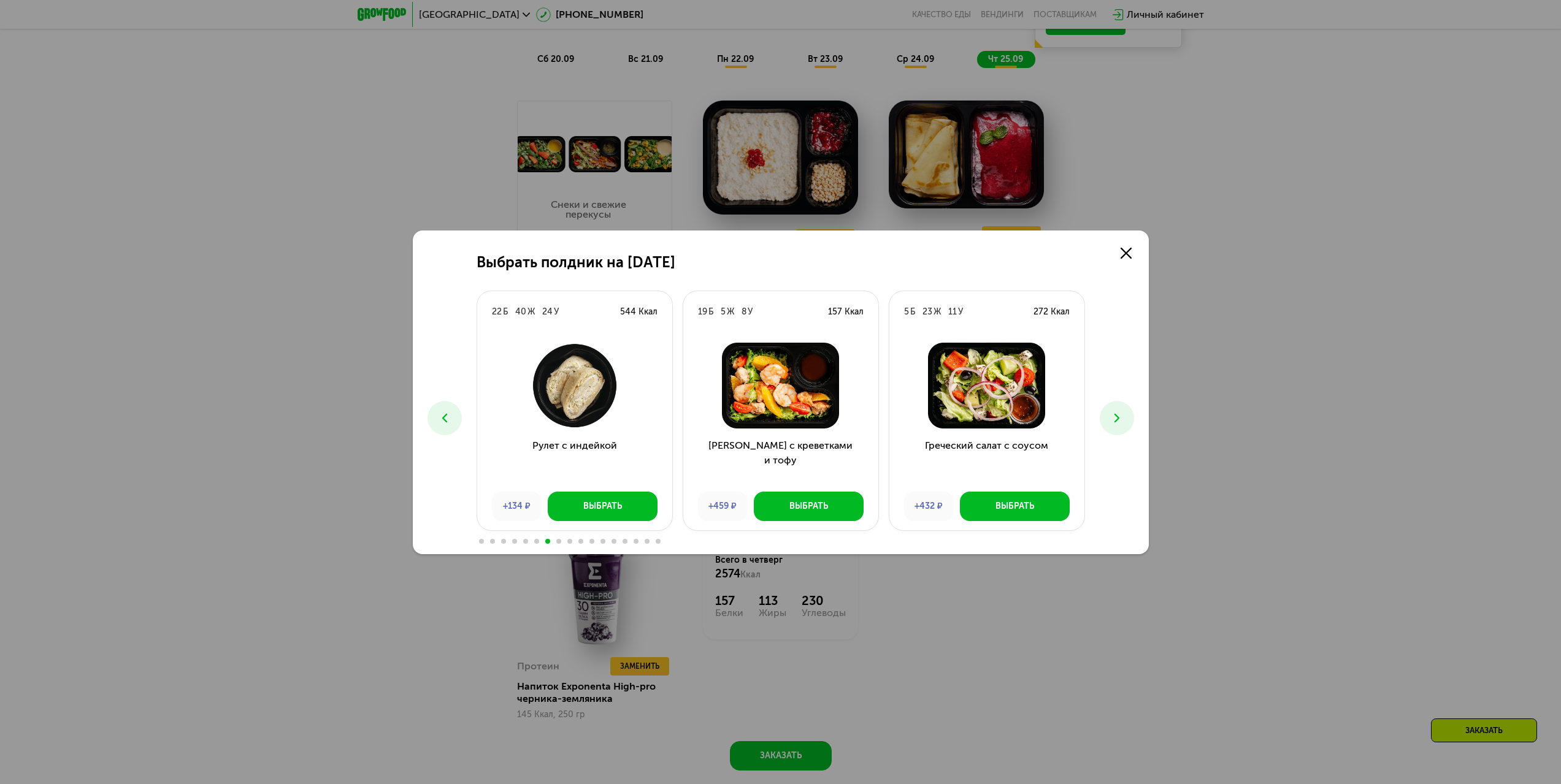
click at [1130, 413] on button at bounding box center [1116, 418] width 34 height 34
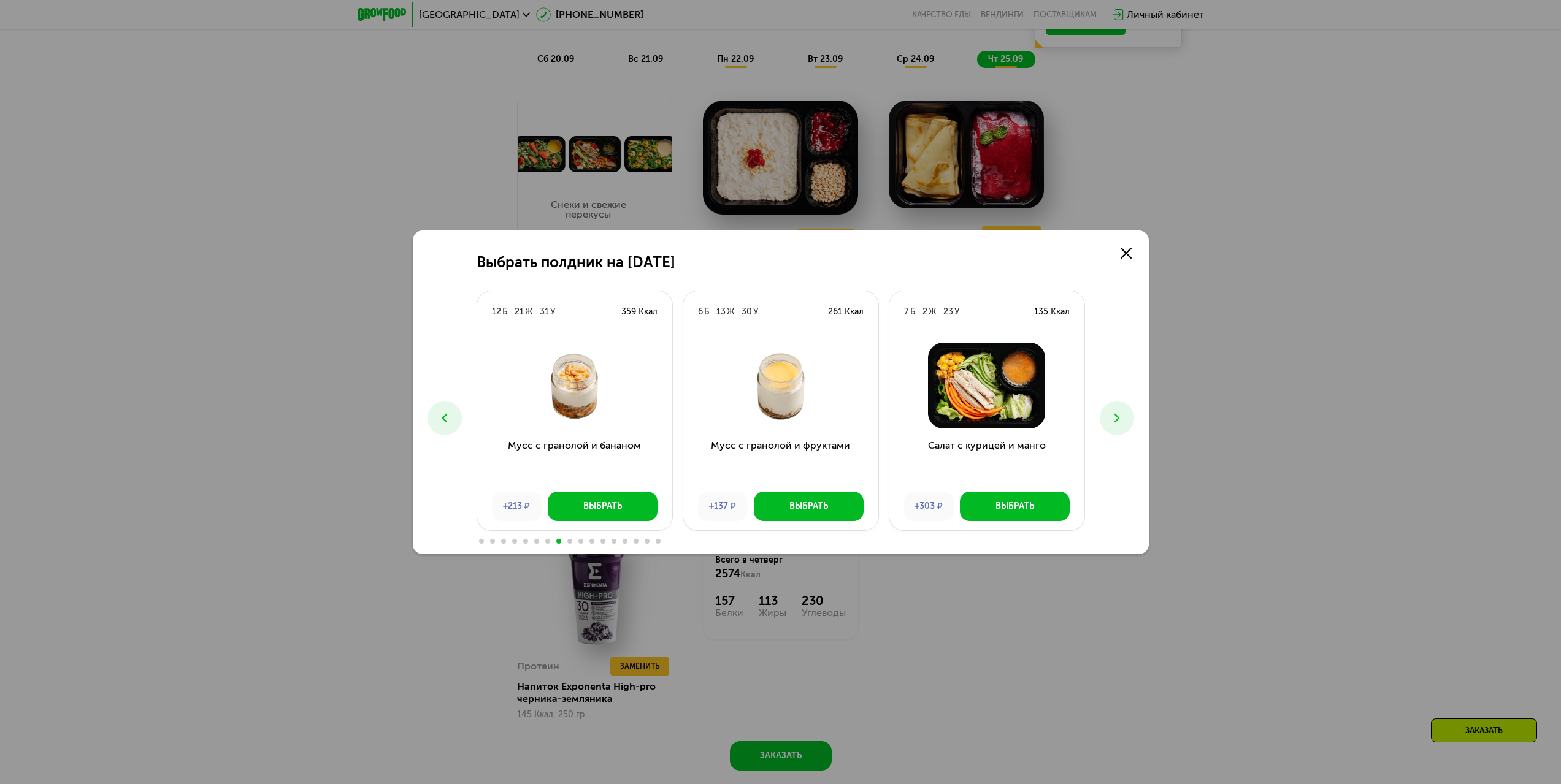
click at [1130, 413] on button at bounding box center [1116, 418] width 34 height 34
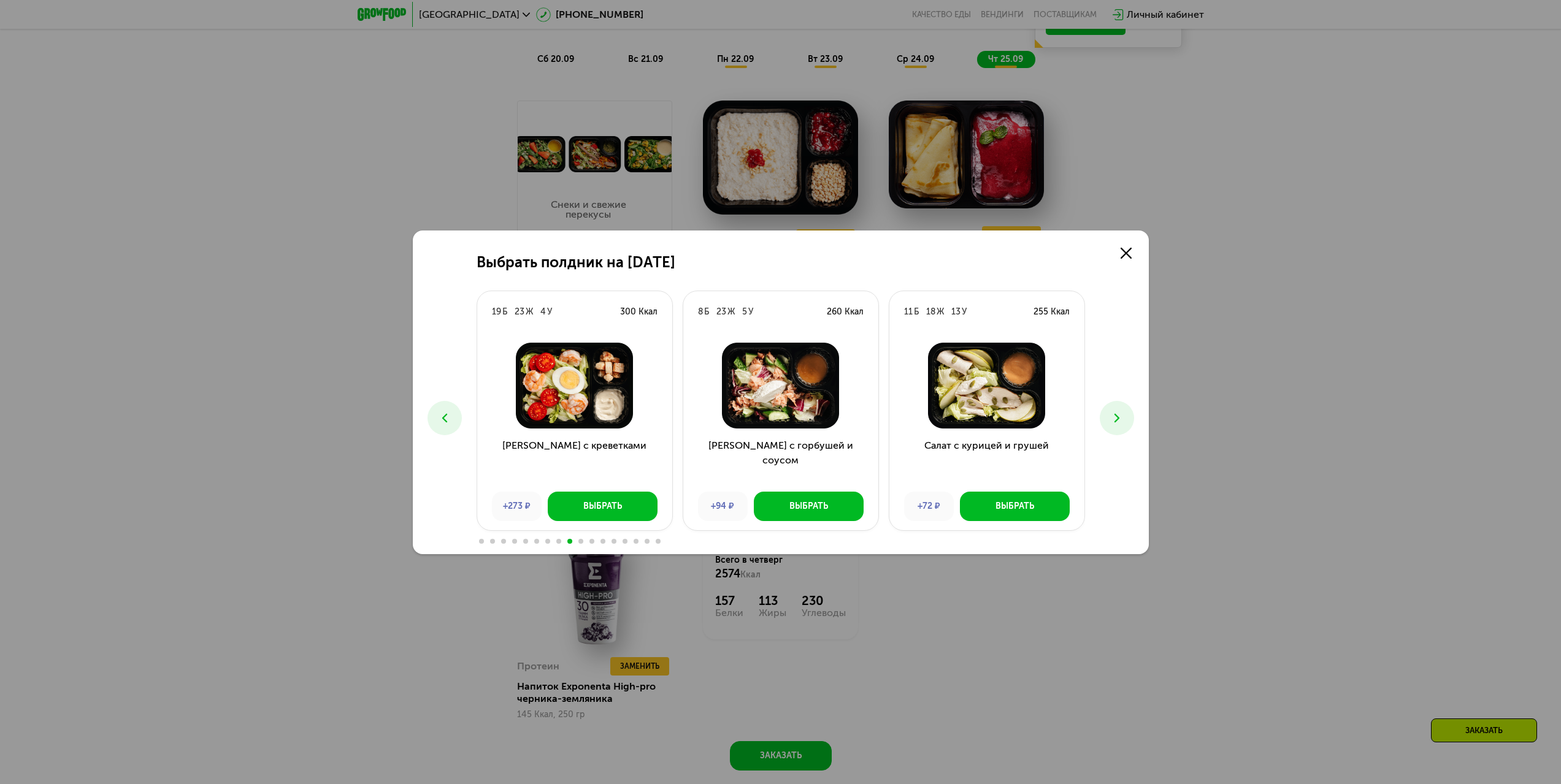
click at [450, 413] on icon at bounding box center [444, 418] width 15 height 15
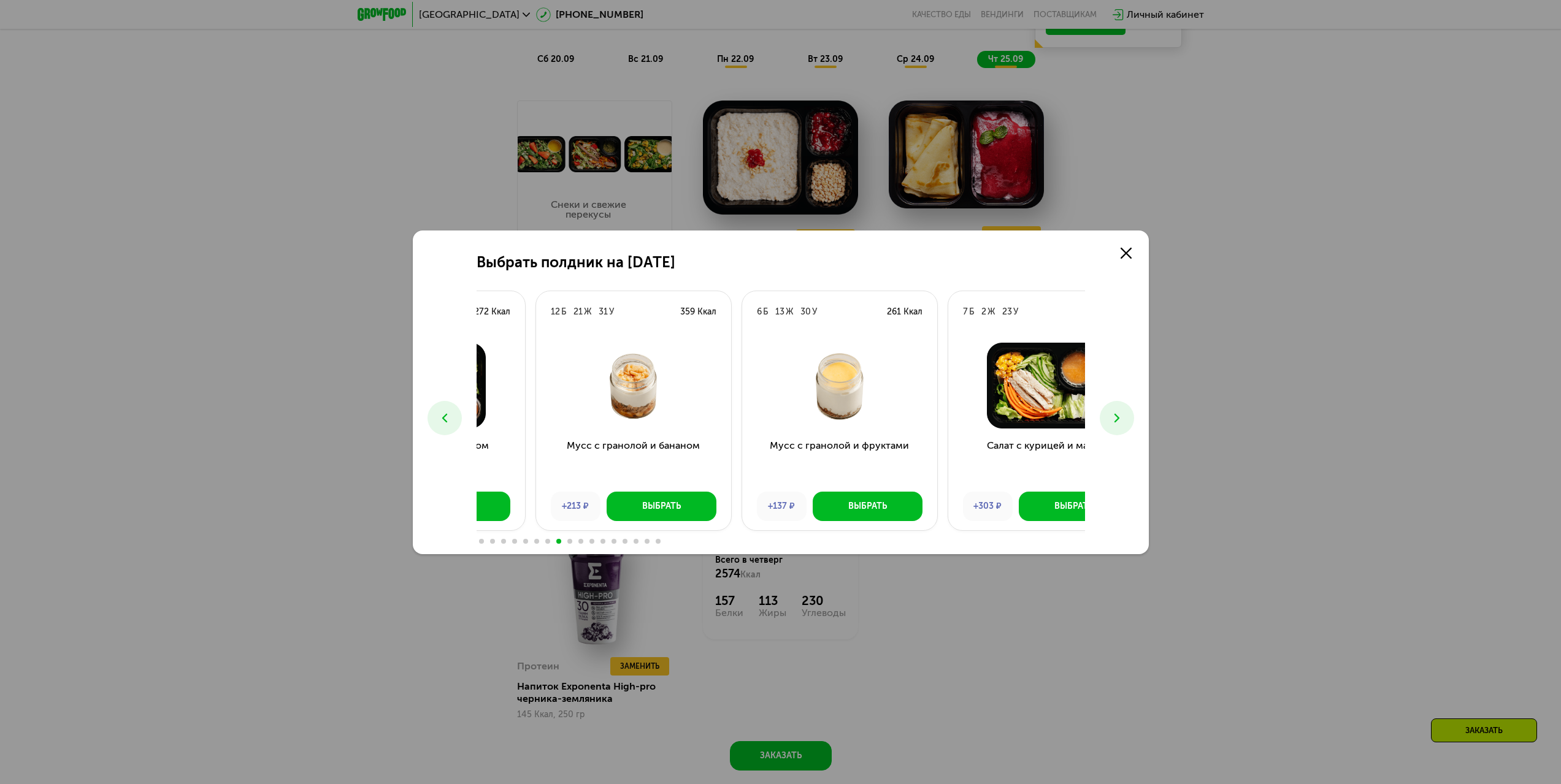
click at [590, 453] on h3 "Мусс с гранолой и бананом" at bounding box center [634, 460] width 195 height 44
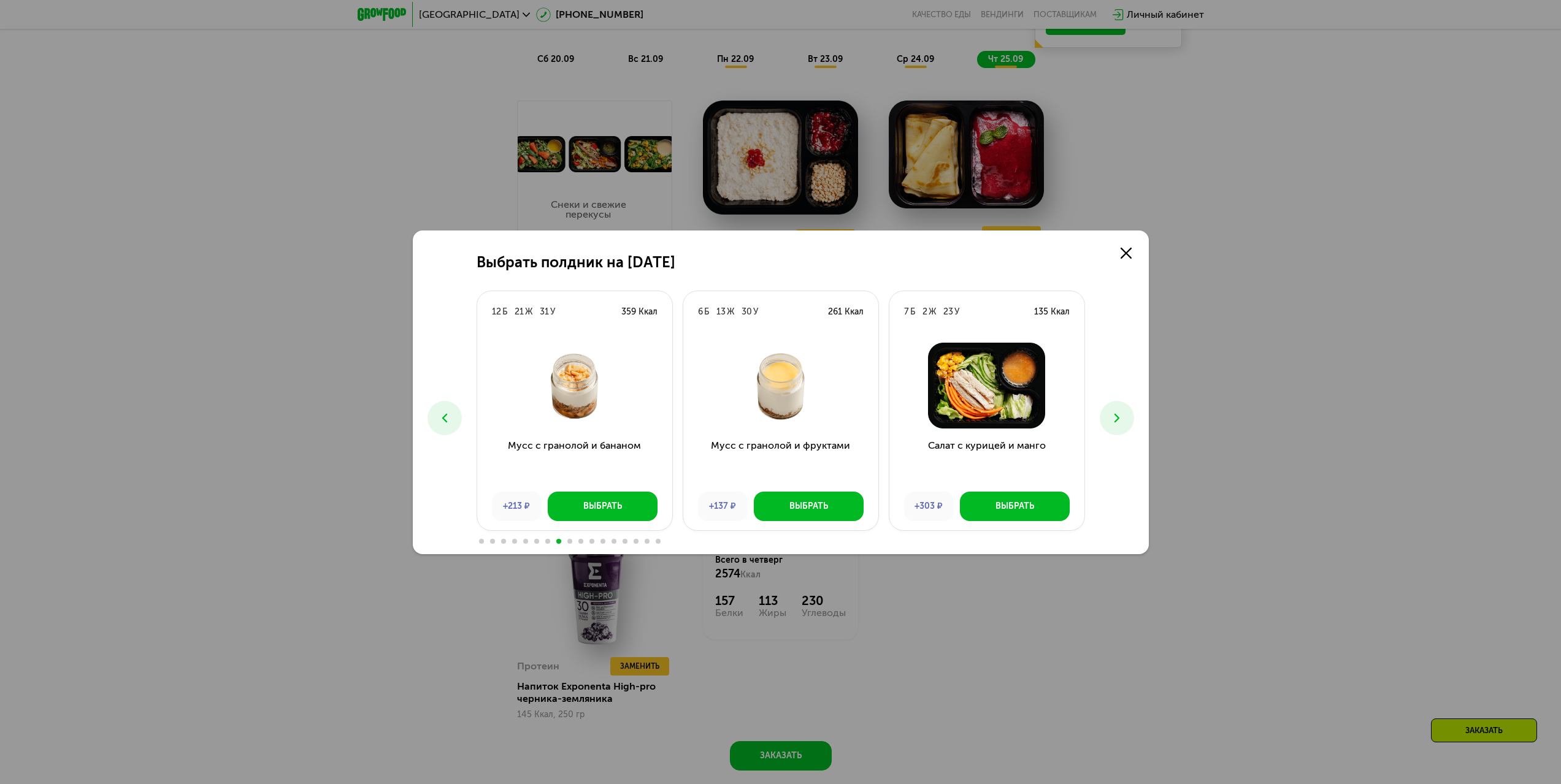
click at [1122, 421] on icon at bounding box center [1117, 418] width 15 height 15
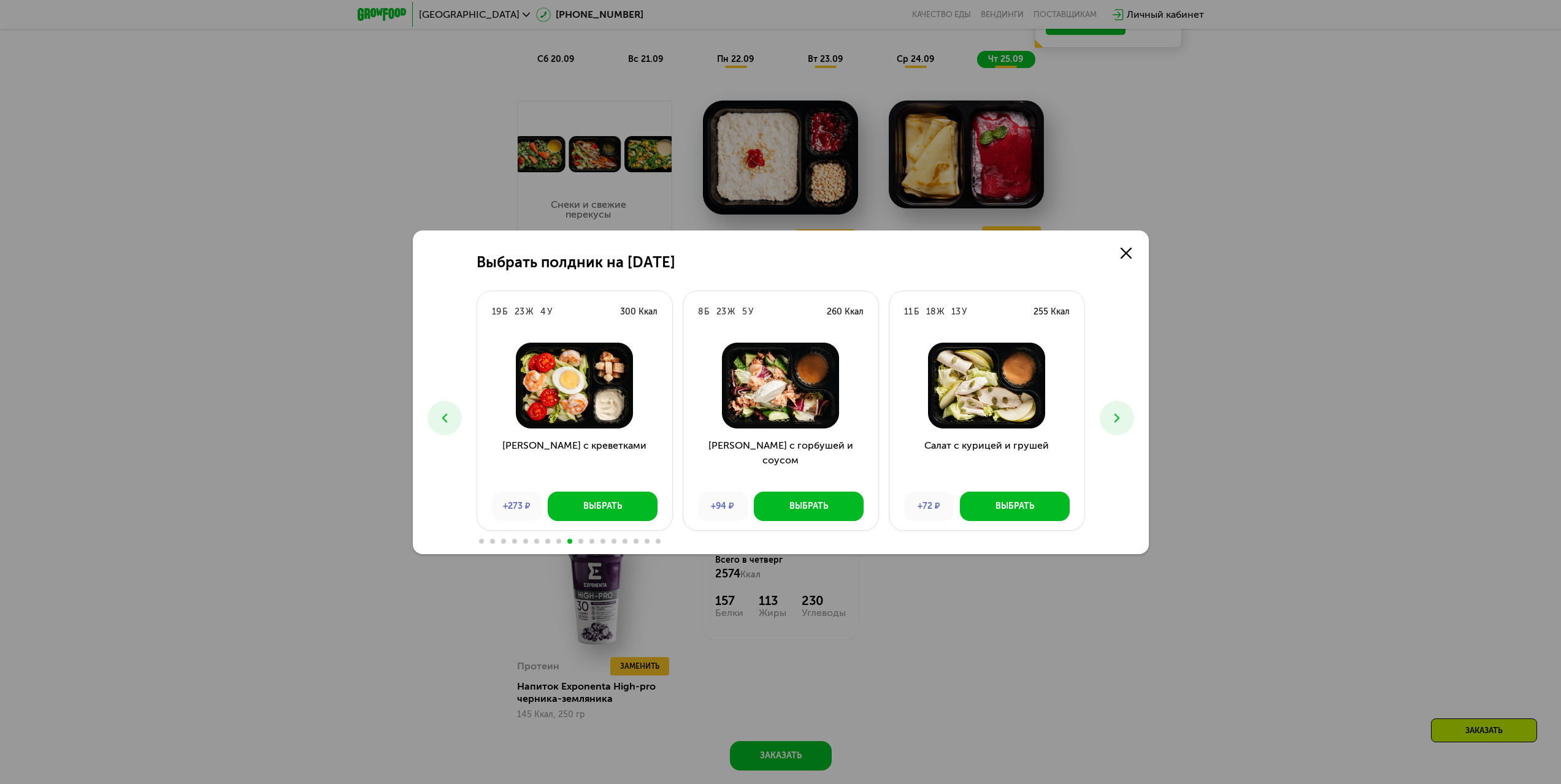
click at [1126, 421] on button at bounding box center [1116, 418] width 34 height 34
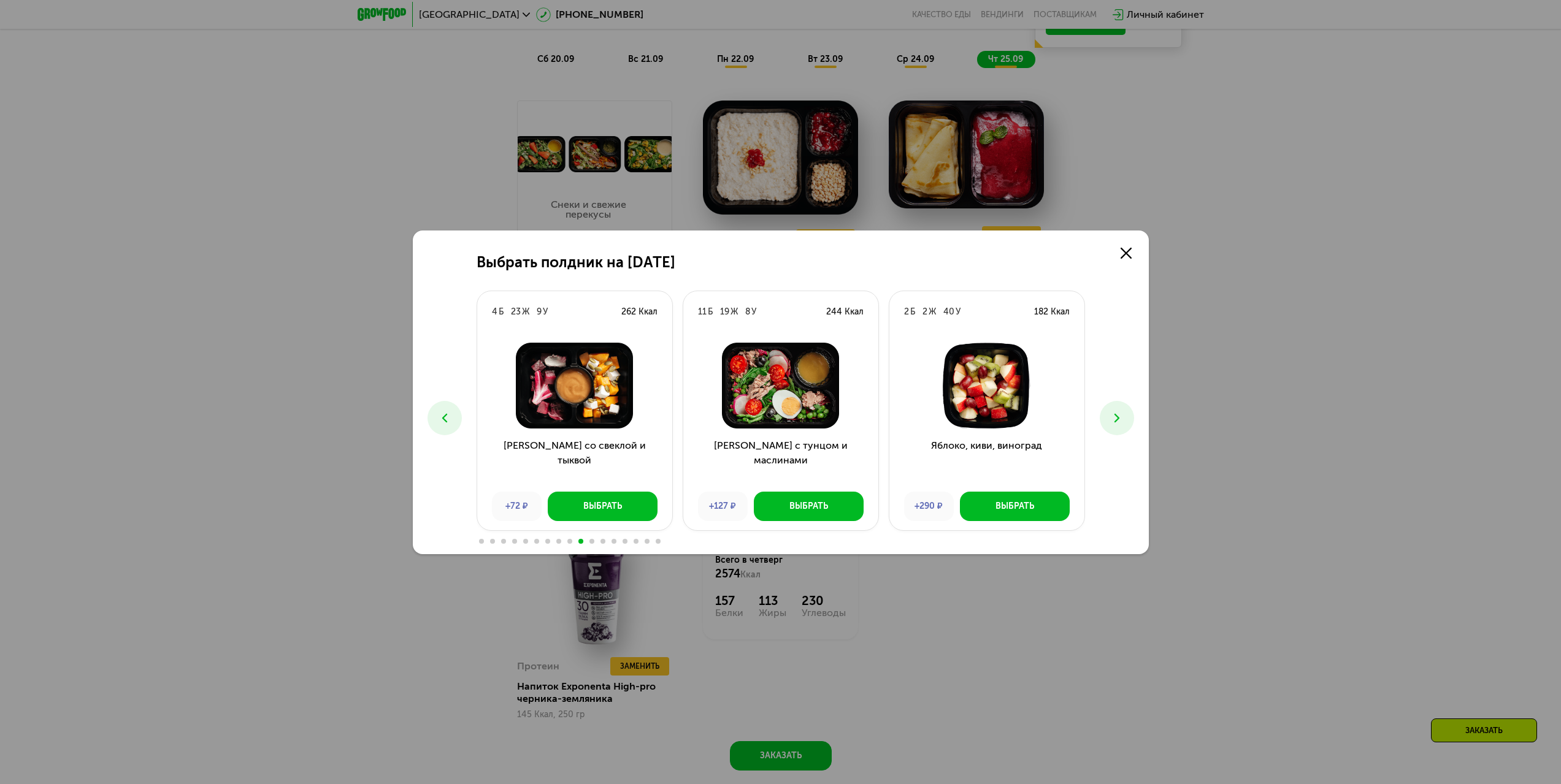
click at [1118, 418] on use at bounding box center [1116, 418] width 5 height 9
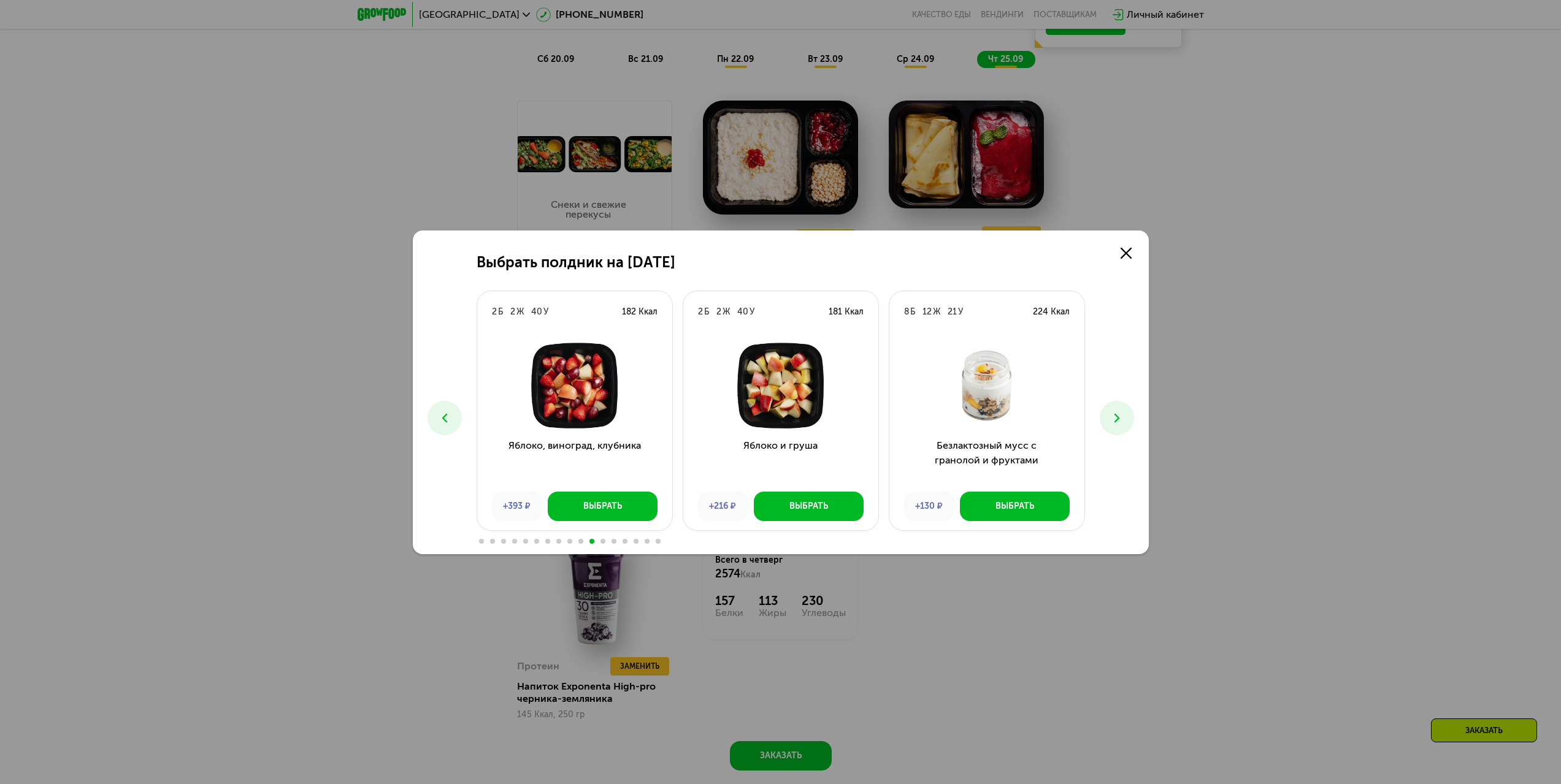
click at [1118, 418] on use at bounding box center [1116, 418] width 5 height 9
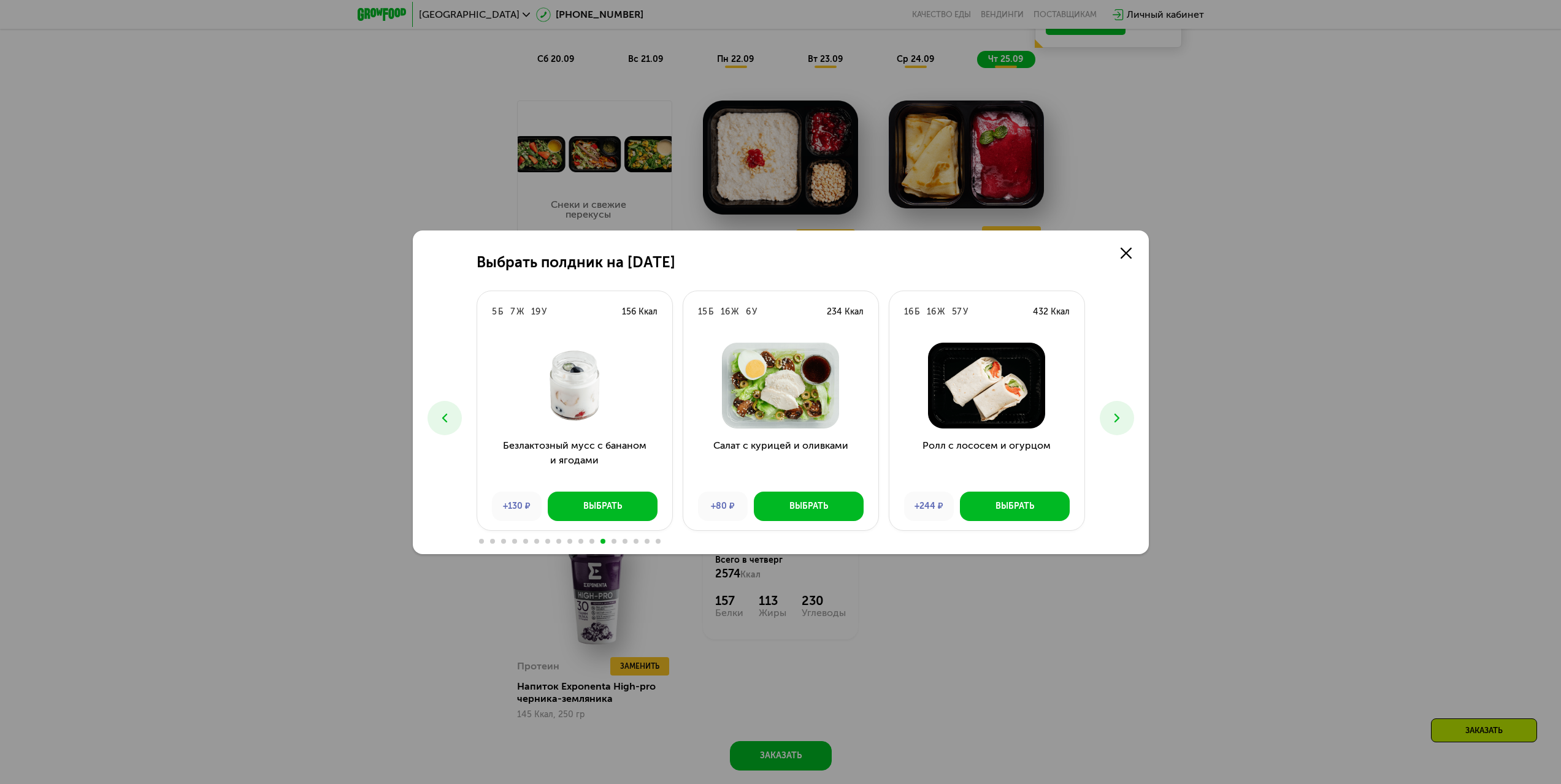
click at [1118, 418] on use at bounding box center [1116, 418] width 5 height 9
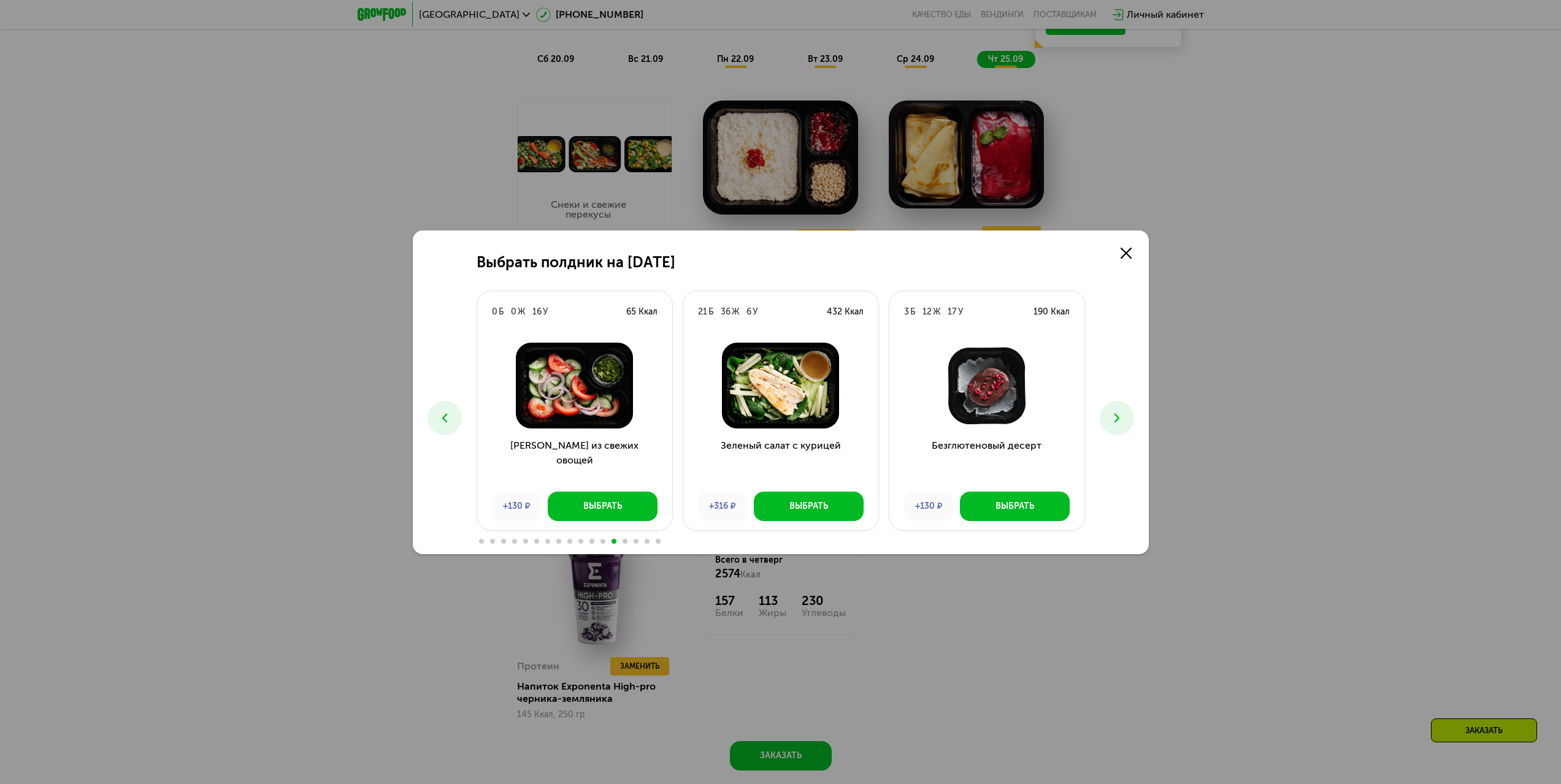
click at [1118, 418] on use at bounding box center [1116, 418] width 5 height 9
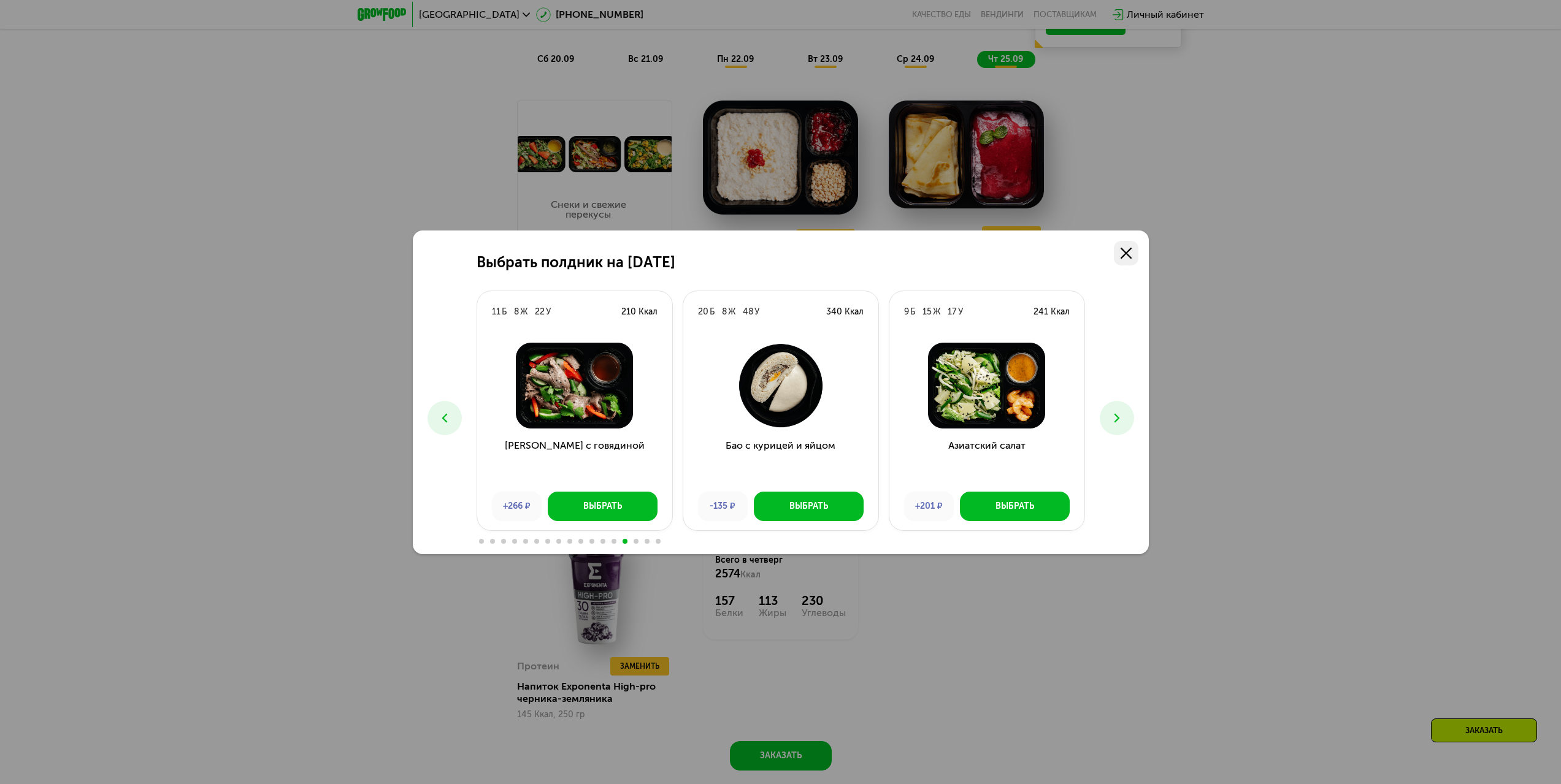
click at [1123, 257] on icon at bounding box center [1126, 252] width 11 height 11
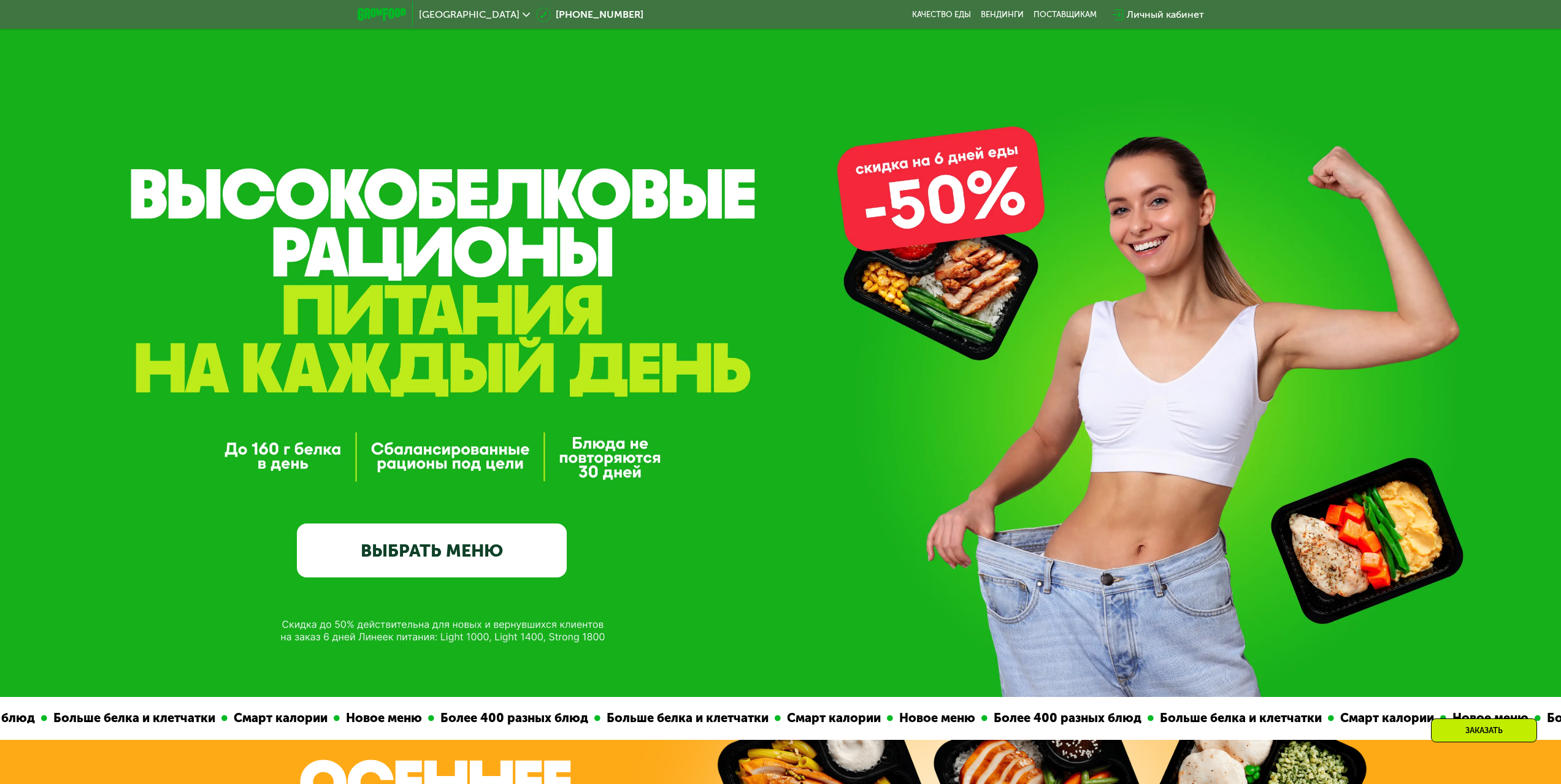
scroll to position [0, 0]
